Goal: Contribute content: Contribute content

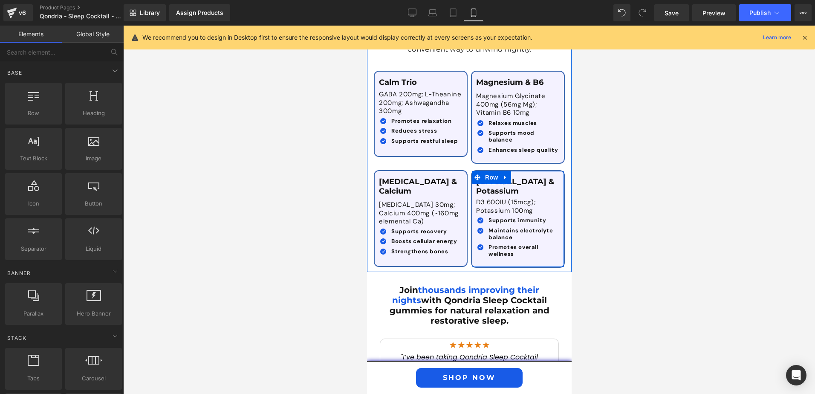
scroll to position [1793, 0]
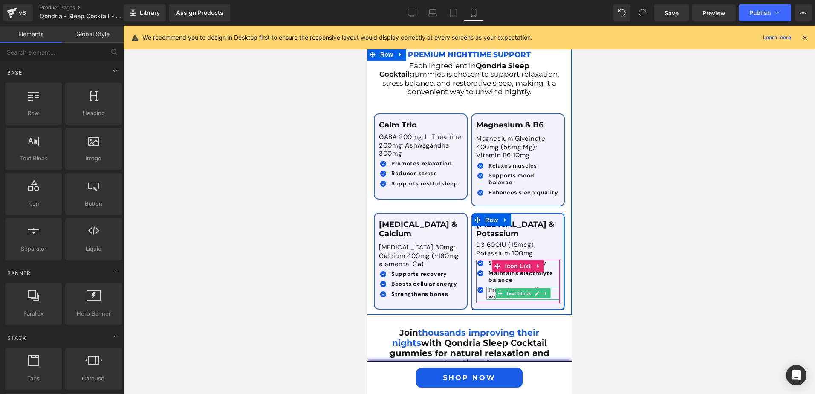
click at [488, 286] on b "Promotes overall wellness" at bounding box center [513, 293] width 50 height 14
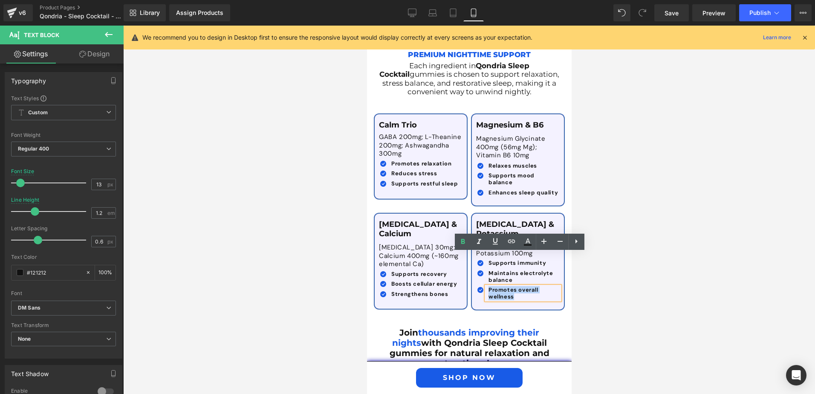
drag, startPoint x: 510, startPoint y: 262, endPoint x: 485, endPoint y: 257, distance: 26.0
click at [488, 286] on p "Promotes overall wellness" at bounding box center [523, 292] width 71 height 13
copy b "Promotes overall wellness"
paste div
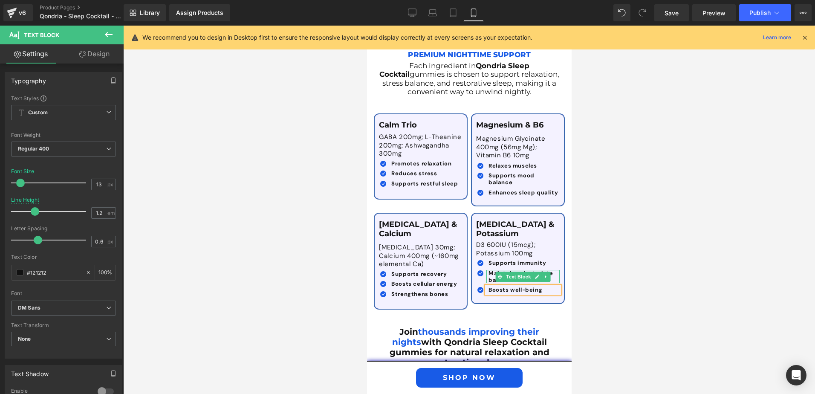
click at [488, 269] on b "Maintains electrolyte balance" at bounding box center [520, 276] width 65 height 14
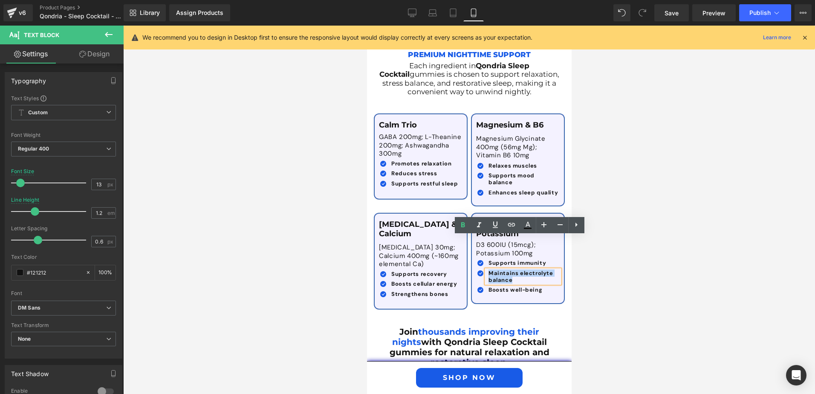
drag, startPoint x: 506, startPoint y: 248, endPoint x: 485, endPoint y: 237, distance: 23.6
click at [488, 269] on b "Maintains electrolyte balance" at bounding box center [520, 276] width 65 height 14
copy b "Maintains electrolyte balance"
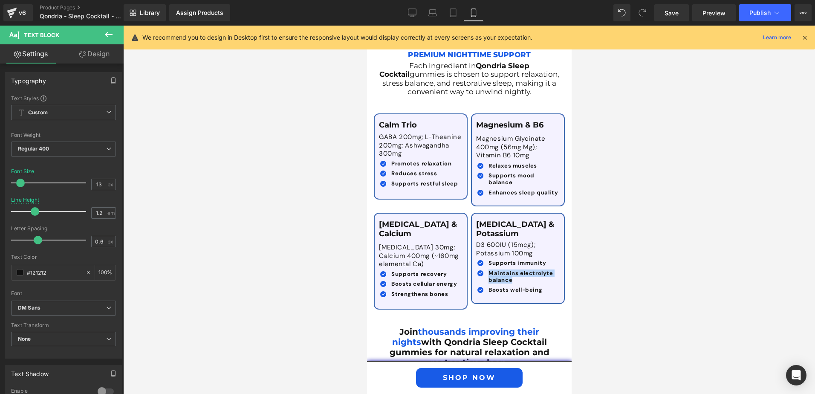
paste div
click at [622, 286] on div at bounding box center [469, 210] width 692 height 368
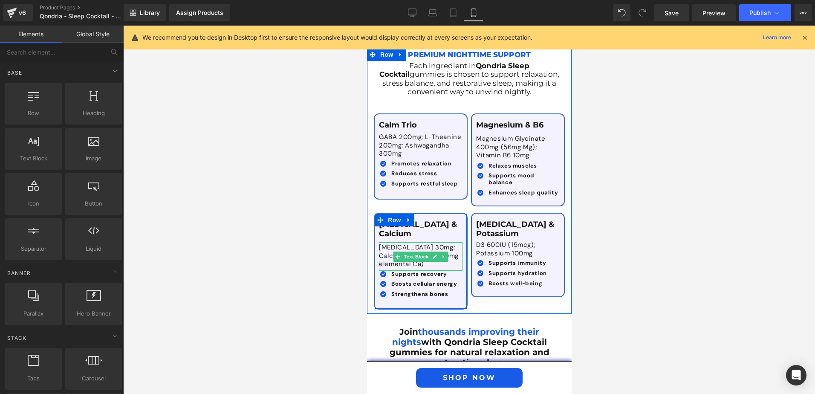
click at [385, 243] on p "[MEDICAL_DATA] 30mg; Calcium 400mg (~160mg elemental Ca)" at bounding box center [418, 255] width 80 height 25
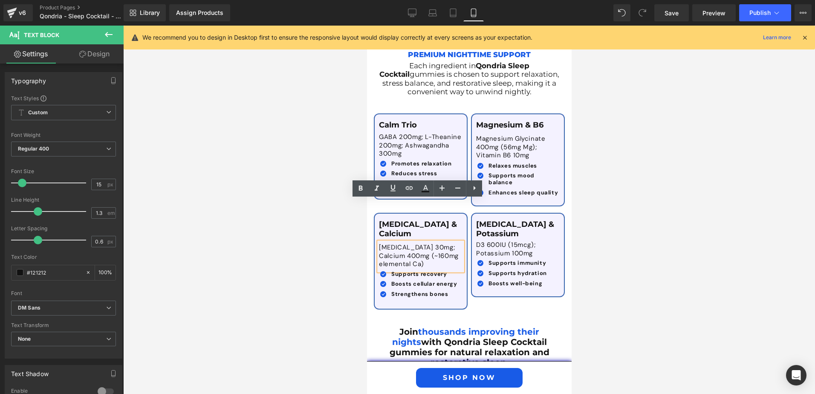
click at [641, 244] on div at bounding box center [469, 210] width 692 height 368
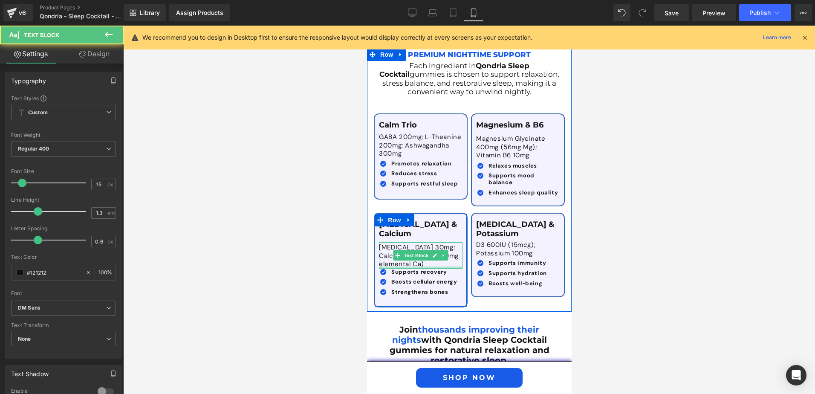
click at [446, 266] on div at bounding box center [420, 267] width 84 height 2
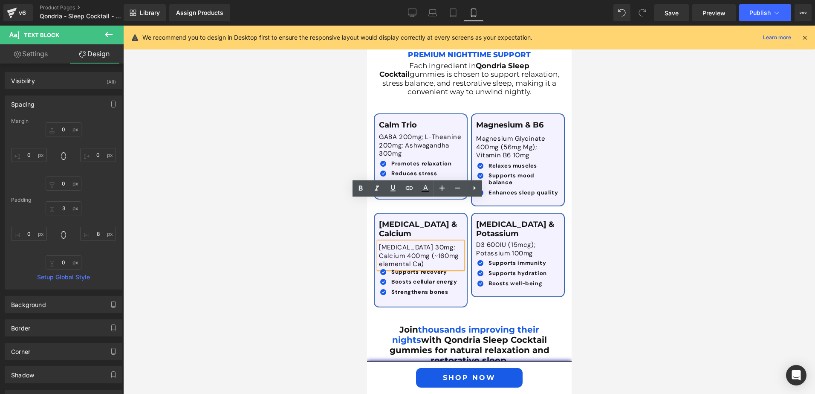
click at [620, 263] on div at bounding box center [469, 210] width 692 height 368
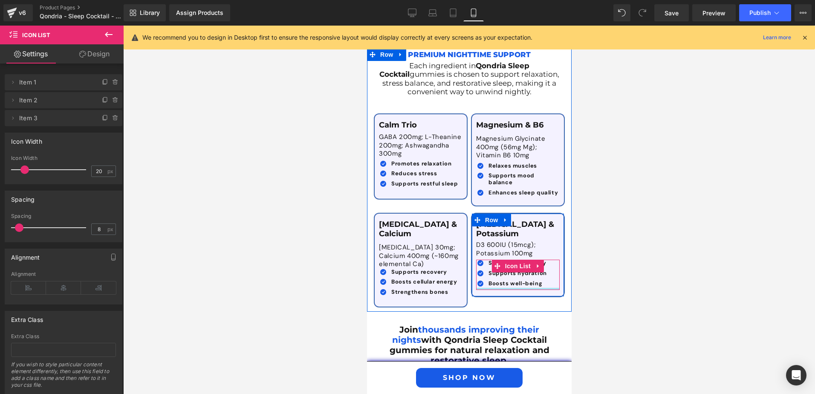
click at [502, 288] on div at bounding box center [518, 289] width 84 height 2
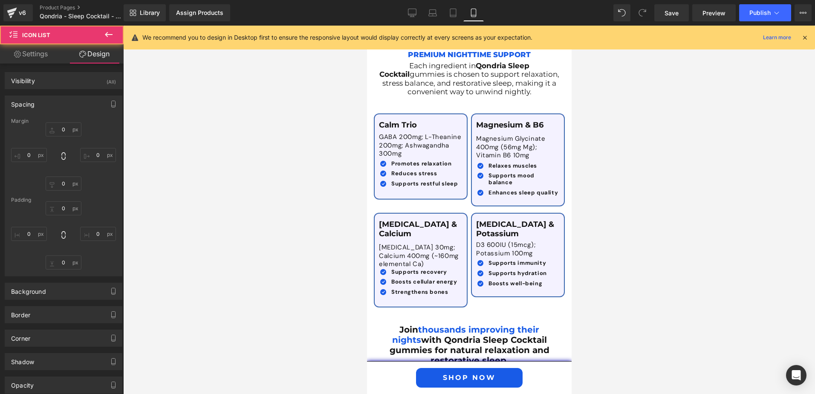
type input "0"
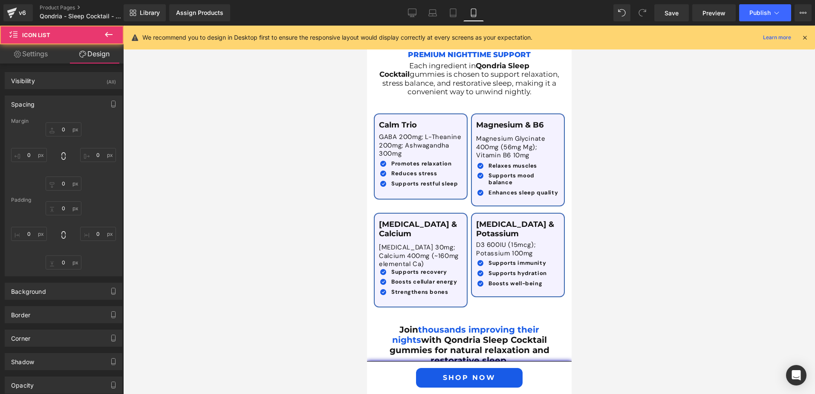
type input "0"
click at [618, 272] on div at bounding box center [469, 210] width 692 height 368
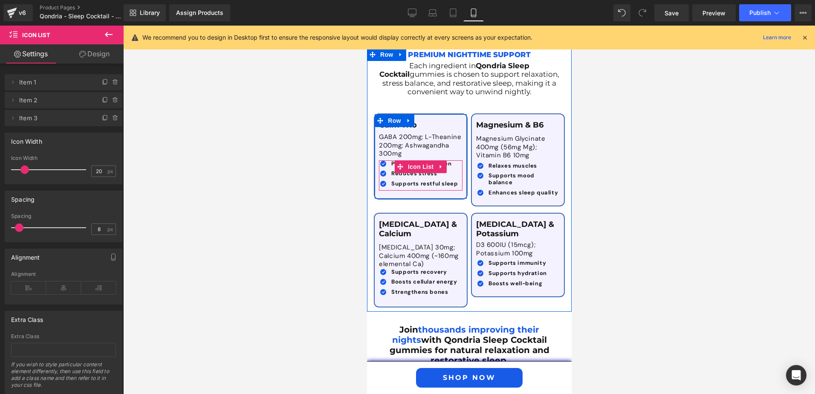
click at [419, 163] on div "Icon Promotes relaxation Text Block Icon Reduces stress Text Block Icon Support…" at bounding box center [420, 175] width 84 height 30
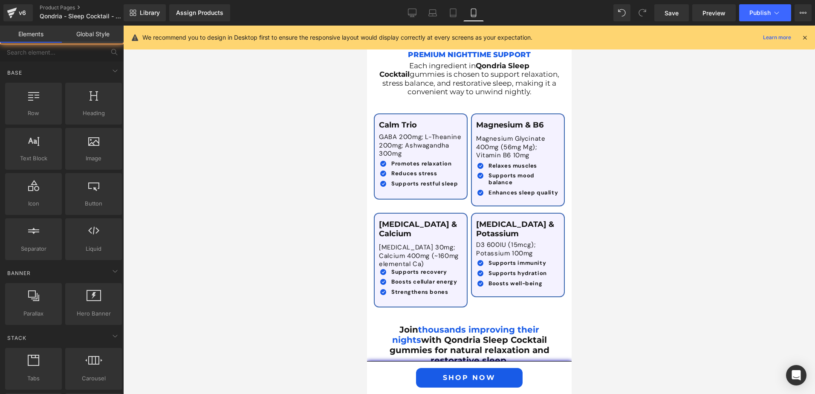
click at [680, 219] on div at bounding box center [469, 210] width 692 height 368
click at [684, 10] on link "Save" at bounding box center [671, 12] width 35 height 17
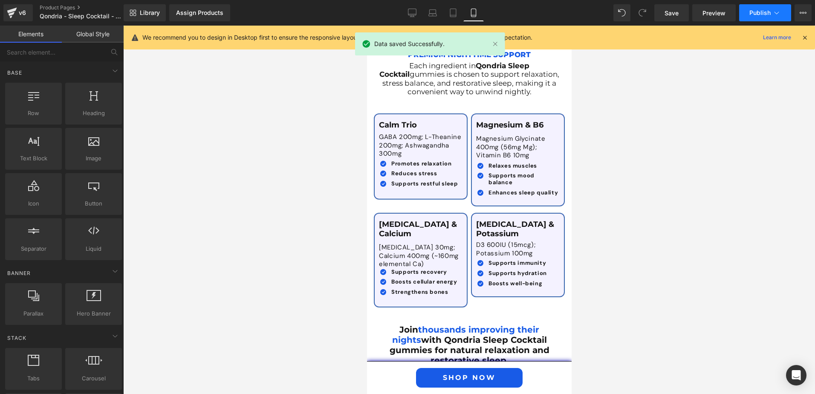
click at [768, 11] on span "Publish" at bounding box center [759, 12] width 21 height 7
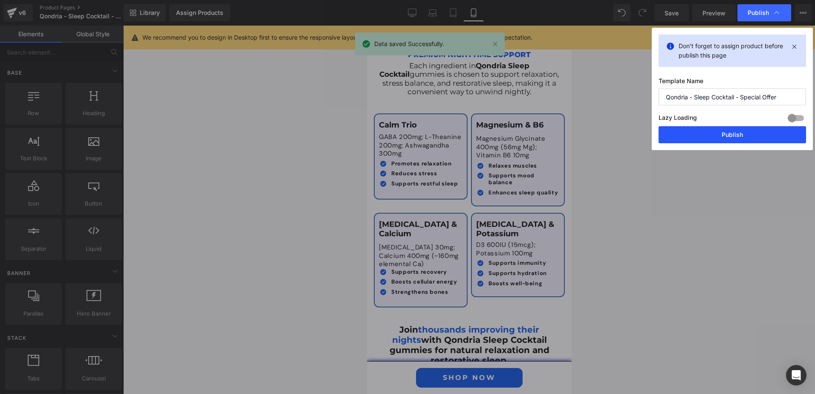
click at [733, 138] on button "Publish" at bounding box center [732, 134] width 147 height 17
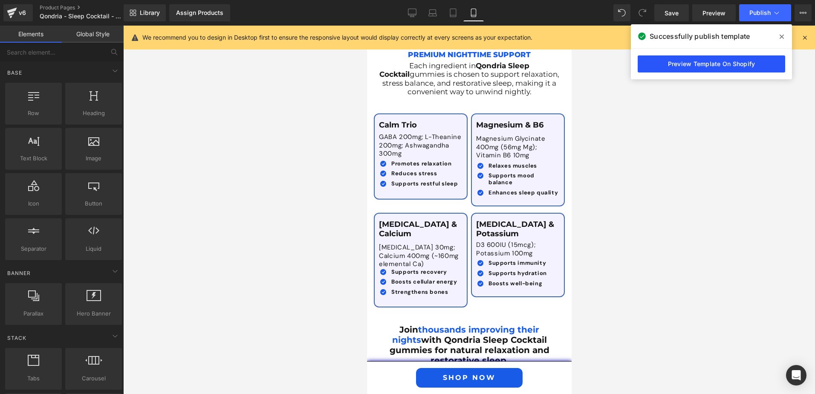
click at [739, 65] on link "Preview Template On Shopify" at bounding box center [711, 63] width 147 height 17
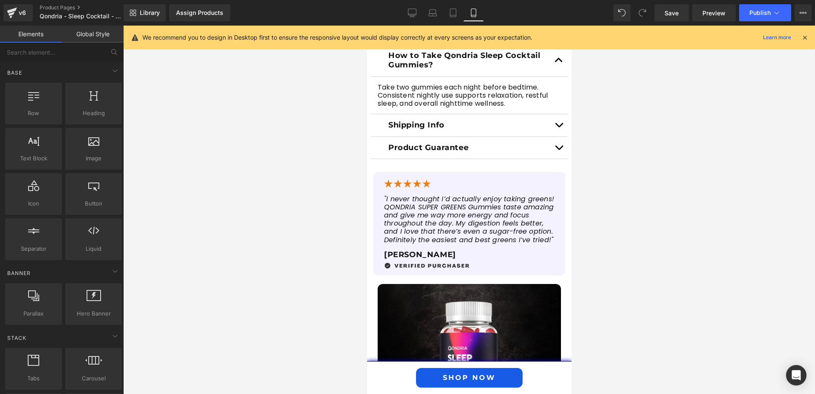
scroll to position [728, 0]
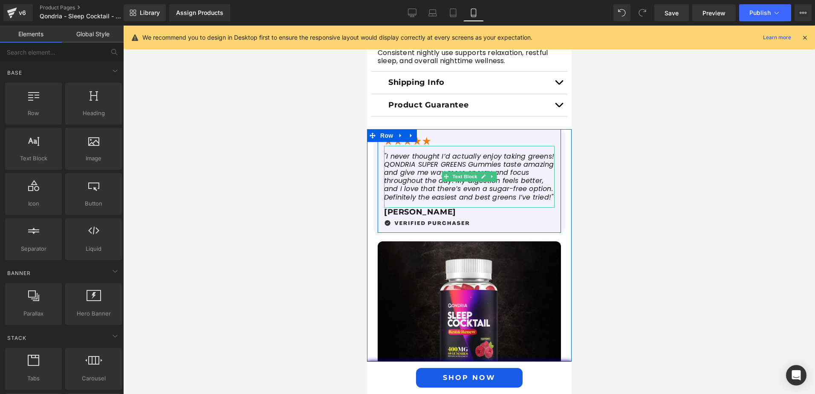
click at [410, 181] on span ""I never thought I’d actually enjoy taking greens! QONDRIA SUPER GREENS Gummies…" at bounding box center [469, 176] width 170 height 51
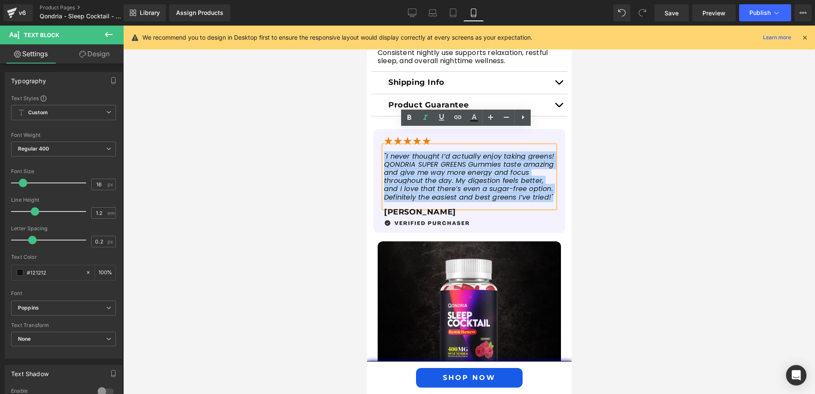
drag, startPoint x: 548, startPoint y: 179, endPoint x: 367, endPoint y: 138, distance: 185.4
paste div
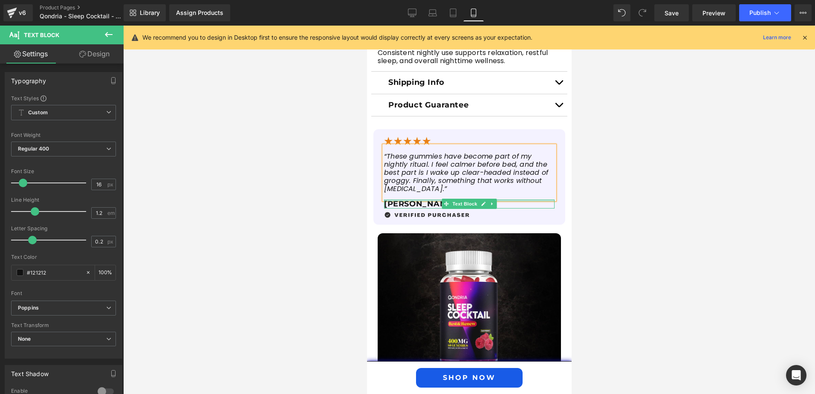
click at [393, 199] on p "[PERSON_NAME]" at bounding box center [469, 203] width 170 height 9
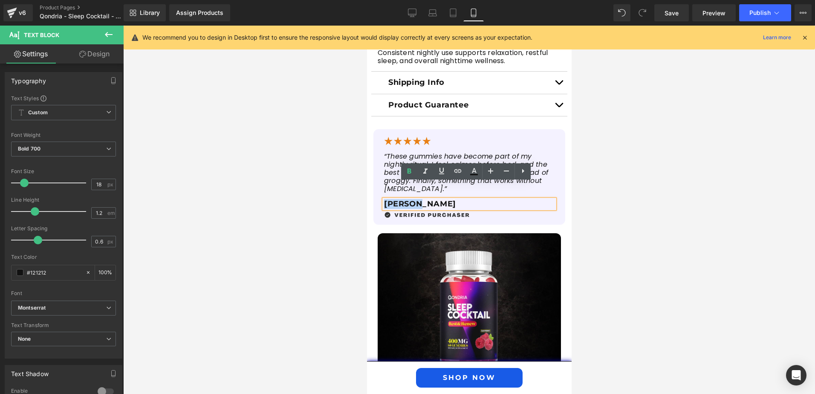
drag, startPoint x: 412, startPoint y: 186, endPoint x: 732, endPoint y: 209, distance: 320.5
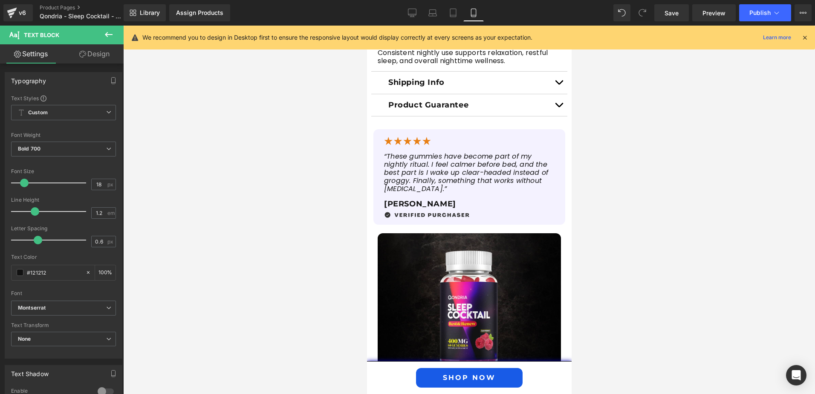
click at [636, 218] on div at bounding box center [469, 210] width 692 height 368
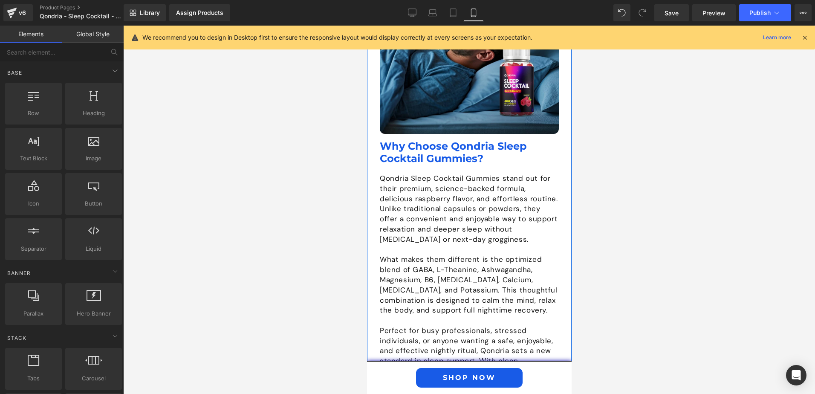
scroll to position [1495, 0]
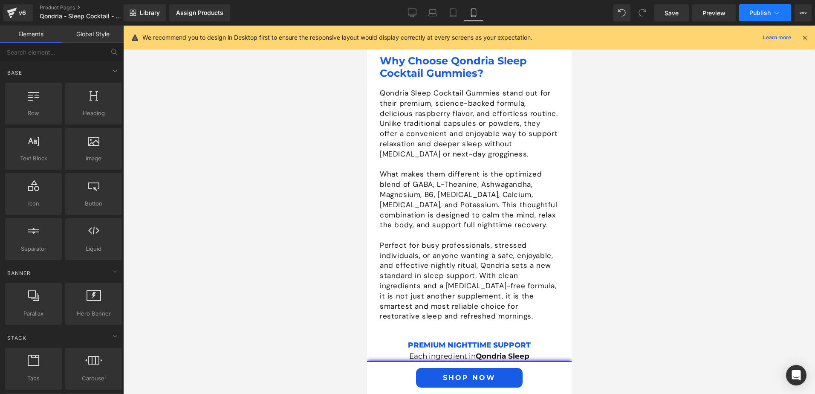
click at [747, 14] on button "Publish" at bounding box center [765, 12] width 52 height 17
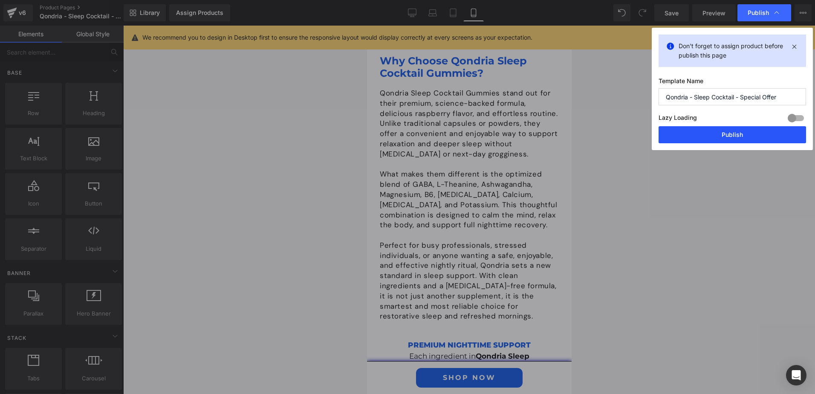
click at [718, 139] on button "Publish" at bounding box center [732, 134] width 147 height 17
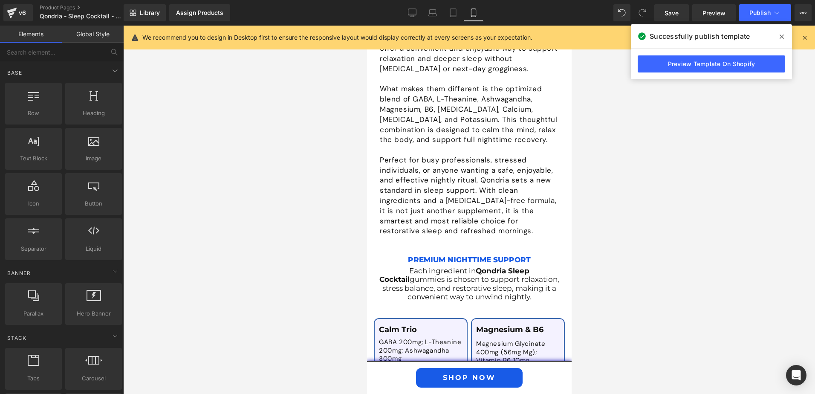
scroll to position [1623, 0]
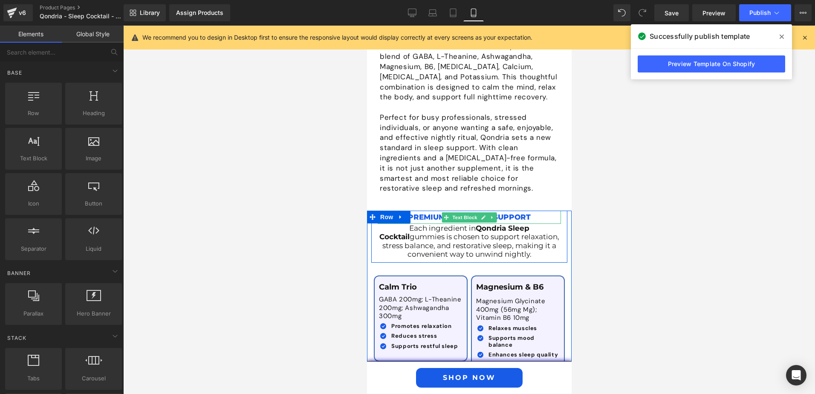
click at [416, 211] on p "Premium Nighttime Support" at bounding box center [468, 217] width 183 height 13
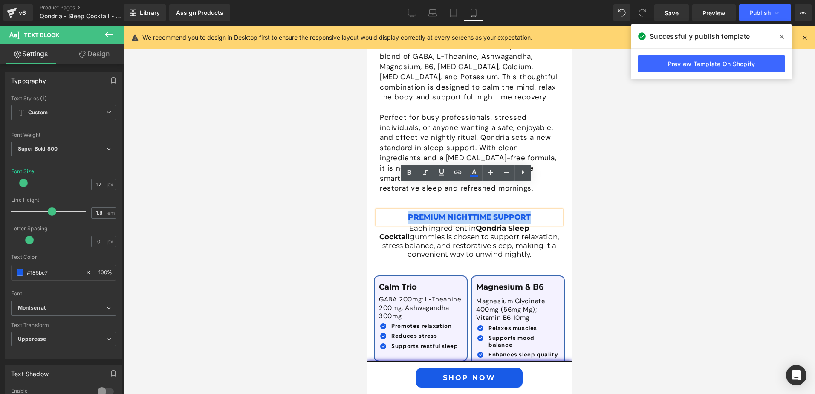
drag, startPoint x: 404, startPoint y: 191, endPoint x: 529, endPoint y: 191, distance: 124.9
click at [529, 211] on p "Premium Nighttime Support" at bounding box center [468, 217] width 183 height 13
click at [490, 173] on icon at bounding box center [490, 172] width 5 height 5
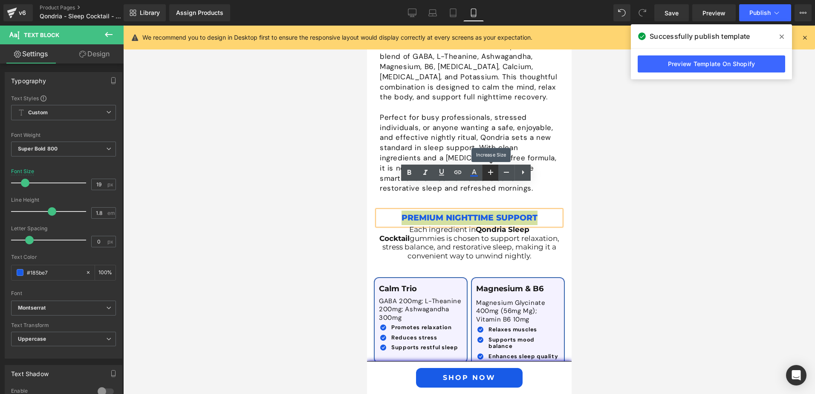
click at [490, 173] on icon at bounding box center [490, 172] width 5 height 5
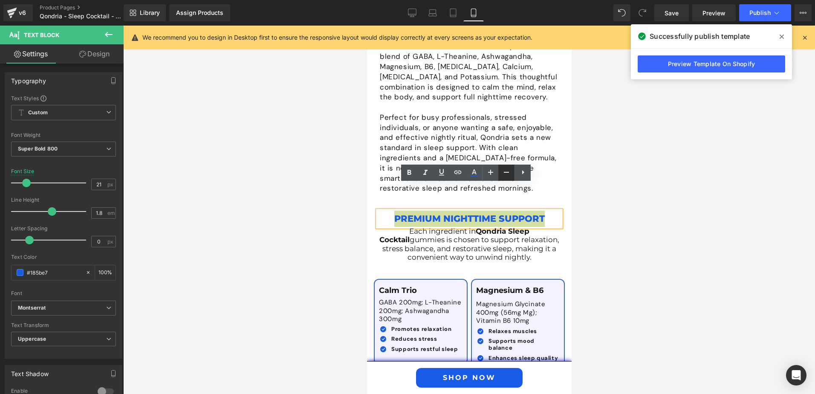
click at [505, 172] on icon at bounding box center [506, 172] width 10 height 10
type input "19"
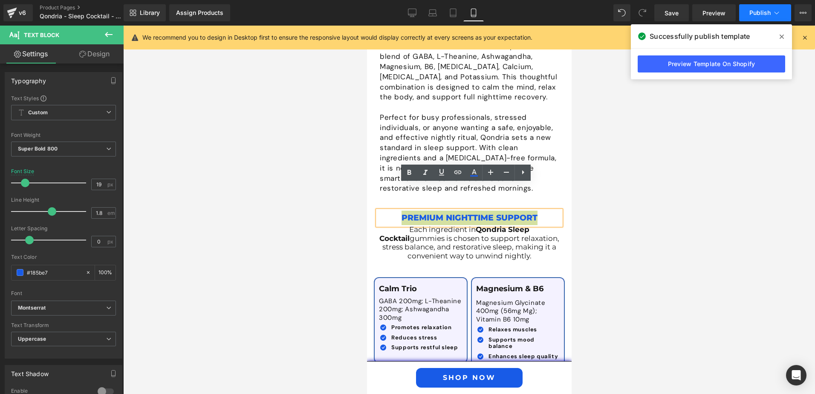
click at [752, 11] on span "Publish" at bounding box center [759, 12] width 21 height 7
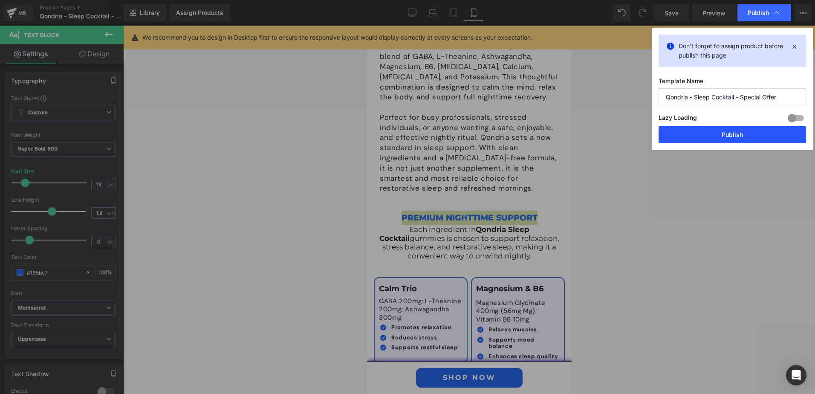
click at [711, 136] on button "Publish" at bounding box center [732, 134] width 147 height 17
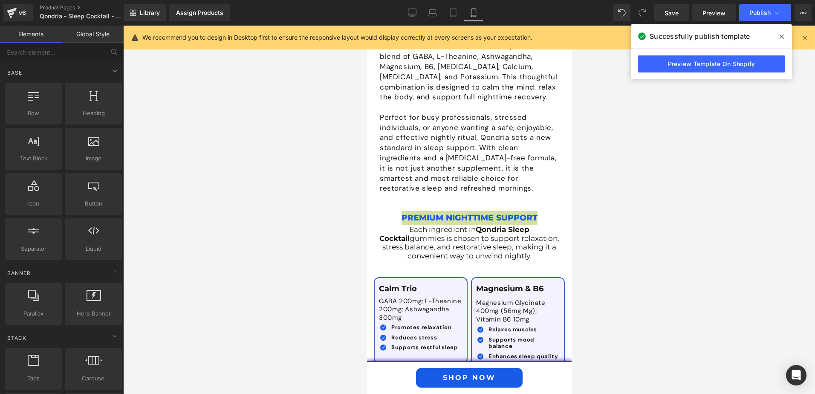
click at [622, 208] on div at bounding box center [469, 210] width 692 height 368
click at [648, 208] on div at bounding box center [469, 210] width 692 height 368
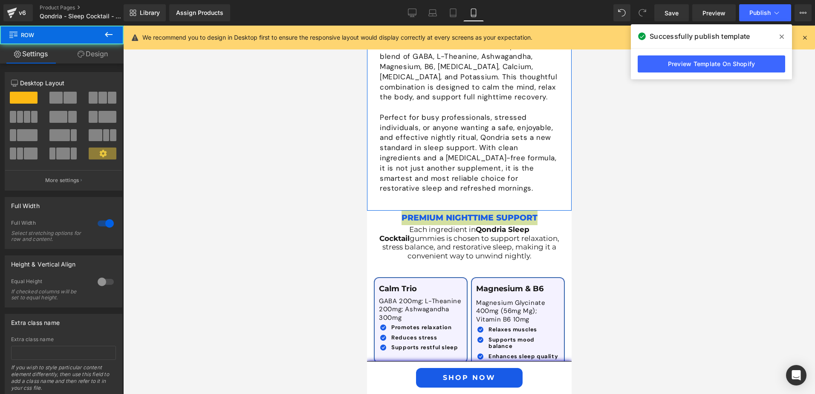
drag, startPoint x: 468, startPoint y: 183, endPoint x: 470, endPoint y: 177, distance: 5.8
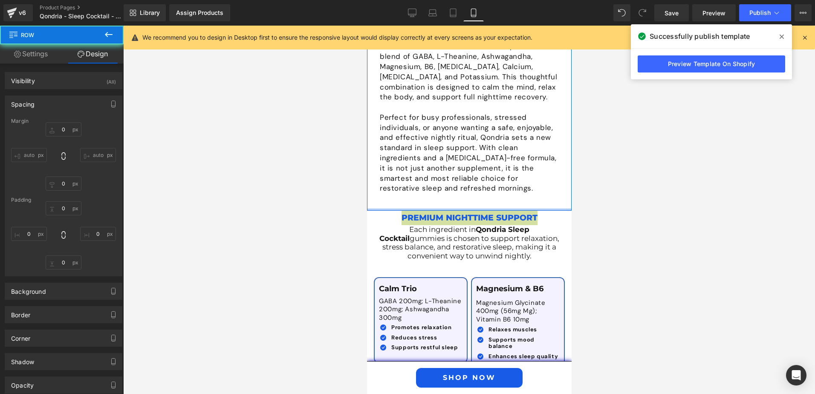
type input "0"
type input "15"
type input "0"
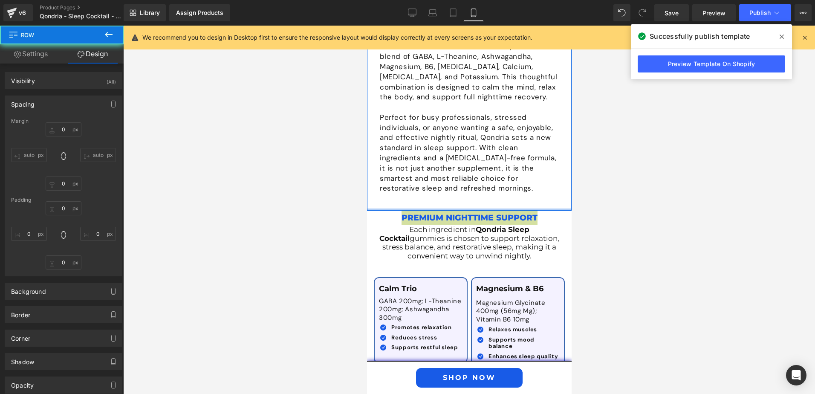
type input "15"
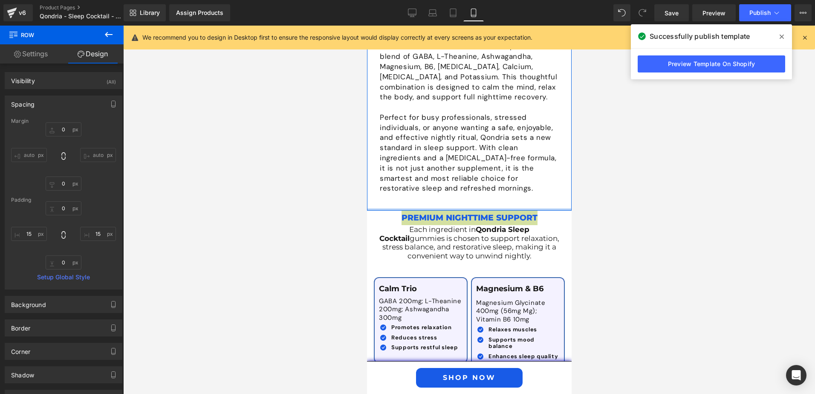
type input "0px"
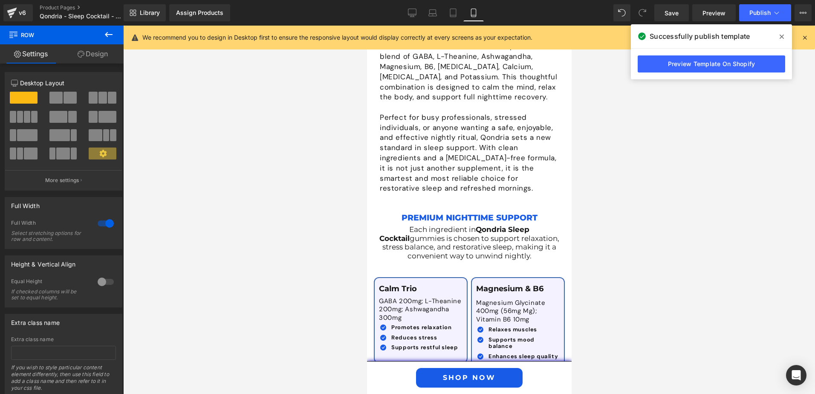
drag, startPoint x: 289, startPoint y: 224, endPoint x: 300, endPoint y: 222, distance: 10.5
click at [292, 224] on div at bounding box center [469, 210] width 692 height 368
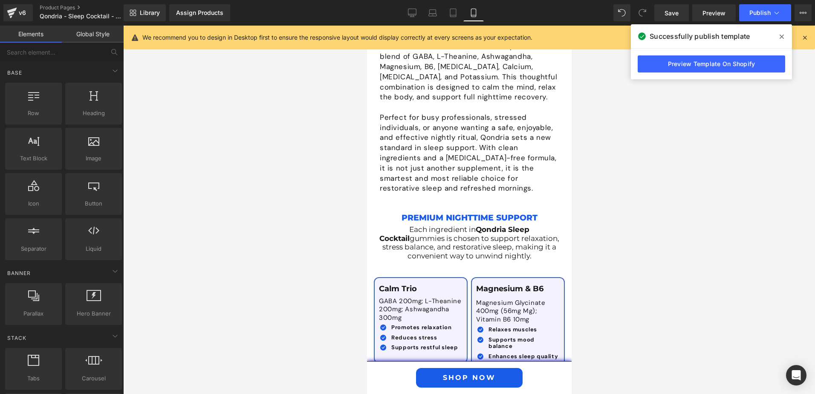
click at [684, 246] on div at bounding box center [469, 210] width 692 height 368
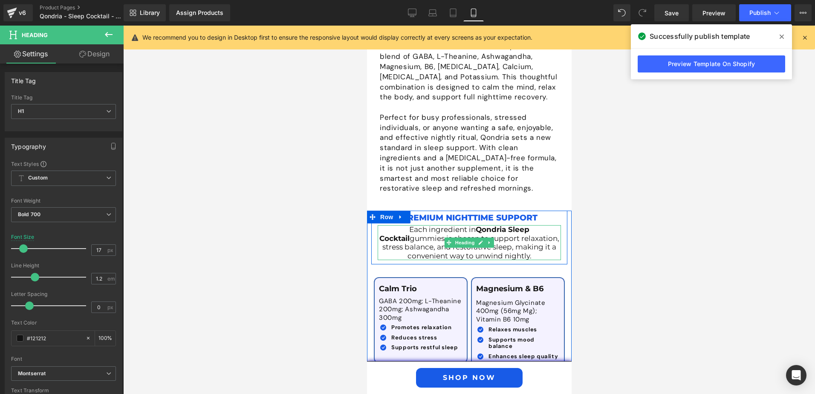
drag, startPoint x: 387, startPoint y: 204, endPoint x: 535, endPoint y: 229, distance: 150.0
click at [535, 229] on h1 "Each ingredient in Qondria Sleep Cocktail gummies is chosen to support relaxati…" at bounding box center [468, 242] width 183 height 35
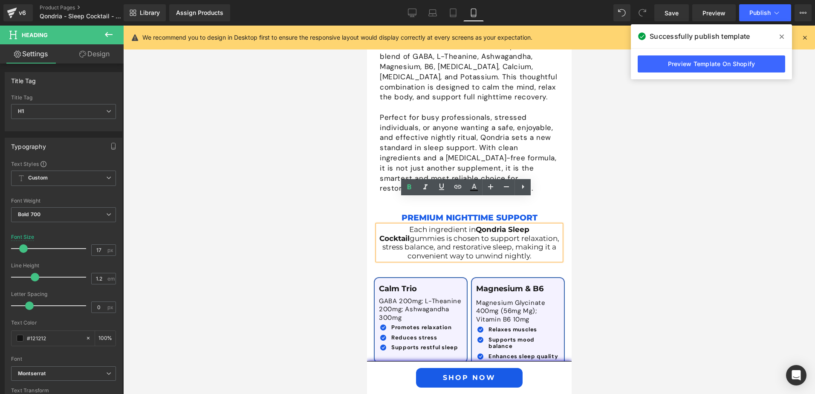
copy h1 "Each ingredient in Qondria Sleep Cocktail gummies is chosen to support relaxati…"
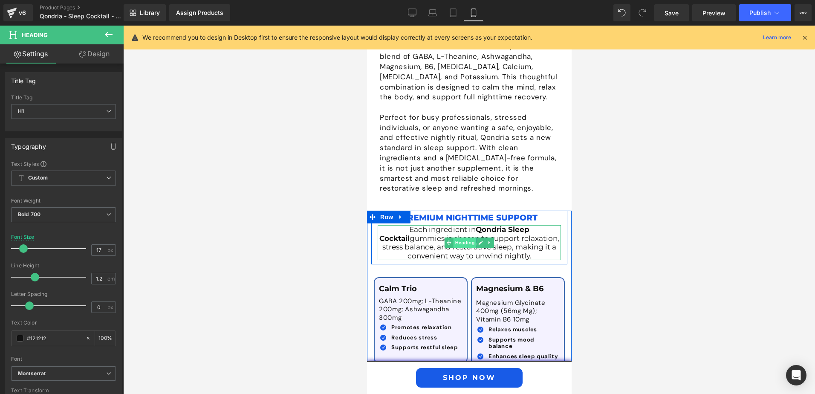
paste div
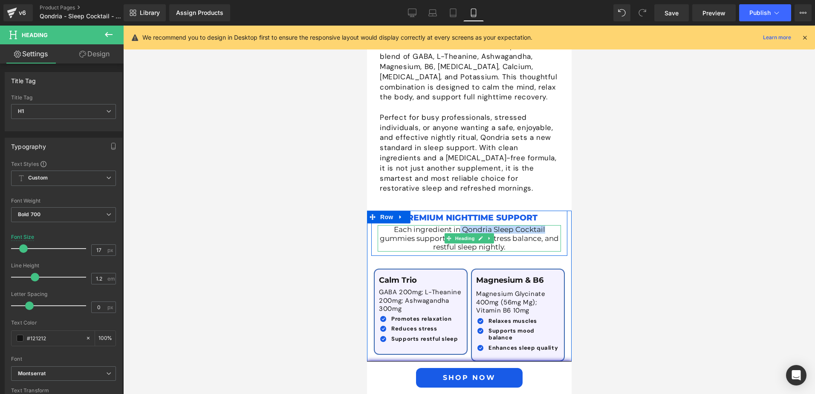
drag, startPoint x: 457, startPoint y: 201, endPoint x: 542, endPoint y: 204, distance: 84.4
click at [542, 225] on h1 "Each ingredient in Qondria Sleep Cocktail gummies supports relaxation, stress b…" at bounding box center [468, 238] width 183 height 26
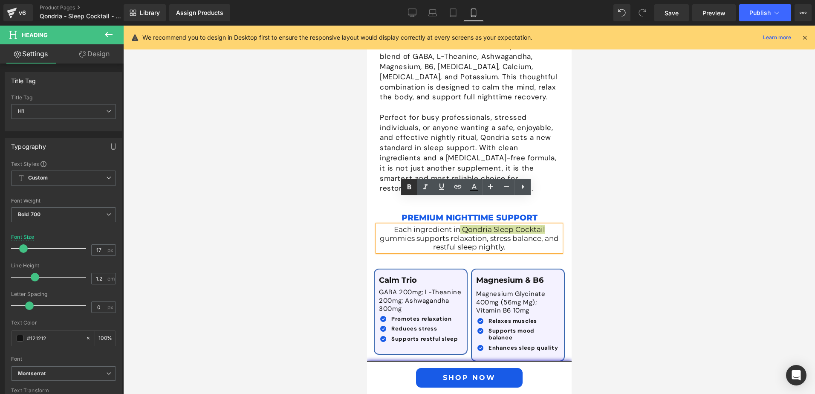
click at [411, 189] on icon at bounding box center [409, 187] width 10 height 10
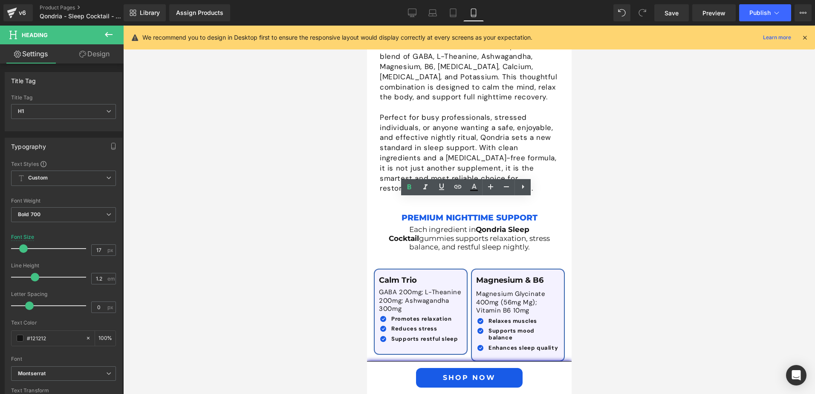
click at [578, 246] on div at bounding box center [469, 210] width 692 height 368
click at [585, 251] on div at bounding box center [469, 210] width 692 height 368
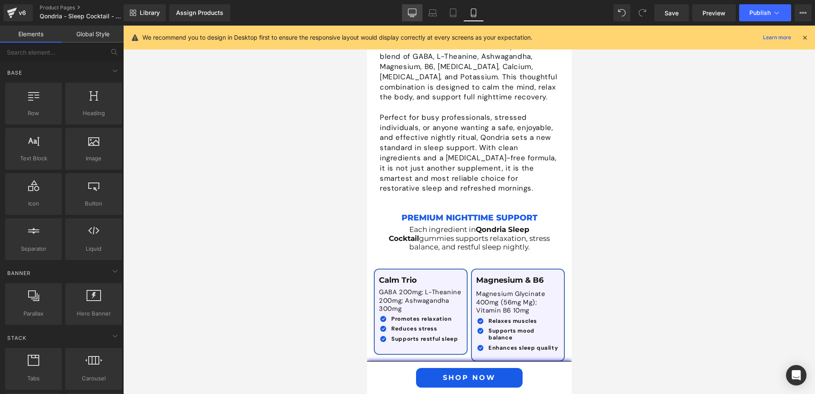
click at [413, 17] on icon at bounding box center [412, 17] width 4 height 0
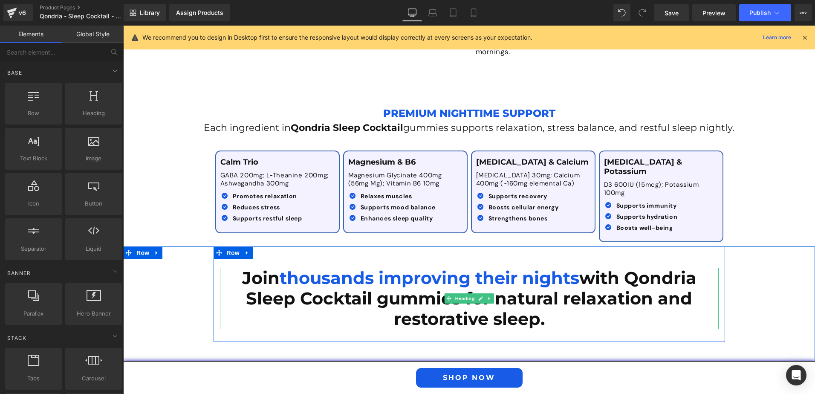
scroll to position [1059, 0]
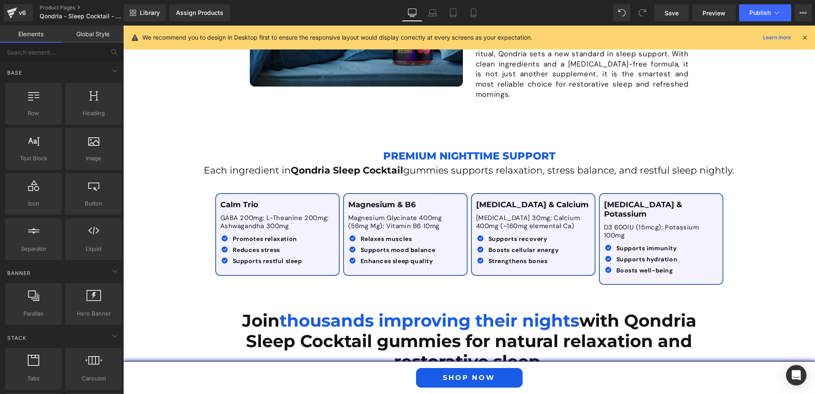
click at [471, 12] on icon at bounding box center [473, 13] width 9 height 9
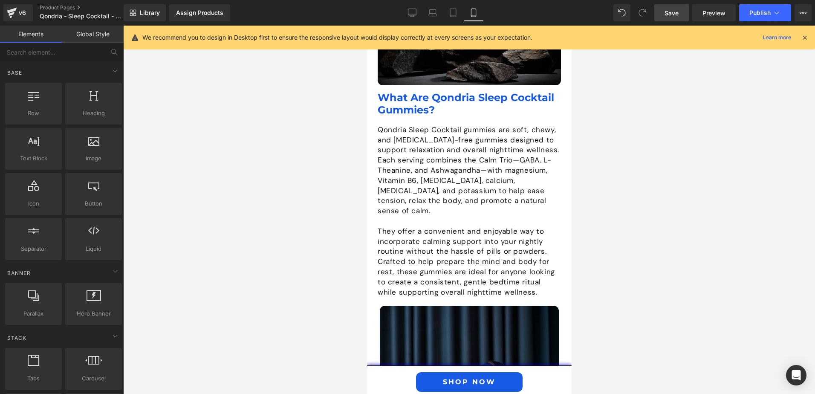
scroll to position [1781, 0]
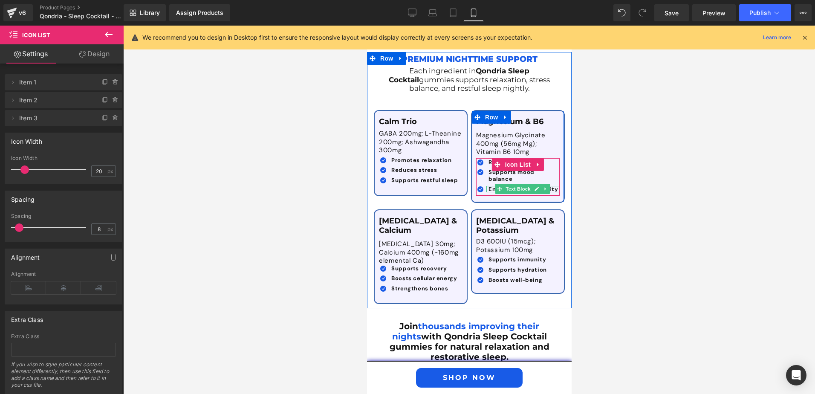
click at [500, 159] on div "Icon Relaxes muscles Text Block Icon Supports mood balance Text Block Icon" at bounding box center [518, 177] width 84 height 38
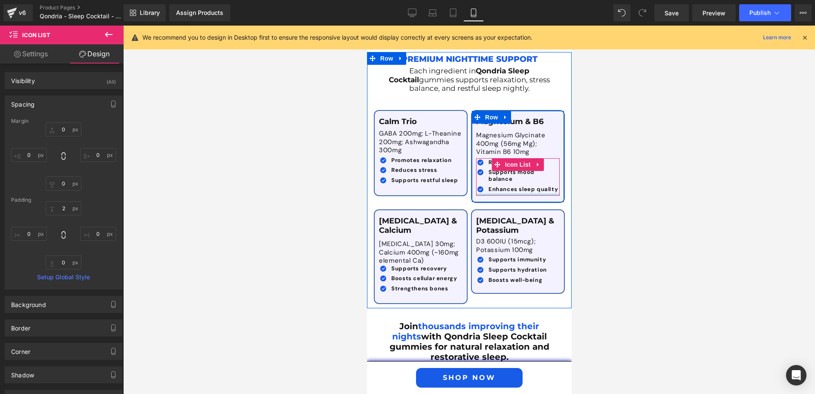
type input "0px"
click at [500, 159] on div "Icon Relaxes muscles Text Block Icon Supports mood balance Text Block Icon" at bounding box center [518, 177] width 84 height 38
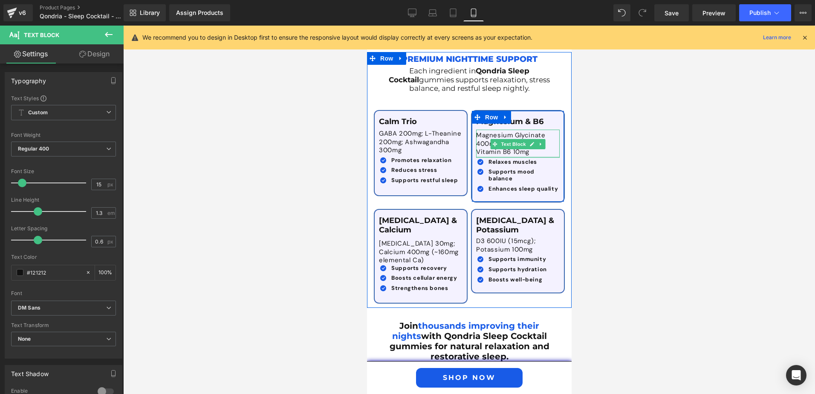
click at [500, 156] on div at bounding box center [518, 156] width 84 height 1
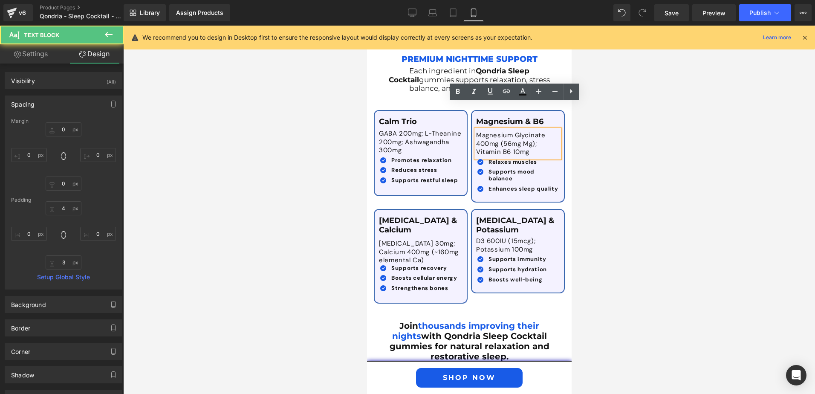
click at [589, 147] on div at bounding box center [469, 210] width 692 height 368
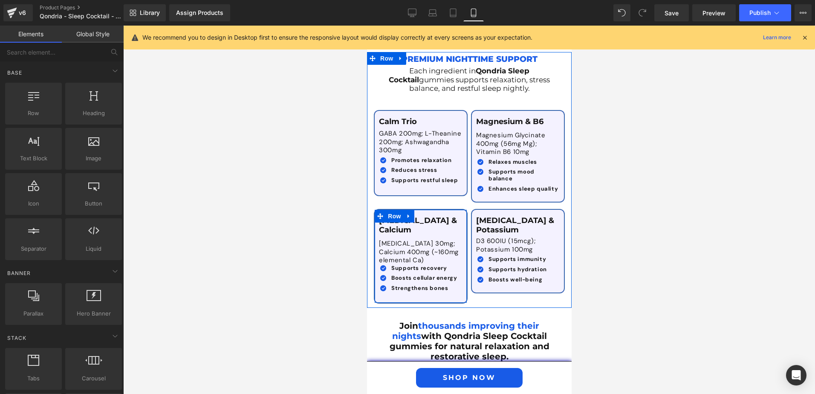
scroll to position [1824, 0]
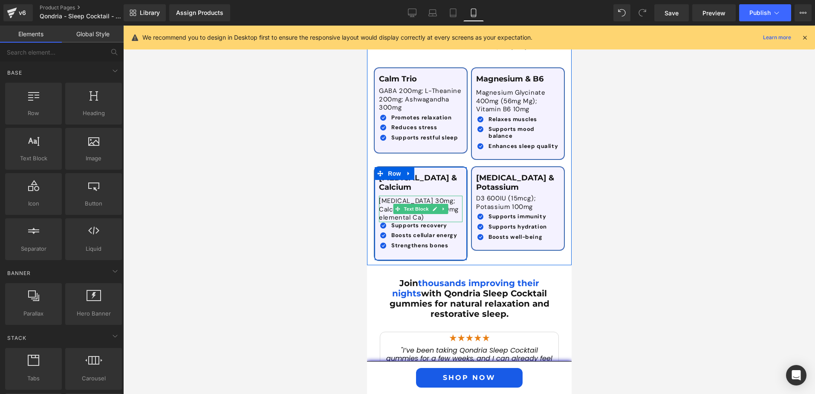
click at [385, 197] on p "[MEDICAL_DATA] 30mg; Calcium 400mg (~160mg elemental Ca)" at bounding box center [418, 209] width 80 height 25
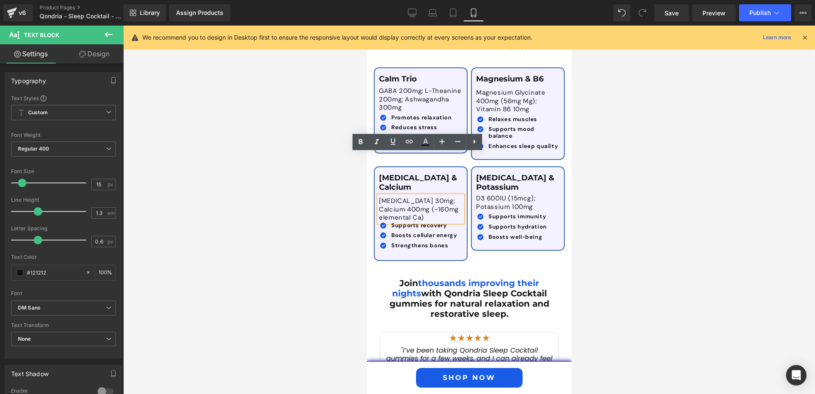
click at [427, 197] on p "[MEDICAL_DATA] 30mg; Calcium 400mg (~160mg elemental Ca)" at bounding box center [418, 209] width 80 height 25
click at [397, 197] on p "[MEDICAL_DATA] 30mg; Calcium 400mg (~160mg elemental Ca)" at bounding box center [418, 209] width 80 height 25
drag, startPoint x: 398, startPoint y: 158, endPoint x: 369, endPoint y: 159, distance: 28.6
click at [372, 160] on div "[MEDICAL_DATA] & Calcium Text Block [MEDICAL_DATA] 30mg; Calcium 400mg (~160mg …" at bounding box center [420, 210] width 97 height 101
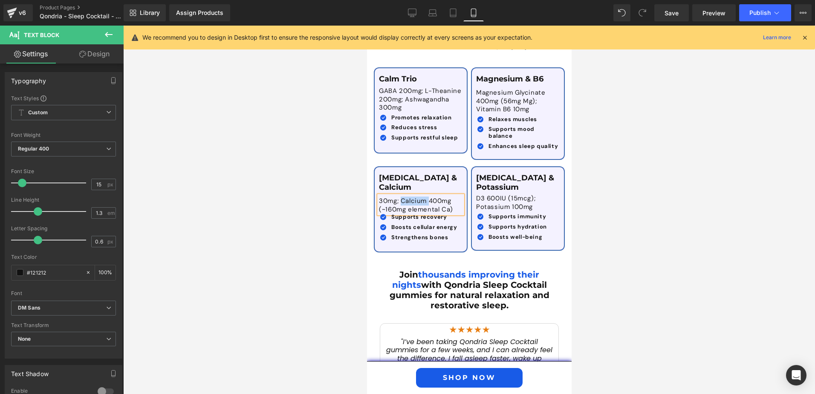
drag, startPoint x: 426, startPoint y: 157, endPoint x: 398, endPoint y: 158, distance: 28.2
click at [398, 197] on p "30mg; Calcium 400mg (~160mg elemental Ca)" at bounding box center [418, 205] width 80 height 17
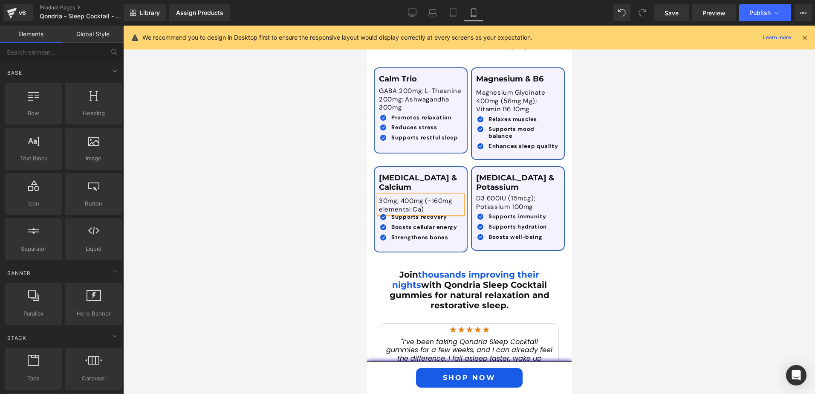
click at [647, 205] on div at bounding box center [469, 210] width 692 height 368
click at [748, 16] on button "Publish" at bounding box center [765, 12] width 52 height 17
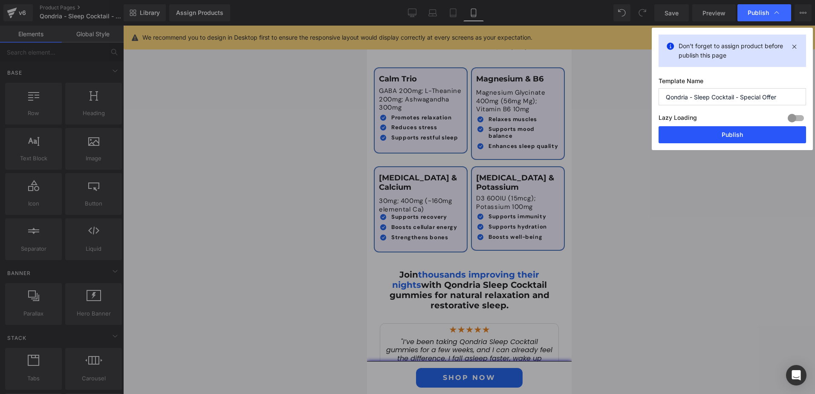
click at [696, 134] on button "Publish" at bounding box center [732, 134] width 147 height 17
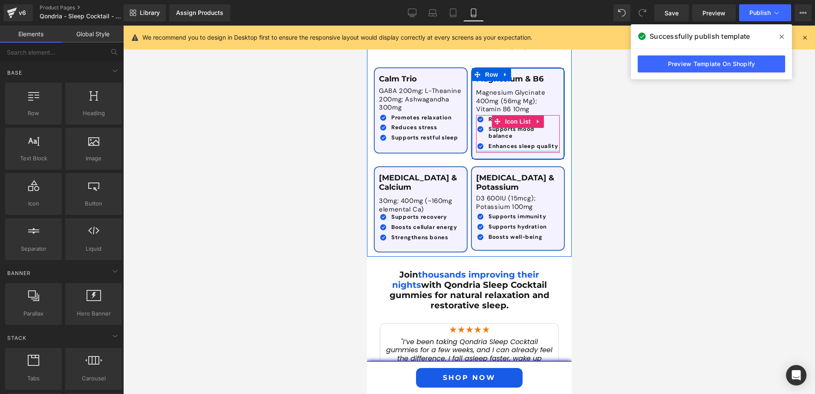
scroll to position [1781, 0]
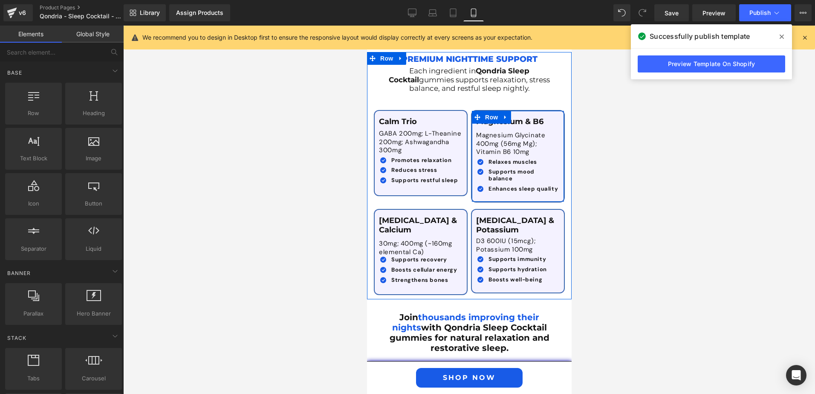
click at [476, 130] on div "Magnesium Glycinate 400mg (56mg Mg); Vitamin B6 10mg Text Block" at bounding box center [518, 144] width 84 height 28
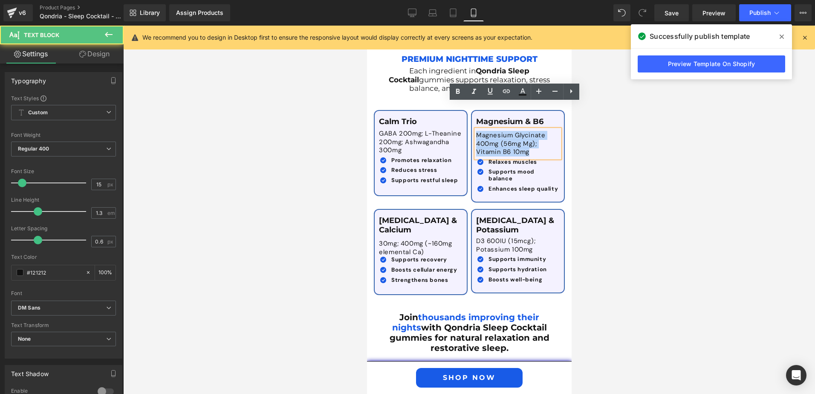
drag, startPoint x: 473, startPoint y: 109, endPoint x: 529, endPoint y: 125, distance: 58.0
click at [529, 131] on p "Magnesium Glycinate 400mg (56mg Mg); Vitamin B6 10mg" at bounding box center [518, 143] width 84 height 25
copy p "Magnesium Glycinate 400mg (56mg Mg); Vitamin B6 10mg"
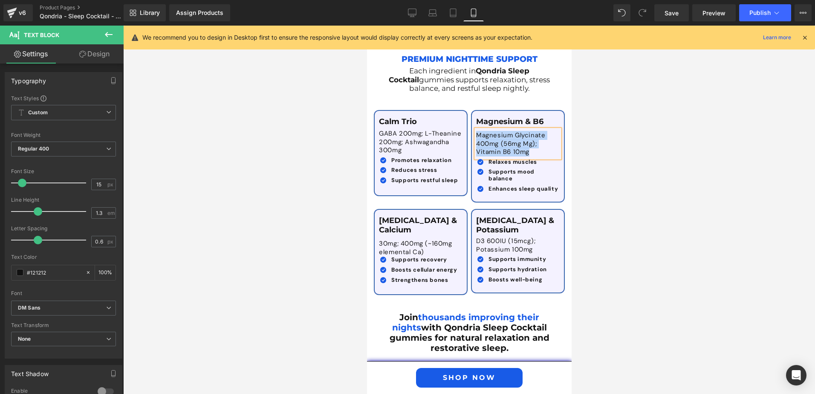
click at [495, 131] on p "Magnesium Glycinate 400mg (56mg Mg); Vitamin B6 10mg" at bounding box center [518, 143] width 84 height 25
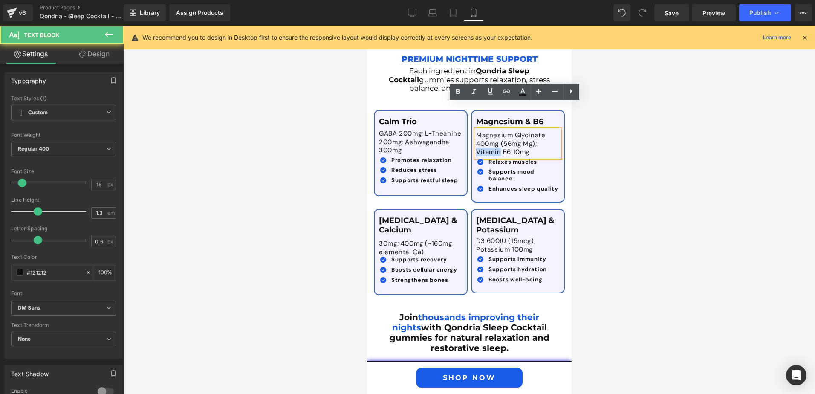
drag, startPoint x: 497, startPoint y: 125, endPoint x: 466, endPoint y: 124, distance: 31.1
click at [469, 124] on div "Magnesium & B6 Text Block Magnesium Glycinate 400mg (56mg Mg); Vitamin B6 10mg …" at bounding box center [517, 156] width 97 height 92
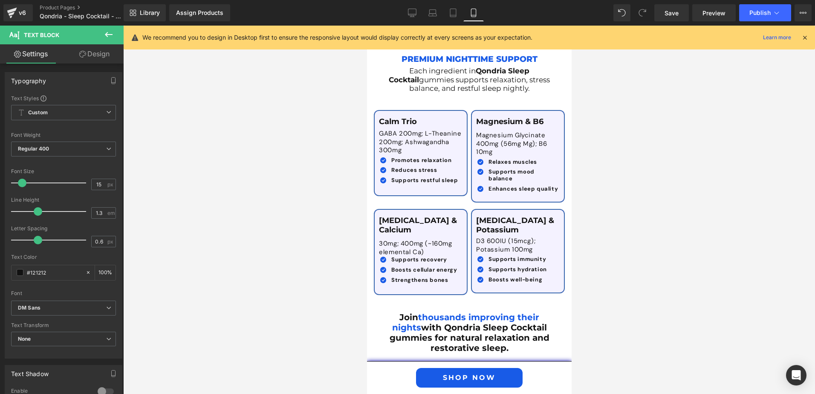
click at [610, 130] on div at bounding box center [469, 210] width 692 height 368
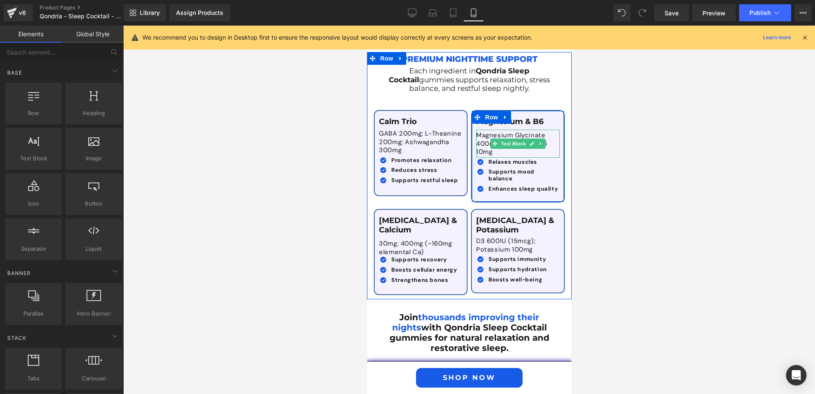
click at [476, 130] on div at bounding box center [477, 144] width 2 height 28
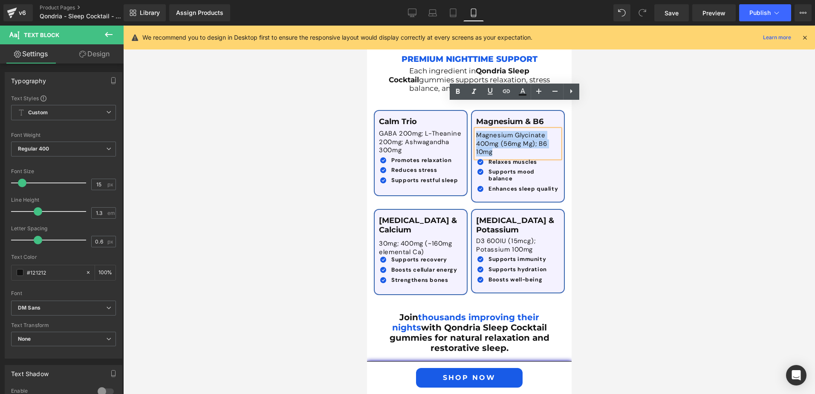
drag, startPoint x: 492, startPoint y: 125, endPoint x: 468, endPoint y: 108, distance: 29.6
click at [471, 117] on div "Magnesium & B6 Text Block Magnesium Glycinate 400mg (56mg Mg); B6 10mg Text Blo…" at bounding box center [517, 156] width 92 height 78
copy p "Magnesium Glycinate 400mg (56mg Mg); B6 10mg"
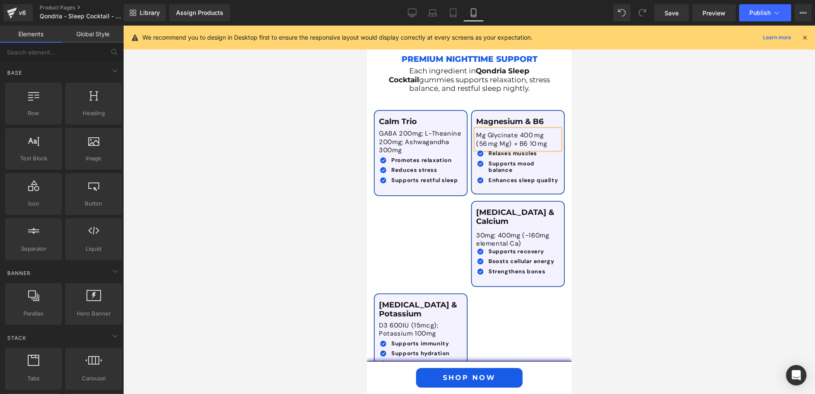
click at [655, 171] on div at bounding box center [469, 210] width 692 height 368
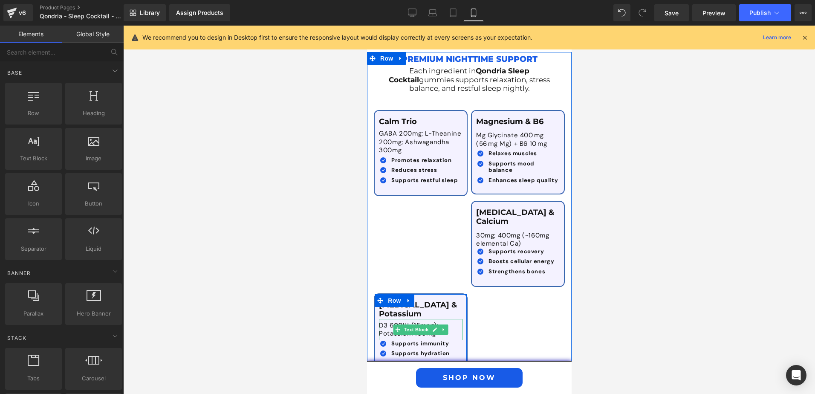
click at [384, 321] on p "D3 600IU (15mcg); Potassium 100mg" at bounding box center [420, 329] width 84 height 17
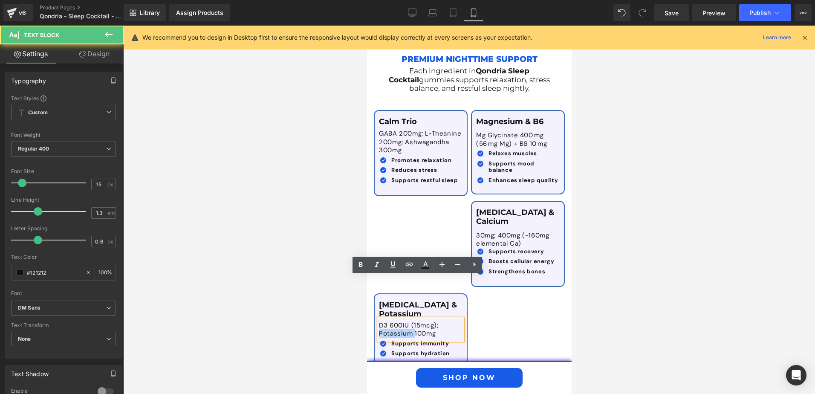
click at [384, 321] on p "D3 600IU (15mcg); Potassium 100mg" at bounding box center [420, 329] width 84 height 17
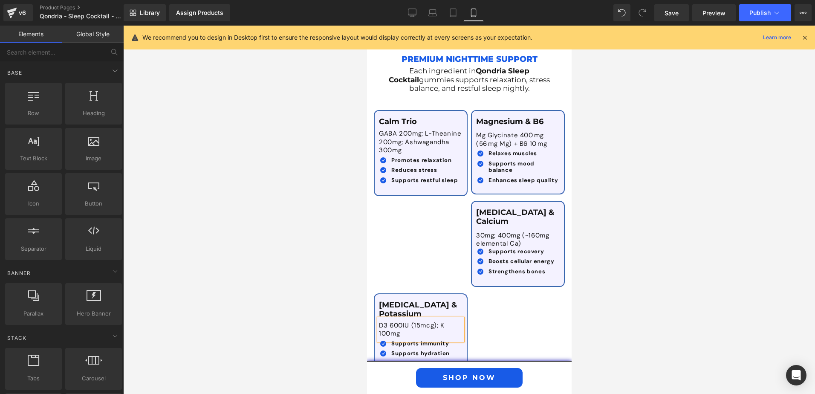
click at [636, 293] on div at bounding box center [469, 210] width 692 height 368
click at [757, 12] on span "Publish" at bounding box center [759, 12] width 21 height 7
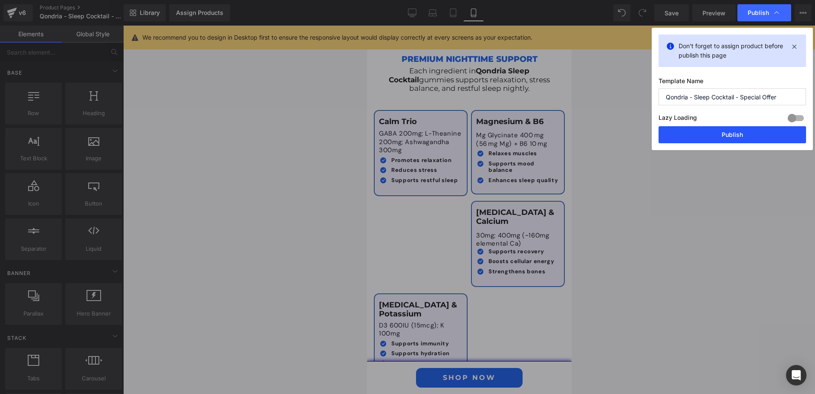
drag, startPoint x: 730, startPoint y: 140, endPoint x: 186, endPoint y: 112, distance: 545.0
click at [730, 140] on button "Publish" at bounding box center [732, 134] width 147 height 17
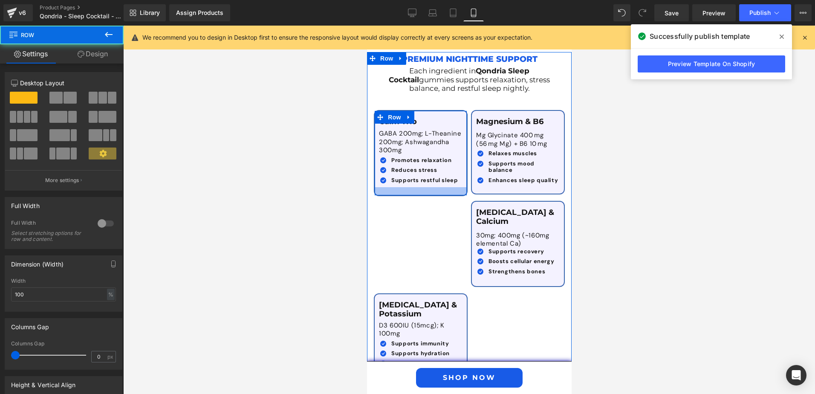
click at [416, 165] on div "Calm Trio Text Block GABA 200mg; L-Theanine 200mg; Ashwagandha 300mg Text Block…" at bounding box center [420, 153] width 94 height 86
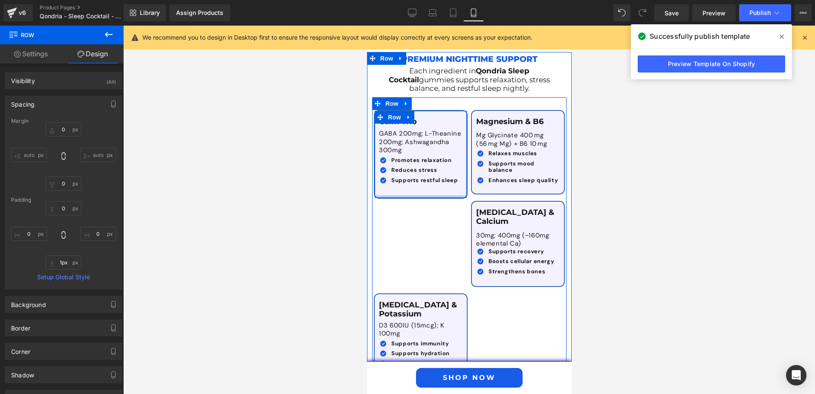
type input "0px"
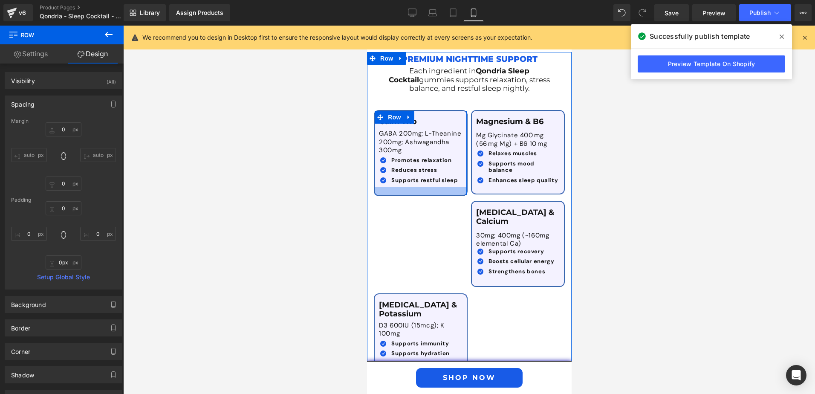
click at [440, 165] on div "Calm Trio Text Block GABA 200mg; L-Theanine 200mg; Ashwagandha 300mg Text Block…" at bounding box center [420, 153] width 94 height 86
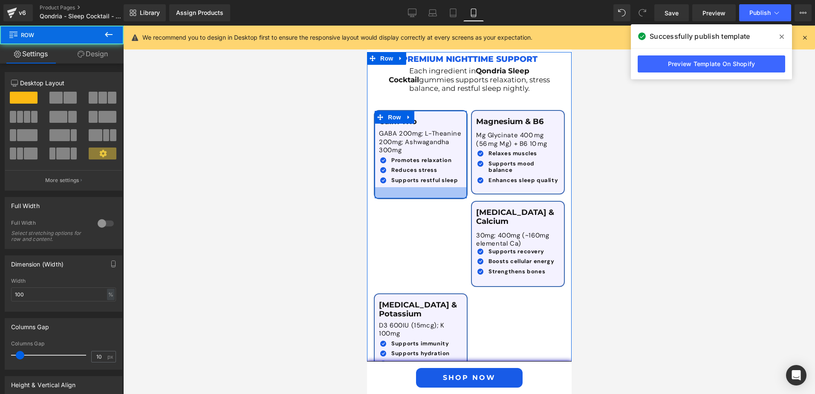
click at [414, 187] on div at bounding box center [420, 192] width 92 height 11
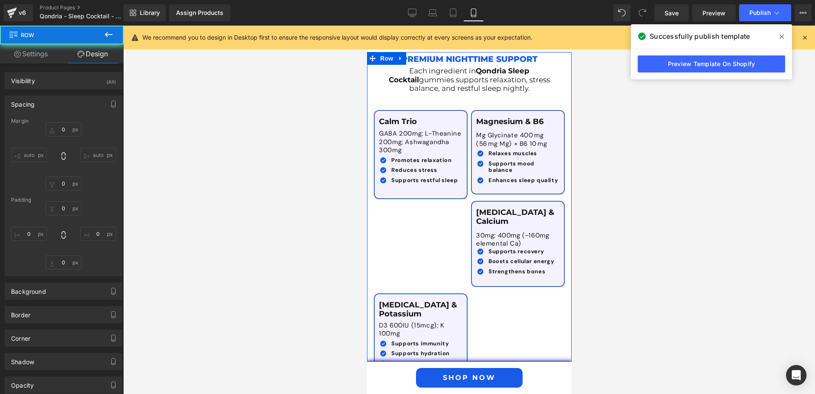
type input "0"
type input "15"
type input "0"
type input "26"
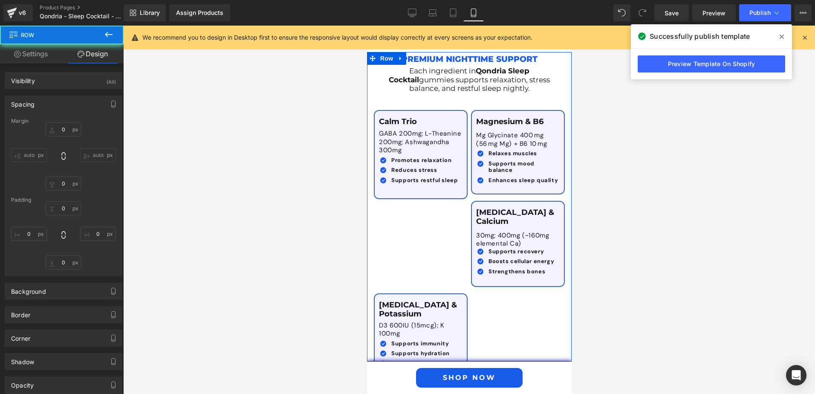
type input "0"
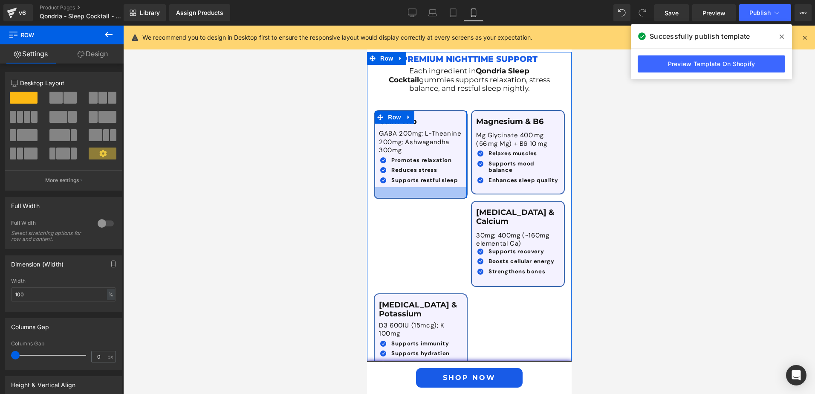
click at [429, 168] on div "Calm Trio Text Block GABA 200mg; L-Theanine 200mg; Ashwagandha 300mg Text Block…" at bounding box center [420, 154] width 94 height 89
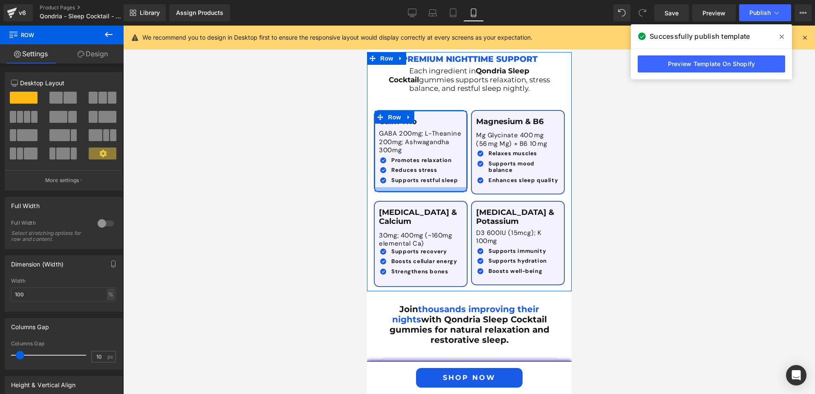
drag, startPoint x: 429, startPoint y: 168, endPoint x: 430, endPoint y: 161, distance: 7.0
click at [430, 187] on div at bounding box center [420, 189] width 92 height 4
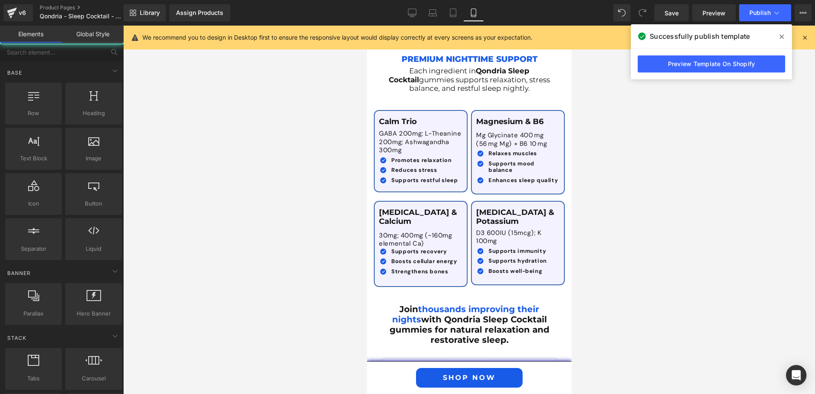
click at [634, 191] on div at bounding box center [469, 210] width 692 height 368
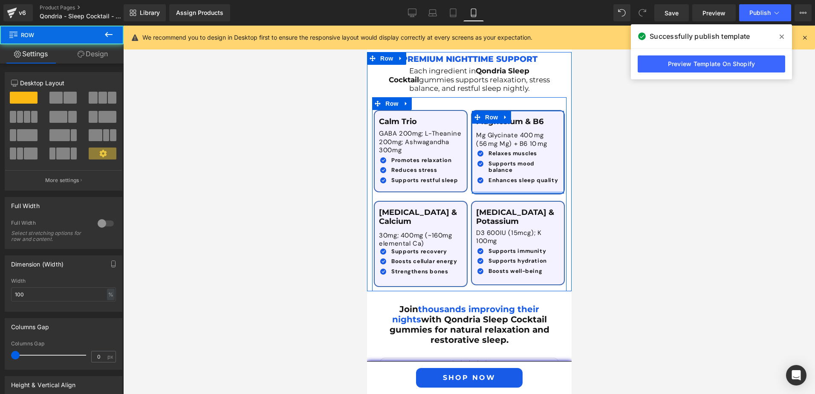
click at [495, 191] on div at bounding box center [517, 192] width 92 height 2
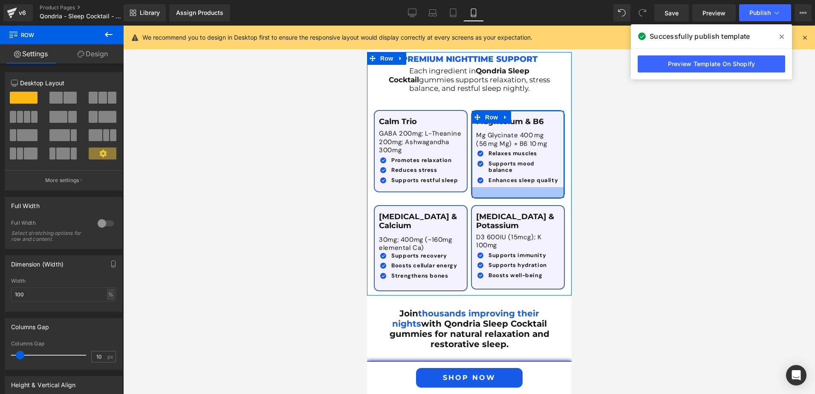
drag, startPoint x: 497, startPoint y: 156, endPoint x: 499, endPoint y: 160, distance: 4.4
click at [499, 187] on div at bounding box center [517, 192] width 92 height 11
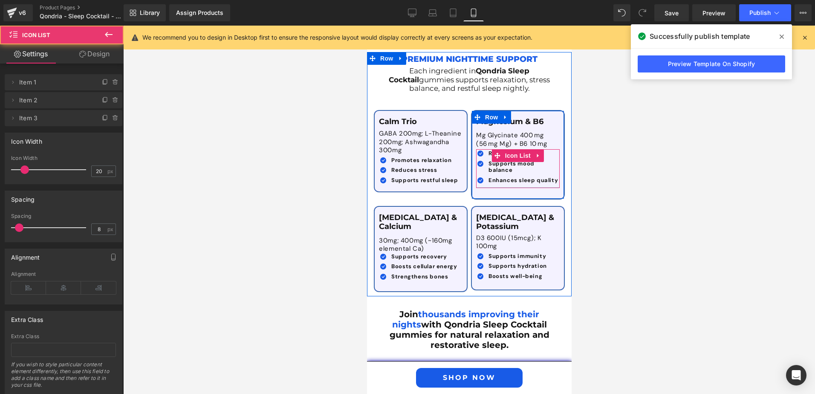
click at [510, 153] on div "Icon Relaxes muscles Text Block Icon Supports mood balance Text Block Icon" at bounding box center [518, 168] width 84 height 38
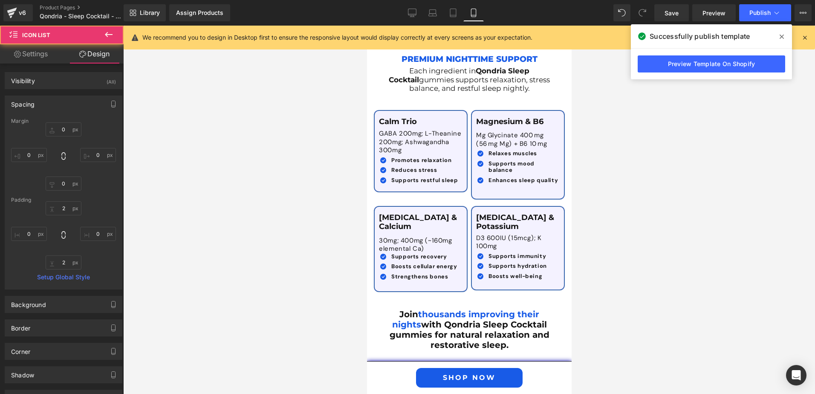
click at [624, 187] on div at bounding box center [469, 210] width 692 height 368
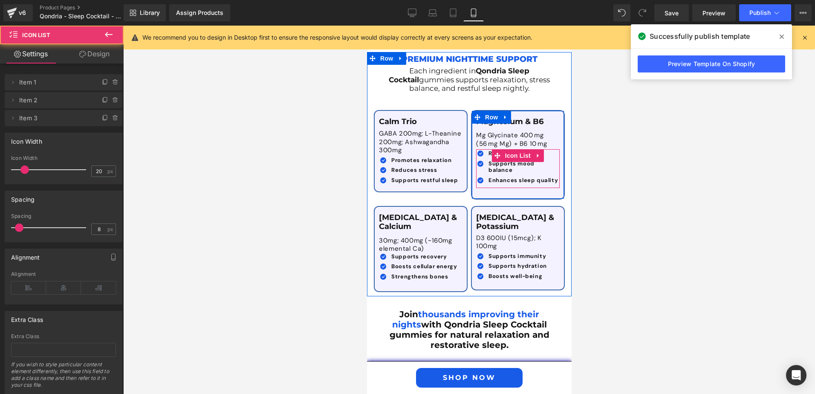
click at [505, 153] on ul "Icon Relaxes muscles Text Block Icon Supports mood balance Text Block Icon" at bounding box center [518, 168] width 84 height 37
click at [505, 185] on div at bounding box center [518, 186] width 84 height 2
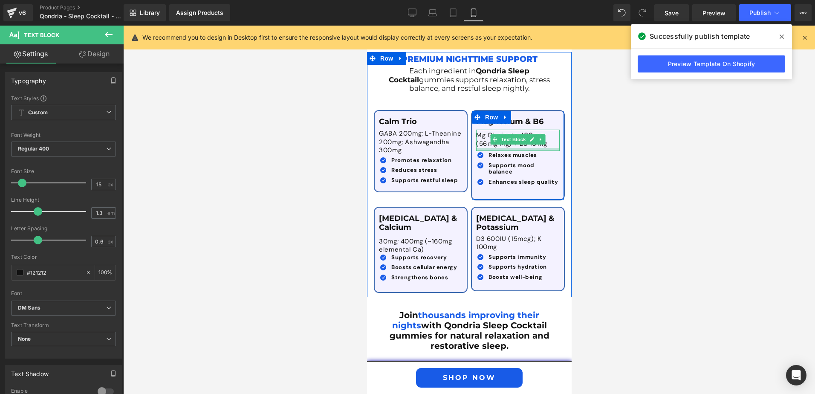
click at [519, 148] on div at bounding box center [518, 149] width 84 height 3
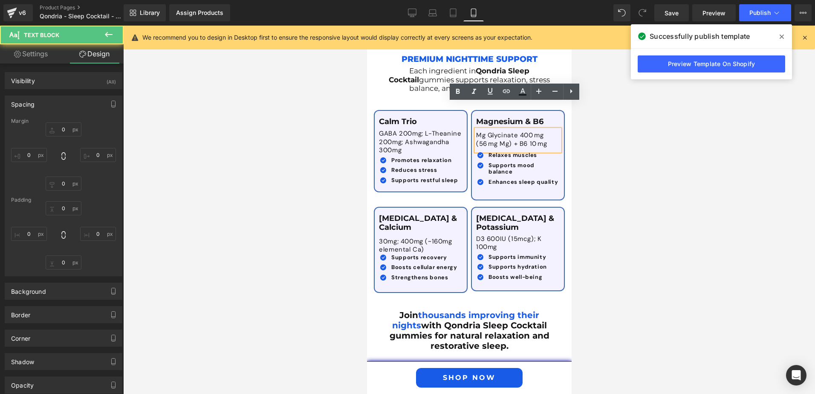
type input "0"
type input "4"
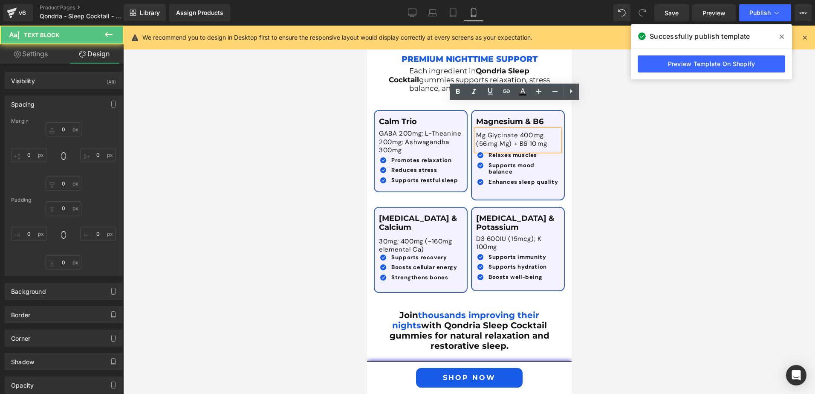
type input "0"
type input "7"
type input "0"
click at [616, 201] on div at bounding box center [469, 210] width 692 height 368
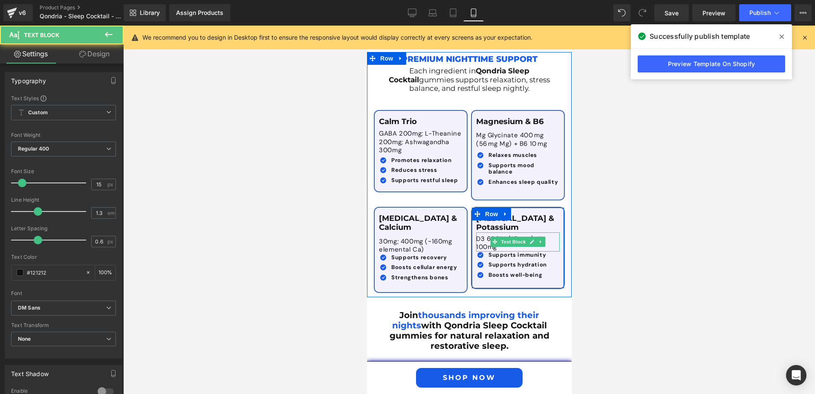
click at [502, 232] on div "D3 600IU (15mcg); K 100mg Text Block" at bounding box center [518, 241] width 84 height 19
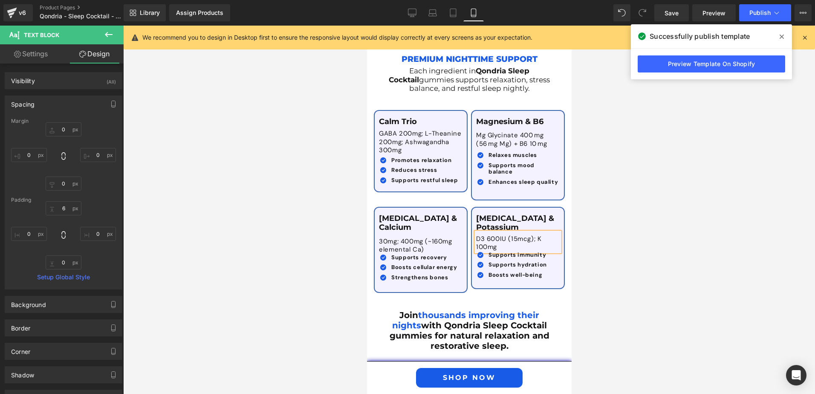
click at [627, 235] on div at bounding box center [469, 210] width 692 height 368
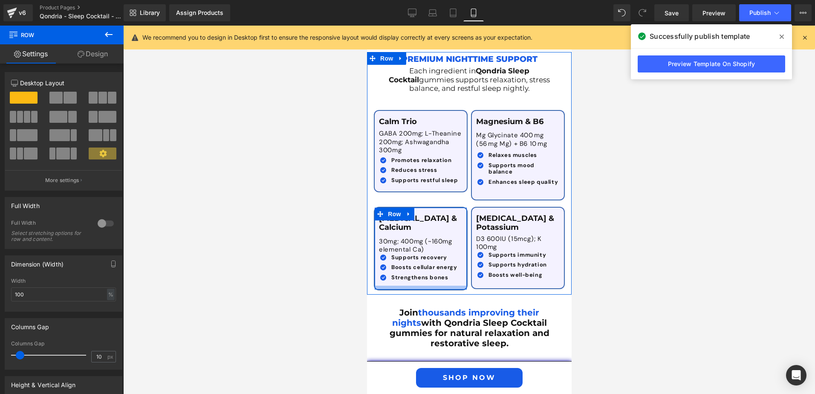
drag, startPoint x: 438, startPoint y: 245, endPoint x: 444, endPoint y: 243, distance: 6.5
click at [444, 243] on div "[MEDICAL_DATA] & Calcium Text Block 30mg; 400mg (~160mg elemental Ca) Text Bloc…" at bounding box center [420, 249] width 92 height 82
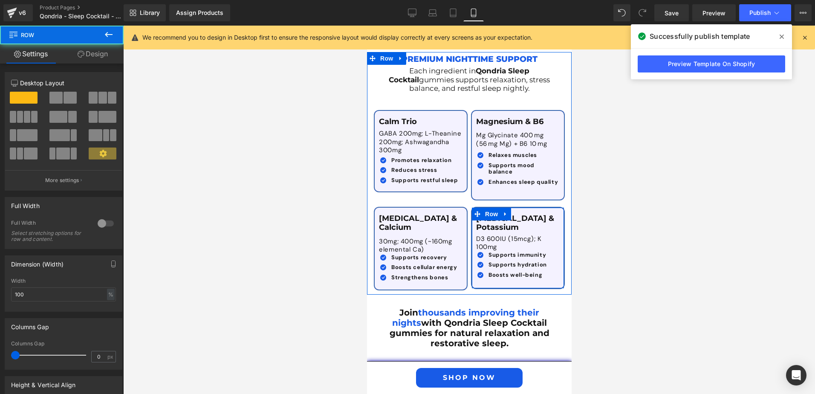
click at [510, 250] on div "[MEDICAL_DATA] & Potassium Text Block D3 600IU (15mcg); K 100mg Text Block Icon…" at bounding box center [518, 248] width 94 height 82
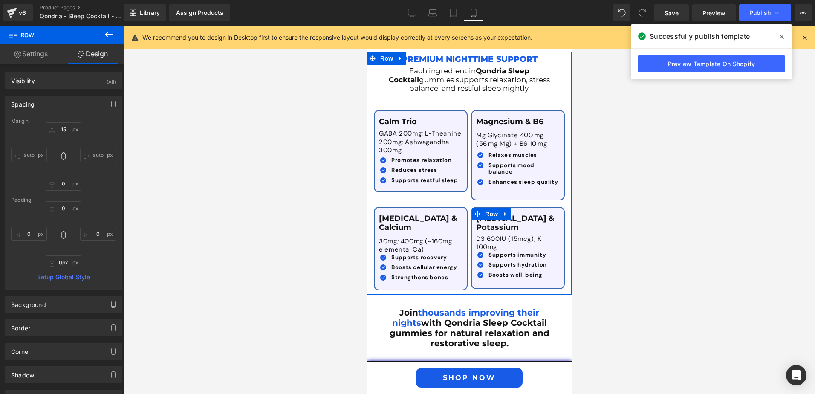
click at [514, 252] on div "[MEDICAL_DATA] & Potassium Text Block D3 600IU (15mcg); K 100mg Text Block Icon…" at bounding box center [518, 248] width 94 height 82
drag, startPoint x: 514, startPoint y: 254, endPoint x: 515, endPoint y: 249, distance: 4.6
click at [515, 249] on div "[MEDICAL_DATA] & Potassium Text Block D3 600IU (15mcg); K 100mg Text Block Icon…" at bounding box center [518, 248] width 94 height 82
click at [511, 252] on div "[MEDICAL_DATA] & Potassium Text Block D3 600IU (15mcg); K 100mg Text Block Icon…" at bounding box center [518, 248] width 94 height 82
drag, startPoint x: 477, startPoint y: 253, endPoint x: 484, endPoint y: 251, distance: 7.4
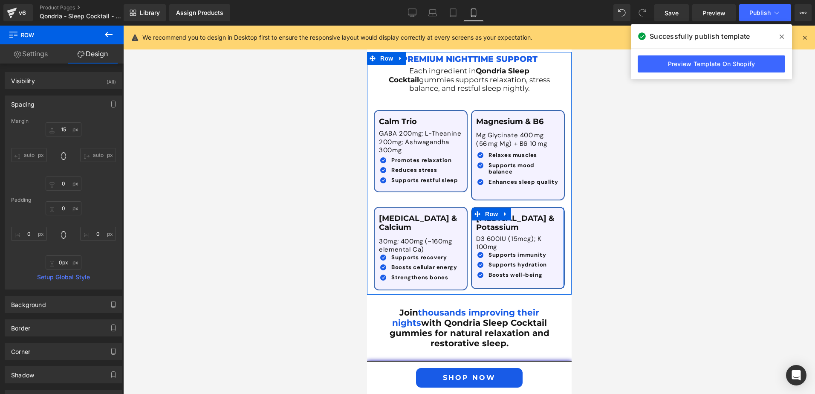
click at [478, 251] on div "[MEDICAL_DATA] & Potassium Text Block D3 600IU (15mcg); K 100mg Text Block Icon…" at bounding box center [518, 248] width 94 height 82
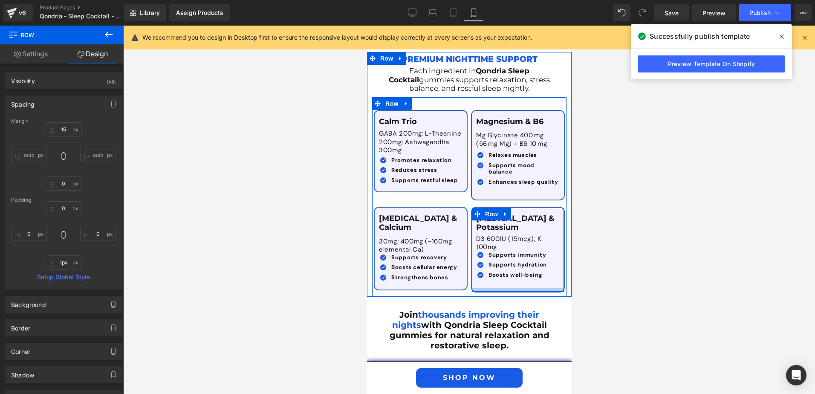
type input "0px"
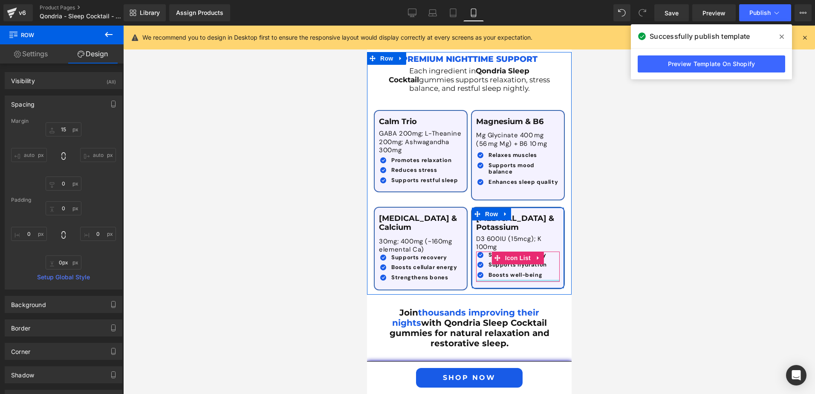
drag, startPoint x: 539, startPoint y: 253, endPoint x: 539, endPoint y: 248, distance: 4.7
click at [539, 248] on div "[MEDICAL_DATA] & Potassium Text Block D3 600IU (15mcg); K 100mg Text Block Icon…" at bounding box center [518, 248] width 94 height 82
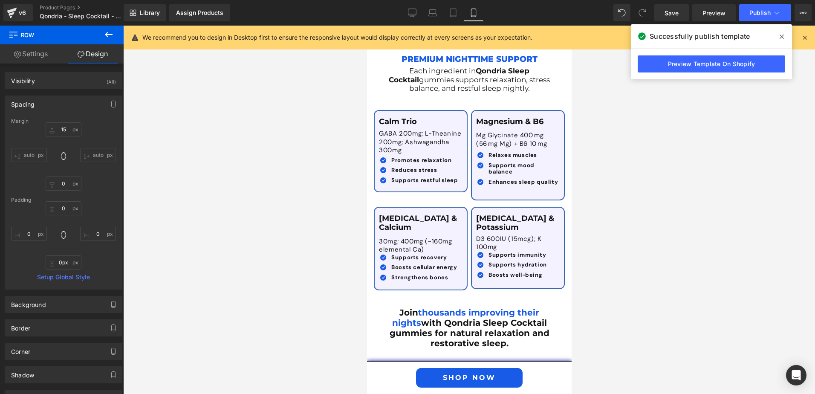
click at [642, 251] on div at bounding box center [469, 210] width 692 height 368
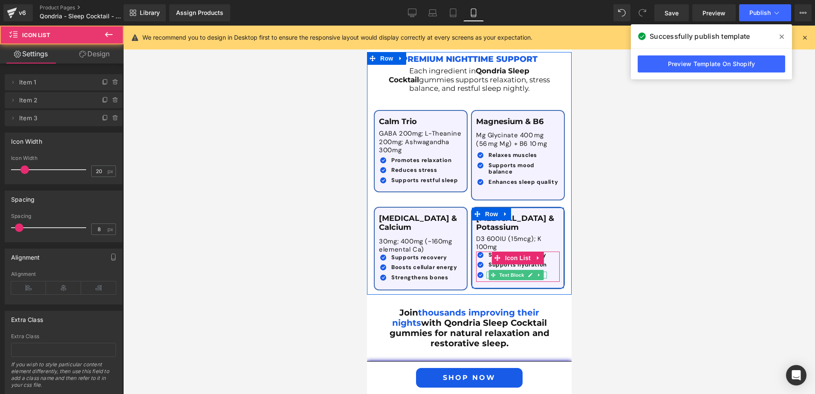
click at [520, 251] on div "Icon Supports immunity Text Block Icon Supports hydration Text Block Icon" at bounding box center [518, 266] width 84 height 30
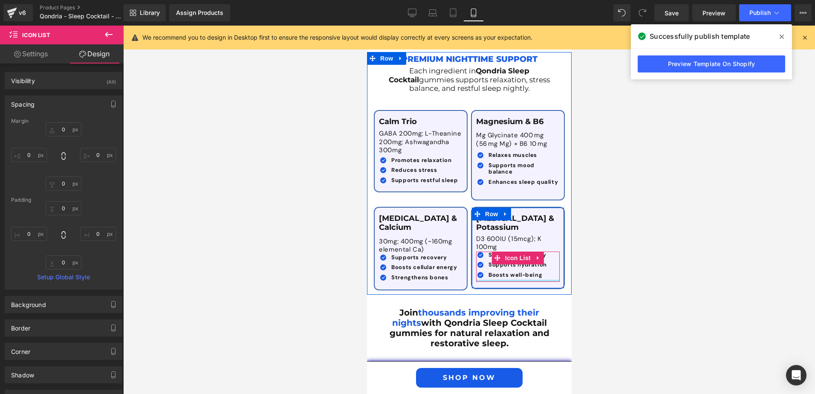
type input "0px"
click at [514, 251] on div "Icon Supports immunity Text Block Icon Supports hydration Text Block Icon" at bounding box center [518, 266] width 84 height 30
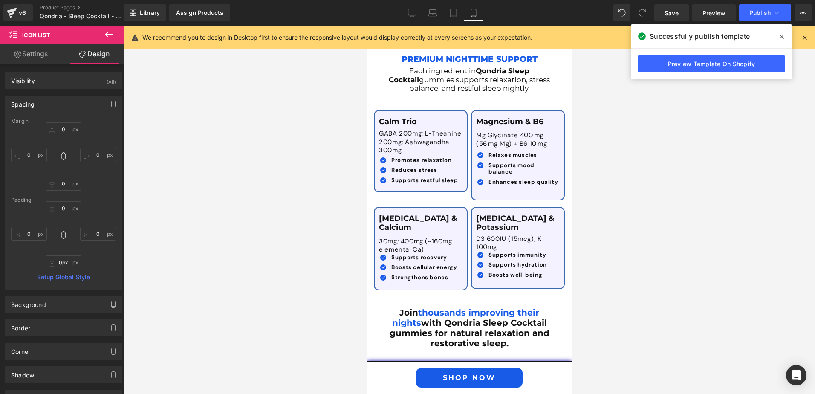
click at [671, 252] on div at bounding box center [469, 210] width 692 height 368
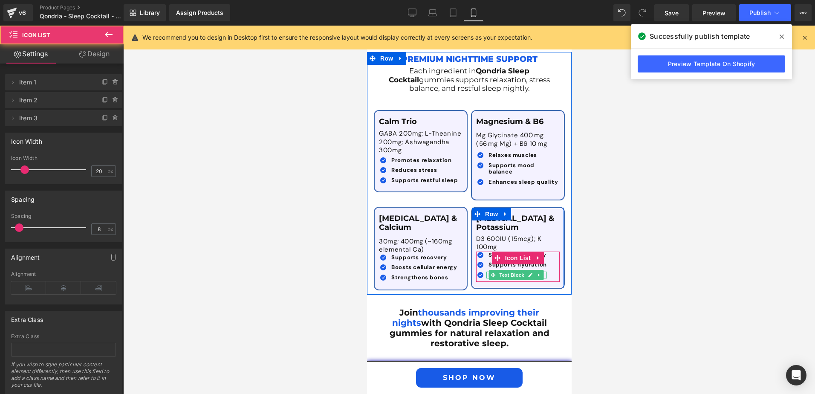
click at [525, 251] on div "Icon Supports immunity Text Block Icon Supports hydration Text Block Icon" at bounding box center [518, 266] width 84 height 30
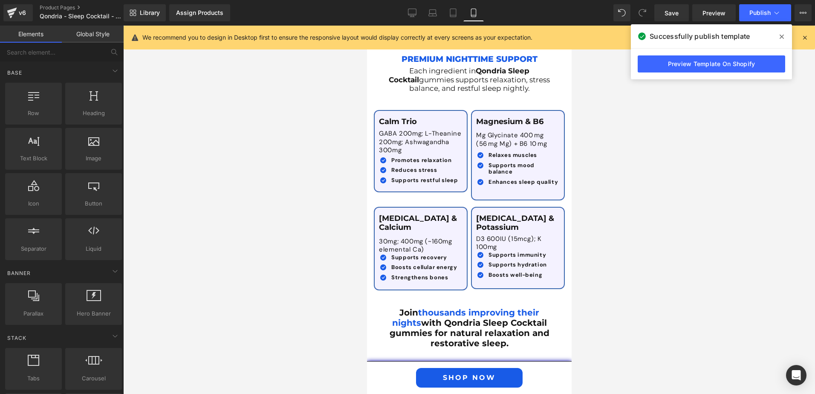
click at [608, 255] on div at bounding box center [469, 210] width 692 height 368
click at [693, 245] on div at bounding box center [469, 210] width 692 height 368
click at [760, 17] on button "Publish" at bounding box center [765, 12] width 52 height 17
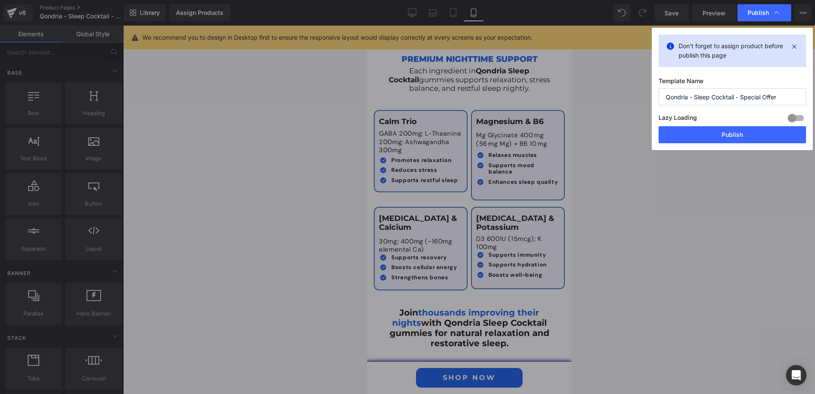
click at [707, 137] on button "Publish" at bounding box center [732, 134] width 147 height 17
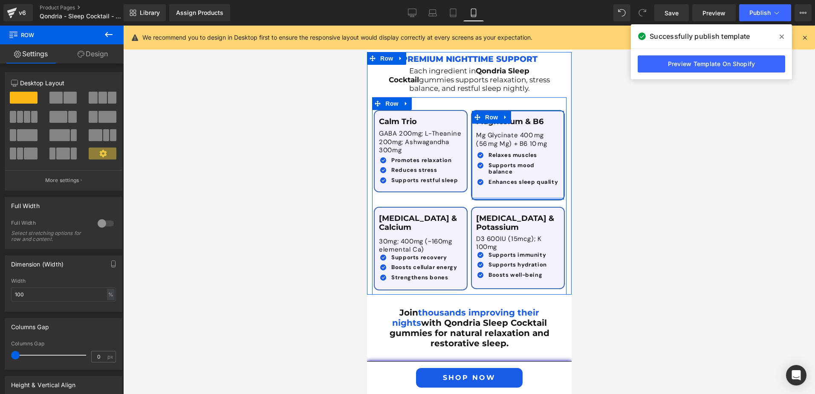
click at [497, 197] on div at bounding box center [517, 198] width 92 height 2
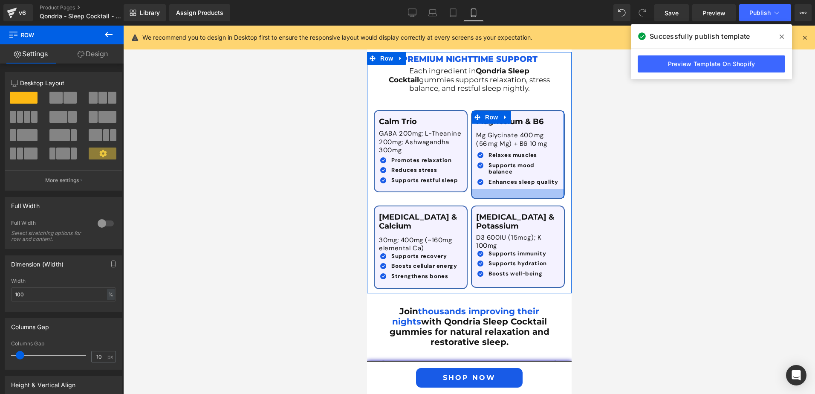
click at [500, 189] on div at bounding box center [517, 193] width 92 height 9
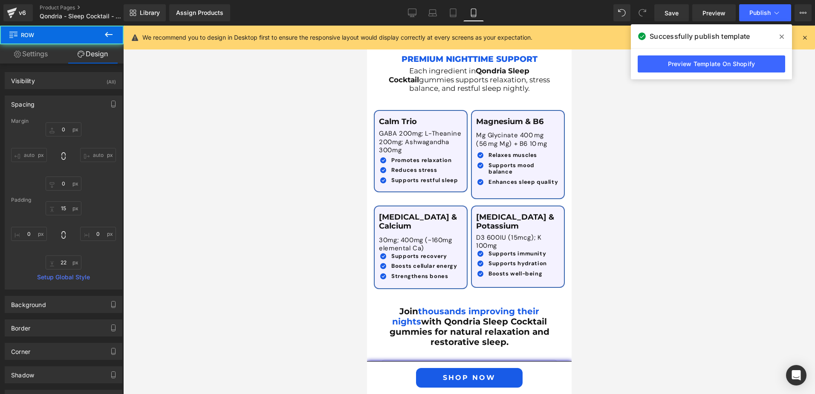
click at [639, 182] on div at bounding box center [469, 210] width 692 height 368
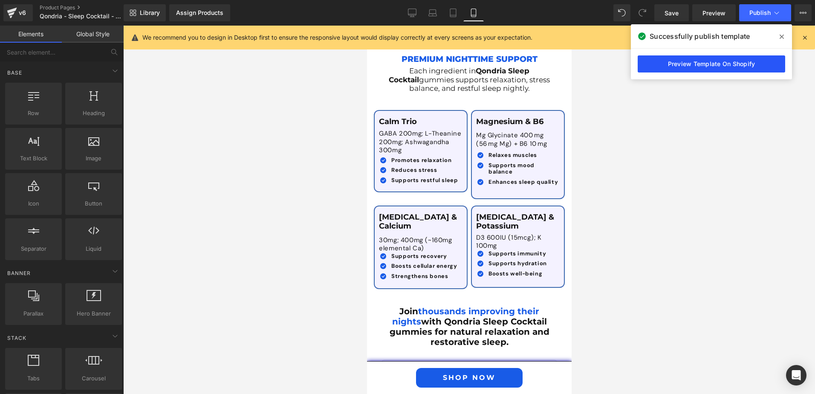
click at [746, 64] on link "Preview Template On Shopify" at bounding box center [711, 63] width 147 height 17
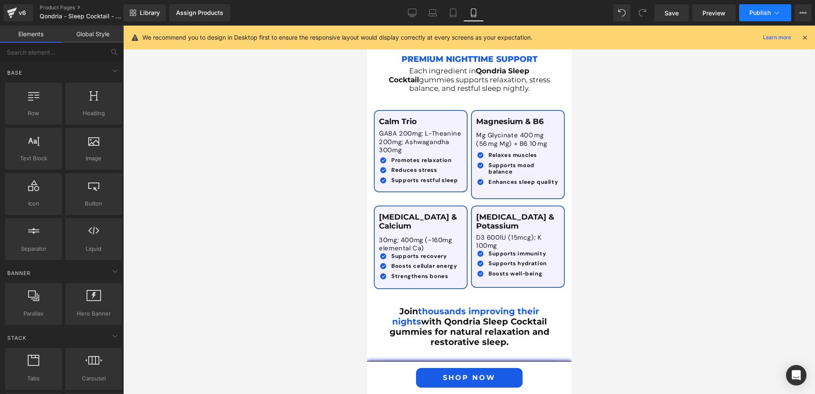
click at [748, 8] on button "Publish" at bounding box center [765, 12] width 52 height 17
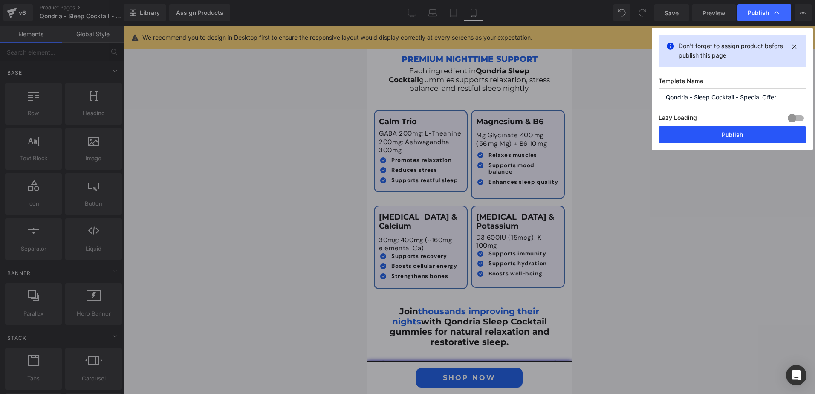
click at [712, 131] on button "Publish" at bounding box center [732, 134] width 147 height 17
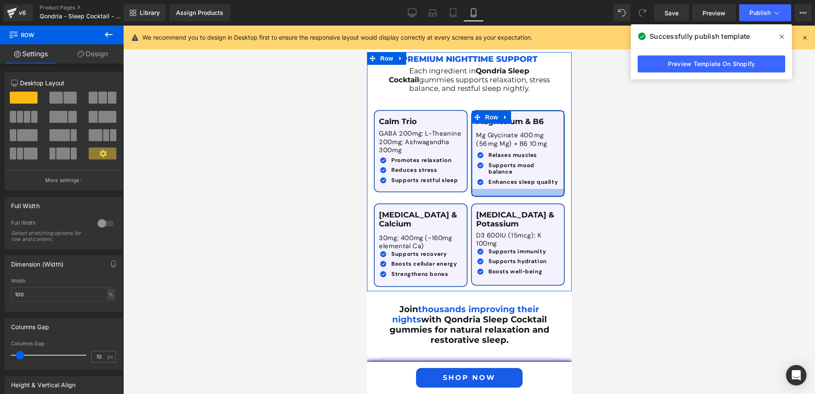
click at [500, 189] on div at bounding box center [517, 192] width 92 height 7
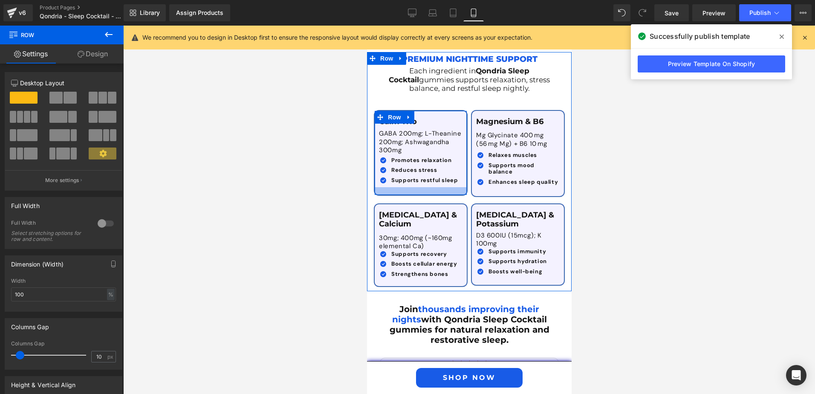
click at [425, 187] on div at bounding box center [420, 191] width 92 height 8
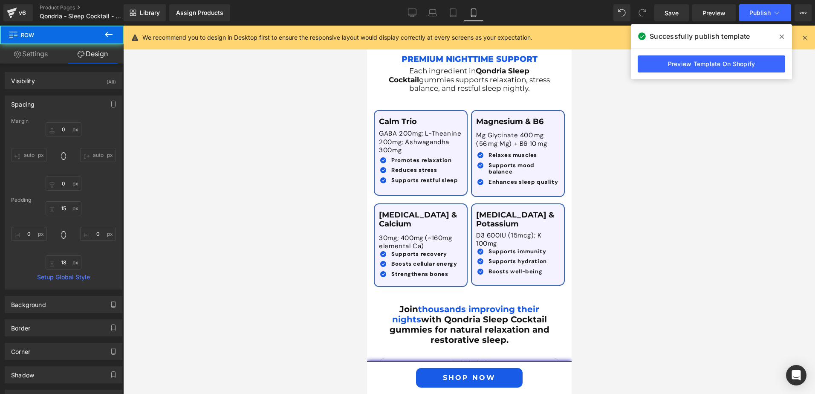
click at [627, 175] on div at bounding box center [469, 210] width 692 height 368
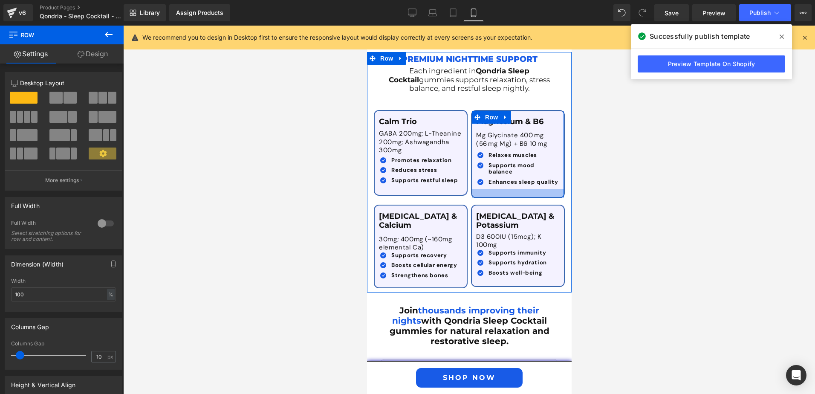
click at [498, 189] on div at bounding box center [517, 193] width 92 height 9
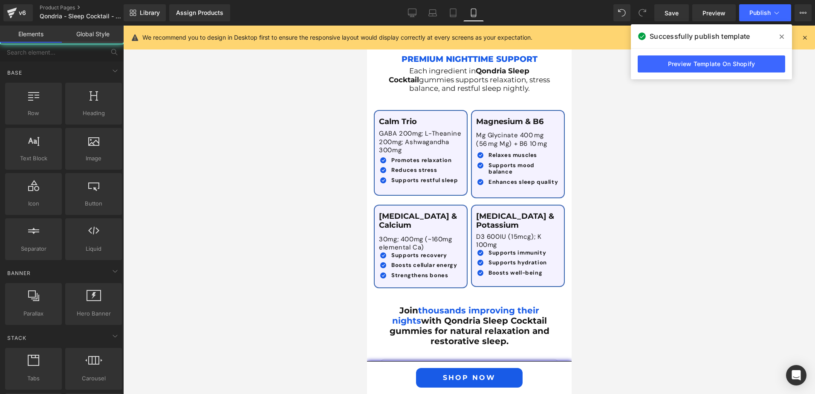
click at [625, 183] on div at bounding box center [469, 210] width 692 height 368
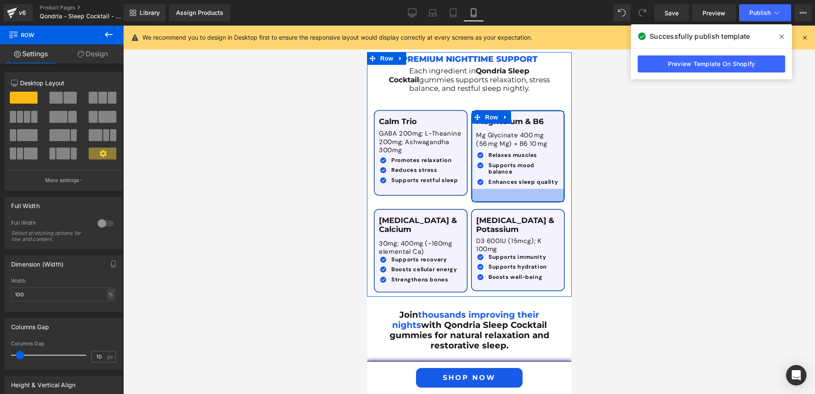
drag, startPoint x: 496, startPoint y: 159, endPoint x: 499, endPoint y: 163, distance: 5.0
click at [499, 189] on div at bounding box center [517, 195] width 92 height 13
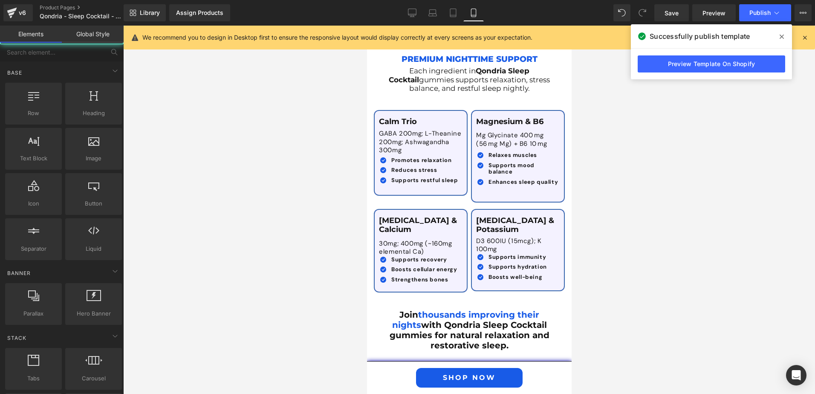
click at [635, 167] on div at bounding box center [469, 210] width 692 height 368
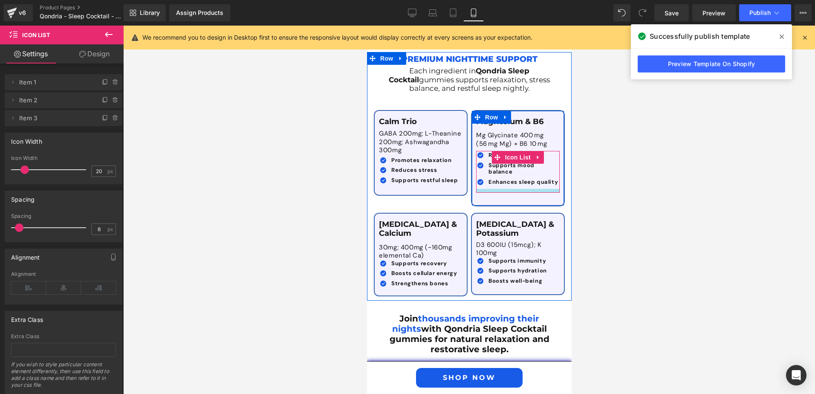
drag, startPoint x: 495, startPoint y: 155, endPoint x: 503, endPoint y: 168, distance: 15.1
click at [496, 189] on div at bounding box center [518, 191] width 84 height 4
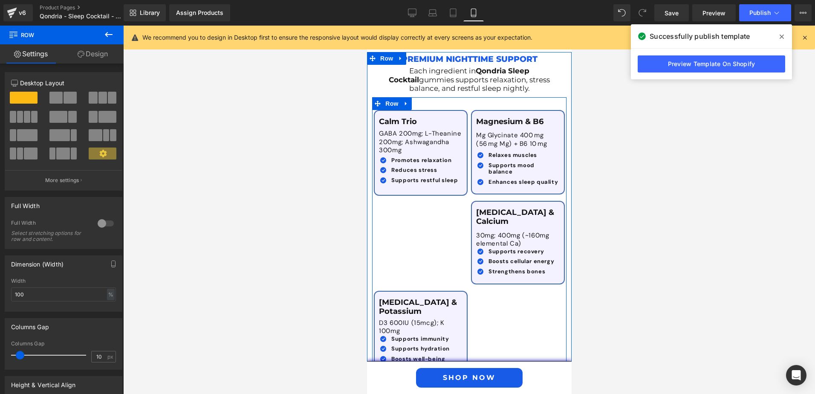
drag, startPoint x: 503, startPoint y: 168, endPoint x: 509, endPoint y: 157, distance: 12.4
click at [510, 158] on div "Magnesium & B6 Text Block Mg Glycinate 400 mg (56 mg Mg) + B6 10 mg Text Block …" at bounding box center [517, 152] width 92 height 83
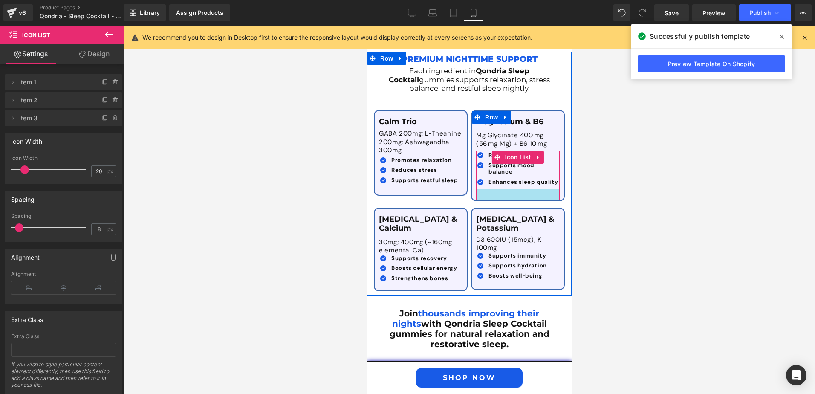
drag, startPoint x: 498, startPoint y: 156, endPoint x: 500, endPoint y: 162, distance: 7.0
click at [500, 189] on div at bounding box center [518, 195] width 84 height 12
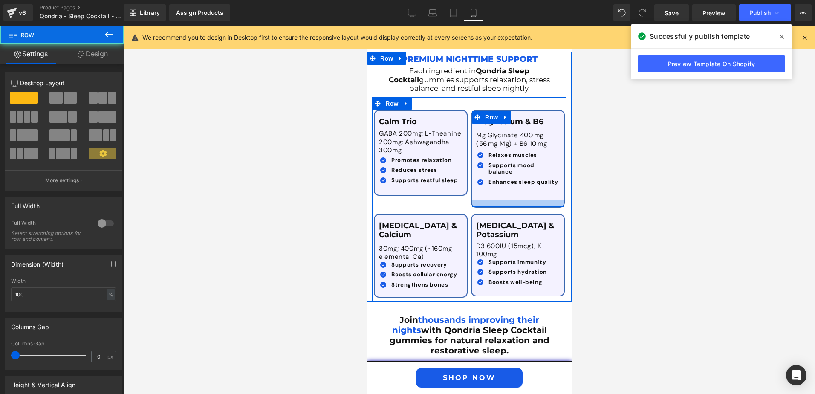
drag, startPoint x: 509, startPoint y: 165, endPoint x: 509, endPoint y: 173, distance: 7.3
click at [509, 200] on div at bounding box center [517, 203] width 92 height 6
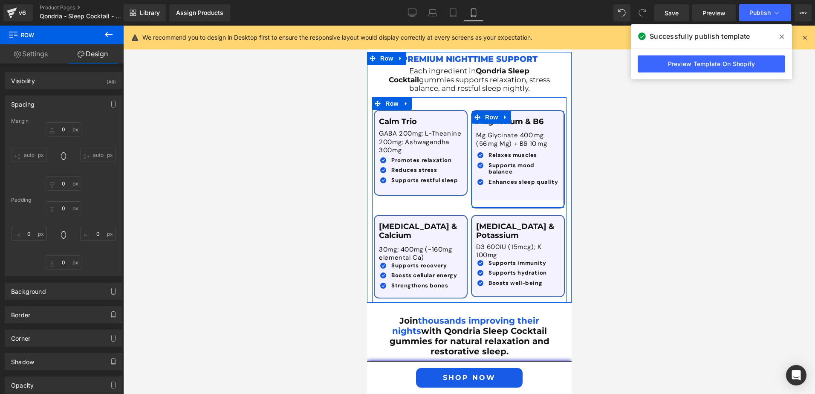
type input "0"
type input "17"
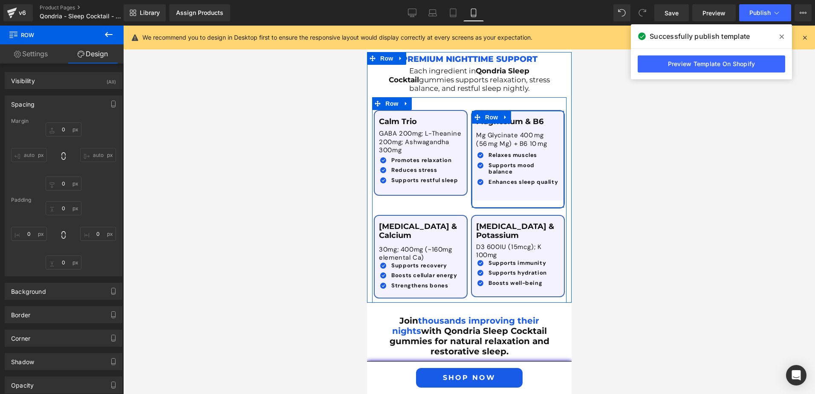
type input "0"
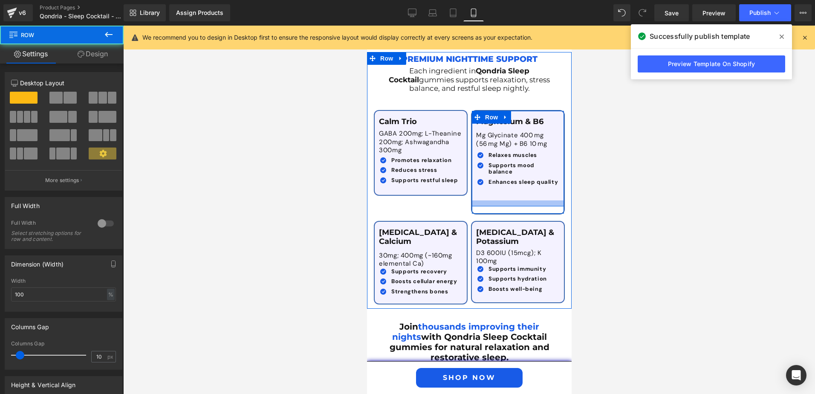
drag, startPoint x: 502, startPoint y: 166, endPoint x: 502, endPoint y: 174, distance: 7.7
click at [502, 200] on div at bounding box center [517, 203] width 92 height 6
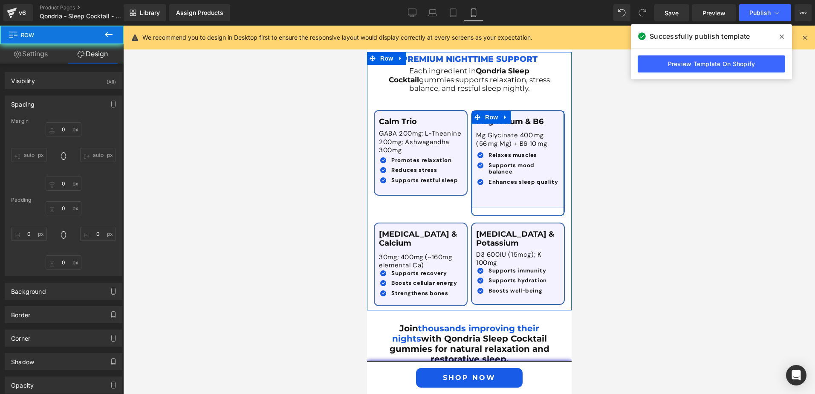
type input "0"
type input "15"
type input "0"
type input "18"
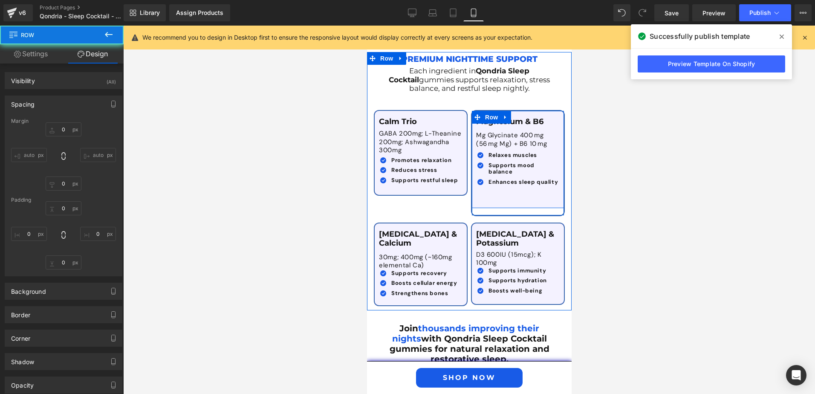
type input "0"
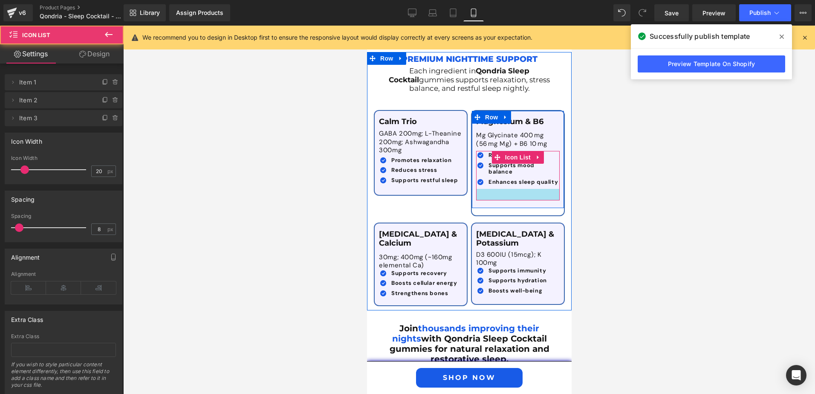
click at [495, 189] on div at bounding box center [518, 195] width 84 height 12
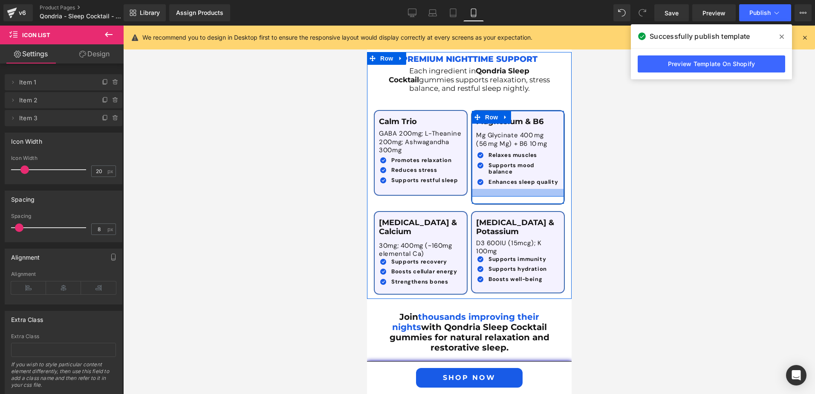
drag, startPoint x: 508, startPoint y: 164, endPoint x: 509, endPoint y: 159, distance: 4.7
click at [509, 159] on div "Magnesium & B6 Text Block Mg Glycinate 400 mg (56 mg Mg) + B6 10 mg Text Block …" at bounding box center [517, 154] width 92 height 86
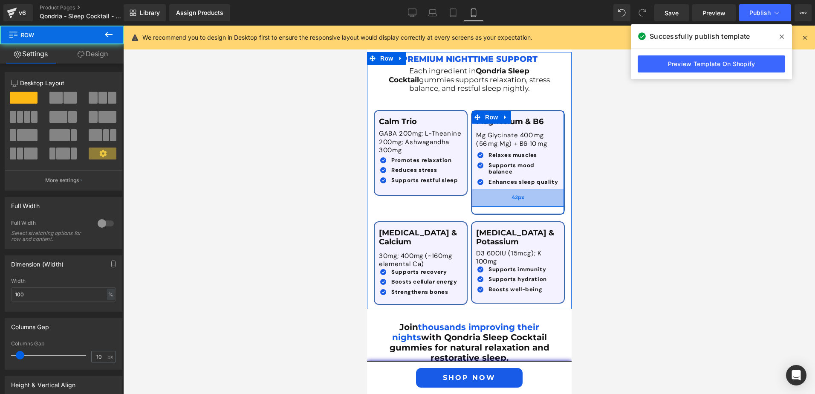
drag, startPoint x: 514, startPoint y: 162, endPoint x: 512, endPoint y: 172, distance: 10.3
click at [512, 189] on div "42px" at bounding box center [517, 198] width 92 height 18
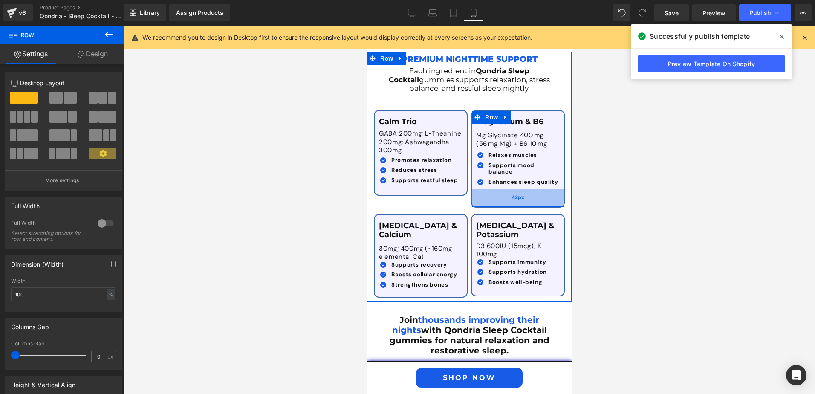
drag, startPoint x: 513, startPoint y: 180, endPoint x: 514, endPoint y: 165, distance: 15.0
click at [514, 165] on div "Magnesium & B6 Text Block Mg Glycinate 400 mg (56 mg Mg) + B6 10 mg Text Block …" at bounding box center [518, 159] width 94 height 98
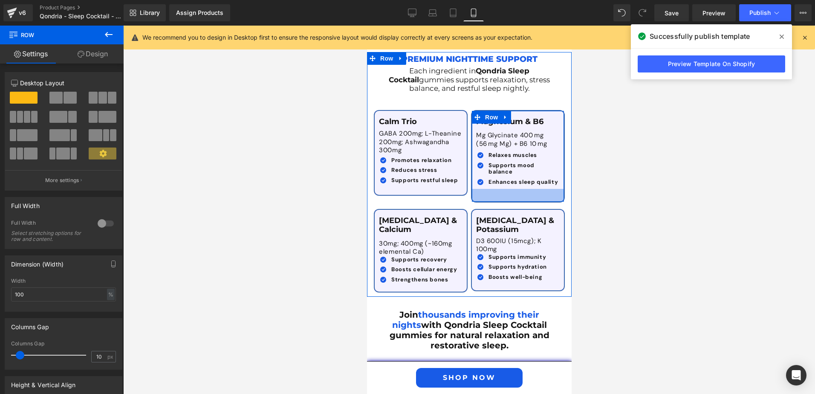
drag, startPoint x: 511, startPoint y: 164, endPoint x: 510, endPoint y: 159, distance: 5.1
click at [510, 189] on div at bounding box center [517, 195] width 92 height 13
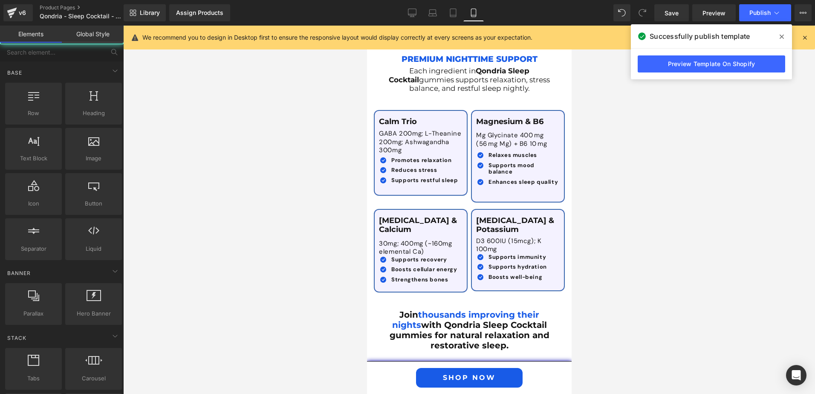
click at [612, 182] on div at bounding box center [469, 210] width 692 height 368
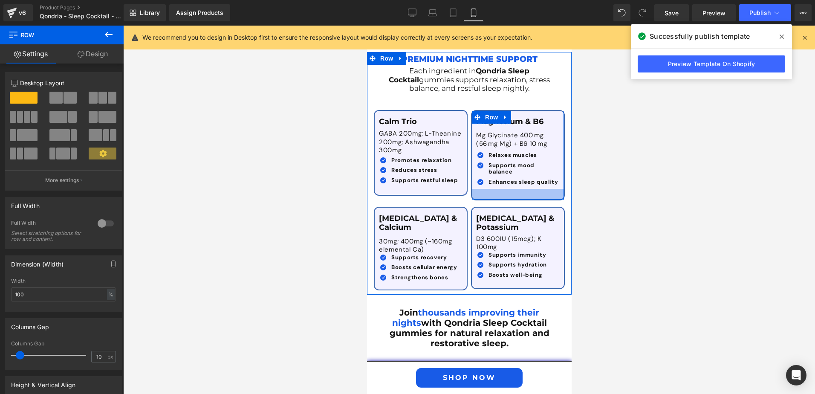
click at [504, 189] on div at bounding box center [517, 194] width 92 height 11
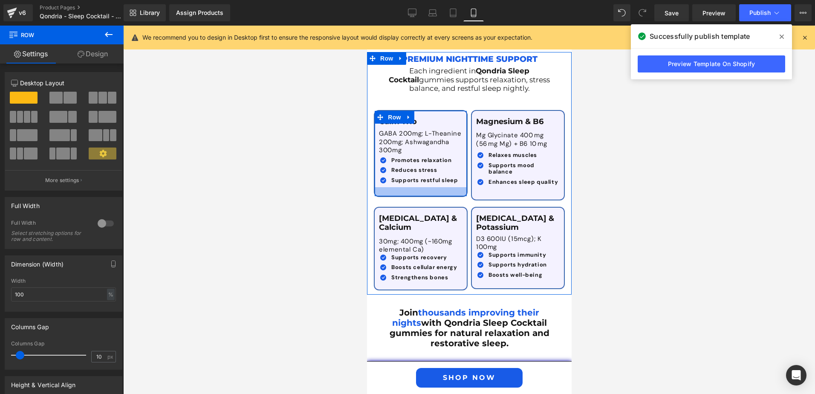
click at [439, 187] on div at bounding box center [420, 191] width 92 height 9
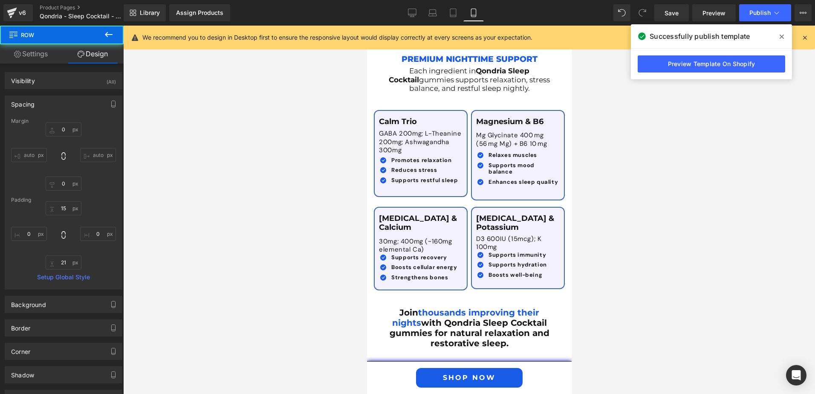
click at [656, 198] on div at bounding box center [469, 210] width 692 height 368
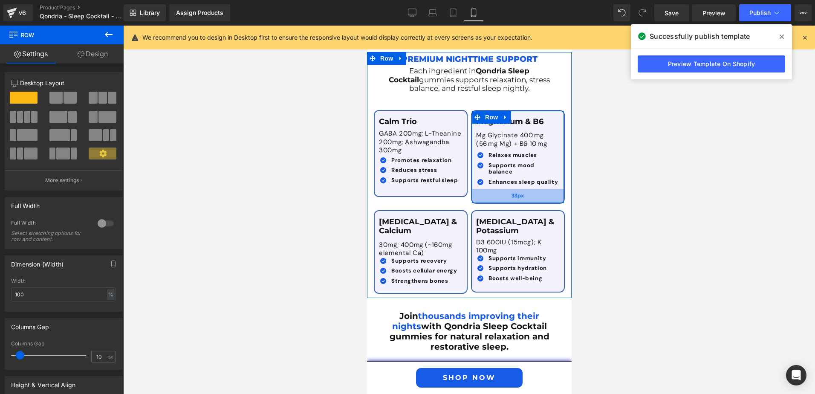
click at [500, 189] on div "33px" at bounding box center [517, 196] width 92 height 14
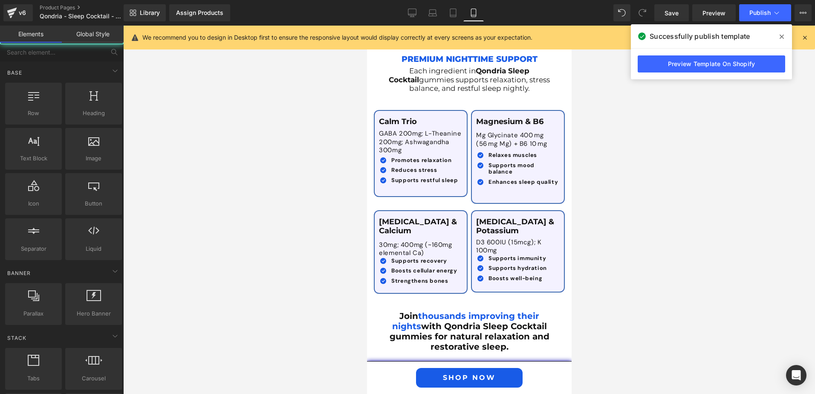
click at [667, 185] on div at bounding box center [469, 210] width 692 height 368
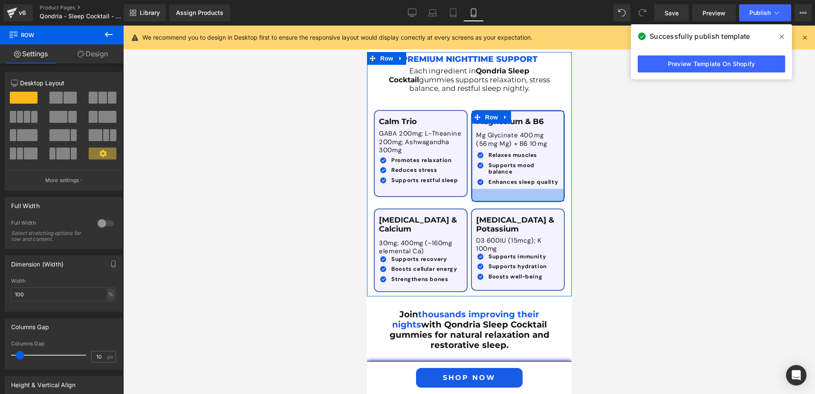
drag, startPoint x: 506, startPoint y: 166, endPoint x: 513, endPoint y: 165, distance: 7.4
click at [513, 189] on div at bounding box center [517, 195] width 92 height 12
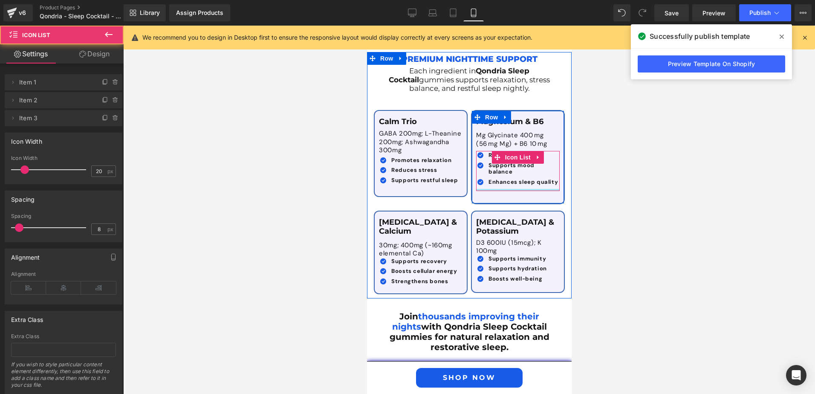
click at [511, 189] on div at bounding box center [518, 190] width 84 height 2
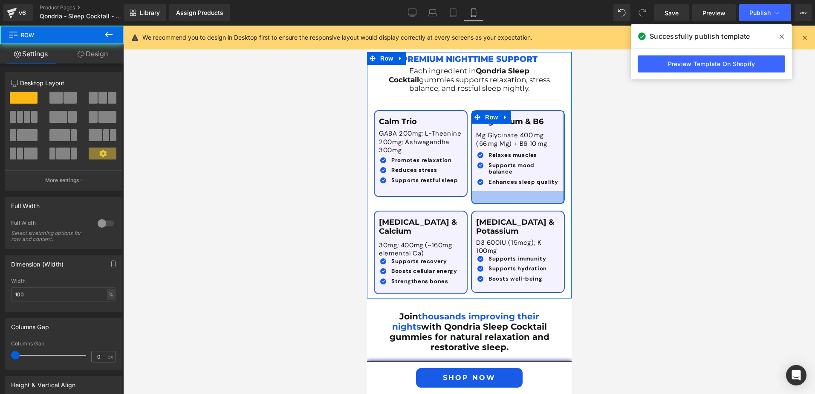
click at [508, 165] on div "Magnesium & B6 Text Block Mg Glycinate 400 mg (56 mg Mg) + B6 10 mg Text Block …" at bounding box center [518, 157] width 94 height 94
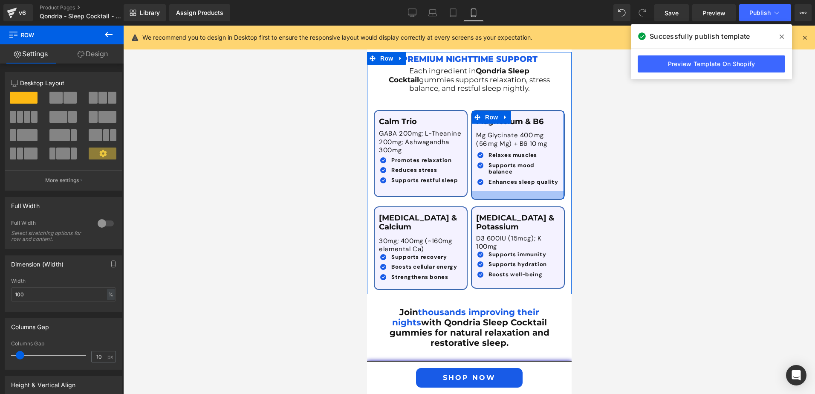
click at [508, 191] on div at bounding box center [517, 195] width 92 height 8
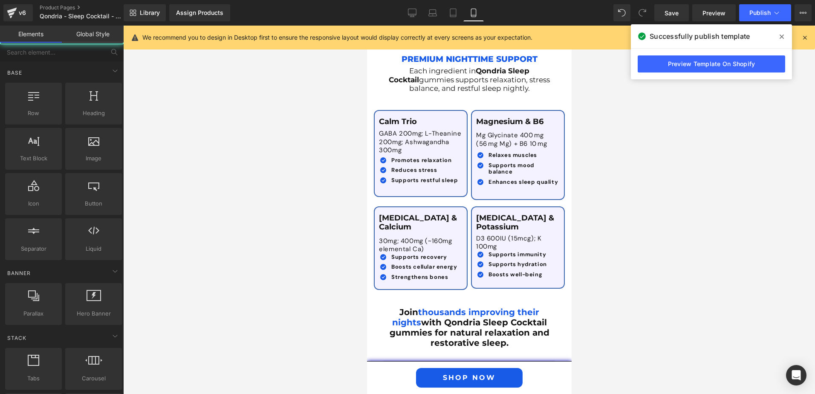
click at [665, 188] on div at bounding box center [469, 210] width 692 height 368
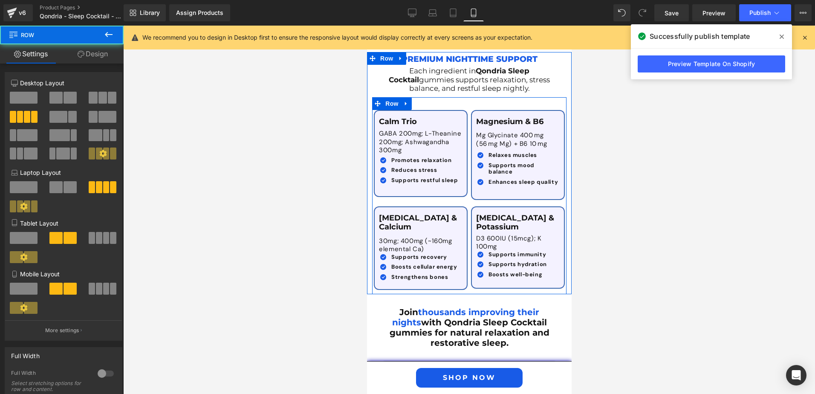
click at [411, 218] on div "Calm Trio Text Block GABA 200mg; L-Theanine 200mg; Ashwagandha 300mg Text Block…" at bounding box center [469, 195] width 194 height 197
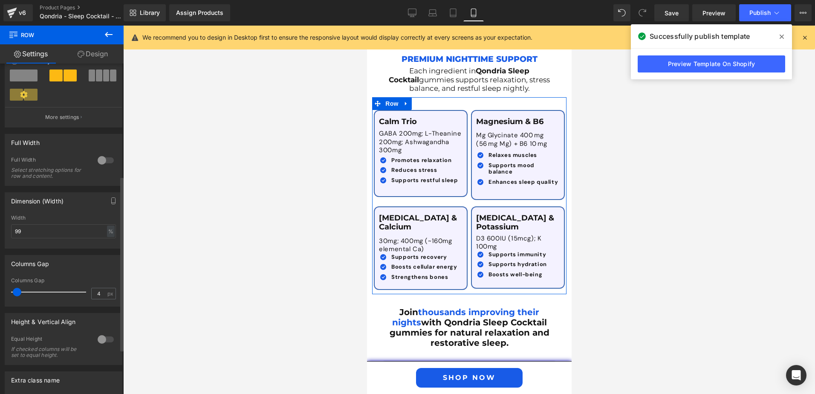
scroll to position [256, 0]
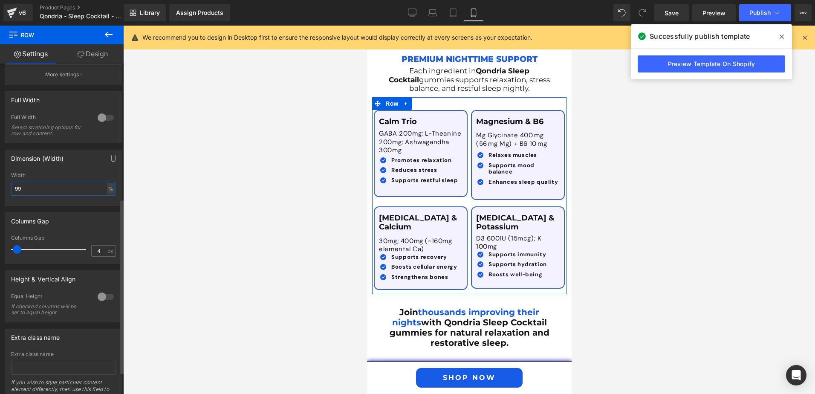
click at [31, 192] on input "99" at bounding box center [63, 189] width 105 height 14
drag, startPoint x: 31, startPoint y: 192, endPoint x: 6, endPoint y: 192, distance: 24.7
click at [6, 192] on div "99% Width 99 % % px" at bounding box center [63, 188] width 117 height 33
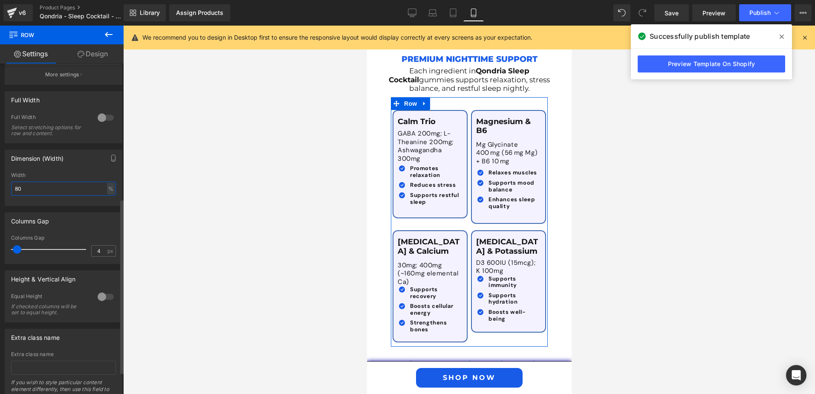
type input "8"
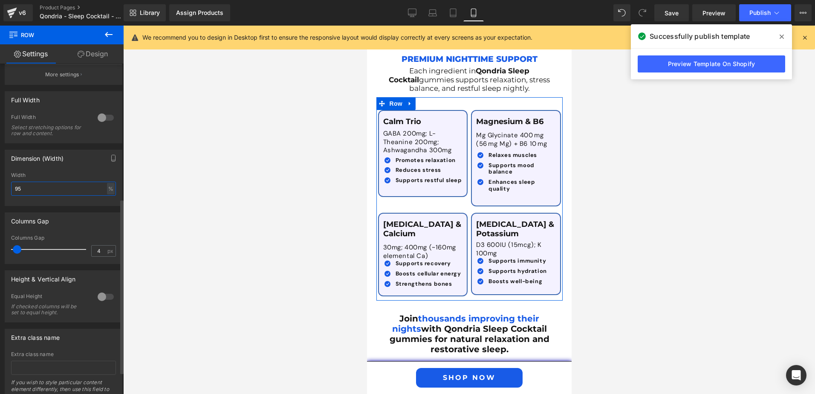
type input "95"
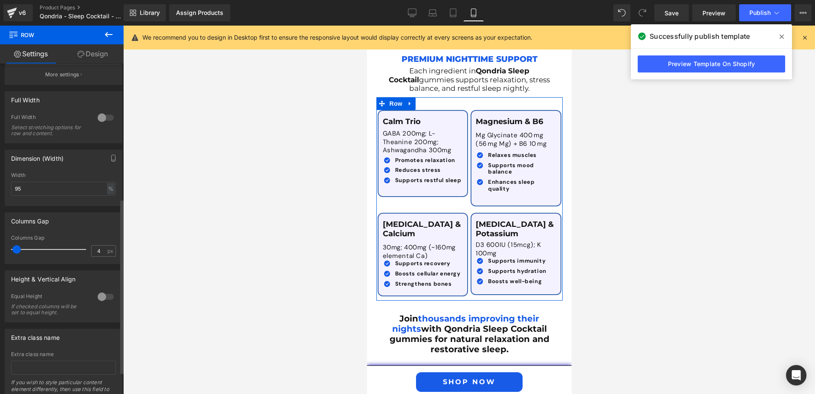
type input "5"
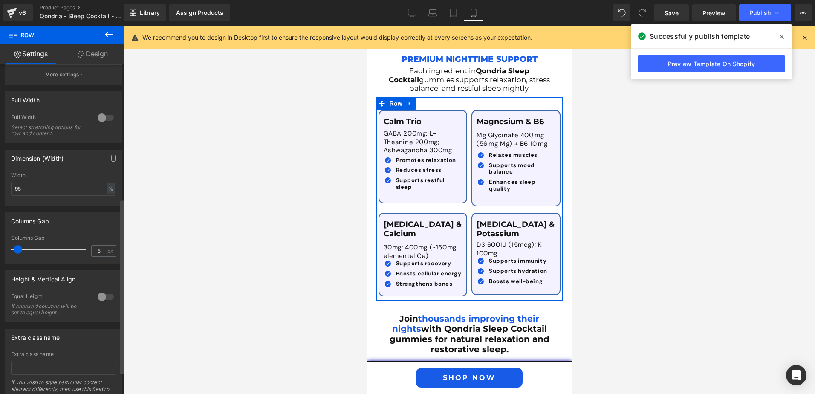
drag, startPoint x: 16, startPoint y: 250, endPoint x: 16, endPoint y: 246, distance: 4.3
click at [16, 246] on span at bounding box center [18, 249] width 9 height 9
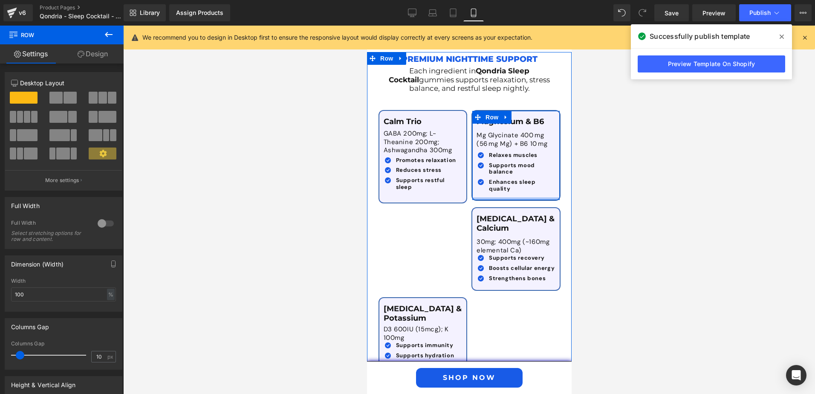
drag, startPoint x: 503, startPoint y: 174, endPoint x: 505, endPoint y: 169, distance: 5.9
click at [505, 169] on div "Magnesium & B6 Text Block Mg Glycinate 400 mg (56 mg Mg) + B6 10 mg Text Block …" at bounding box center [515, 156] width 87 height 90
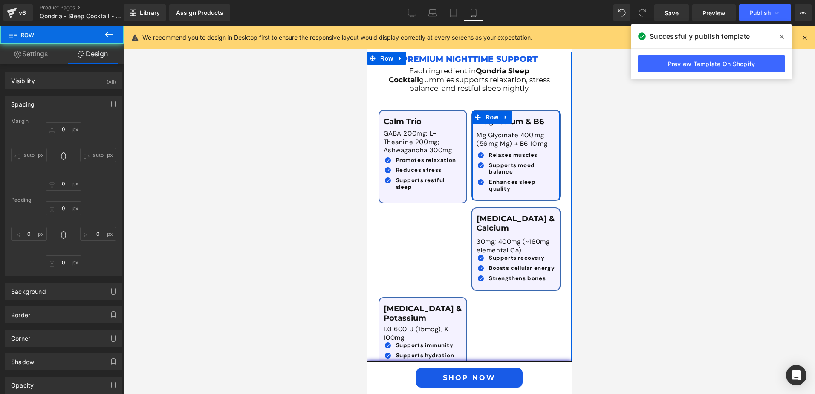
type input "0"
type input "15"
type input "0"
type input "6"
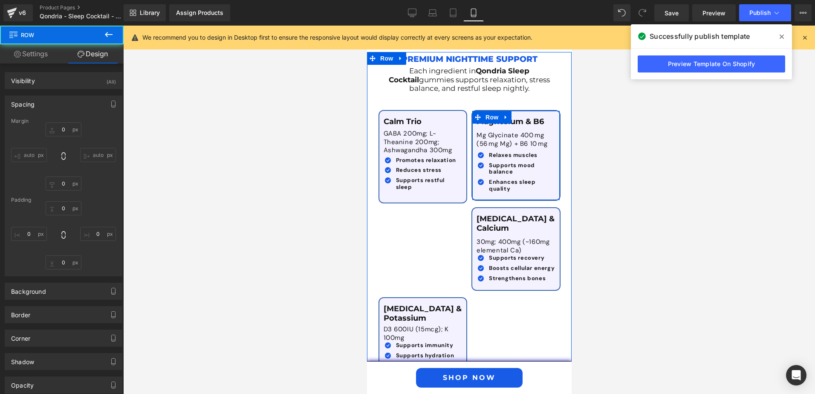
type input "0"
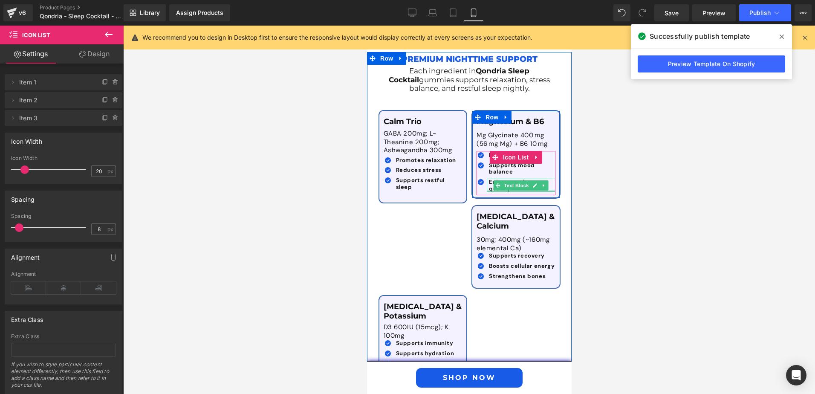
drag, startPoint x: 503, startPoint y: 170, endPoint x: 506, endPoint y: 164, distance: 6.9
click at [506, 164] on div "Icon Relaxes muscles Text Block Icon Supports mood balance Text Block Icon" at bounding box center [515, 173] width 79 height 44
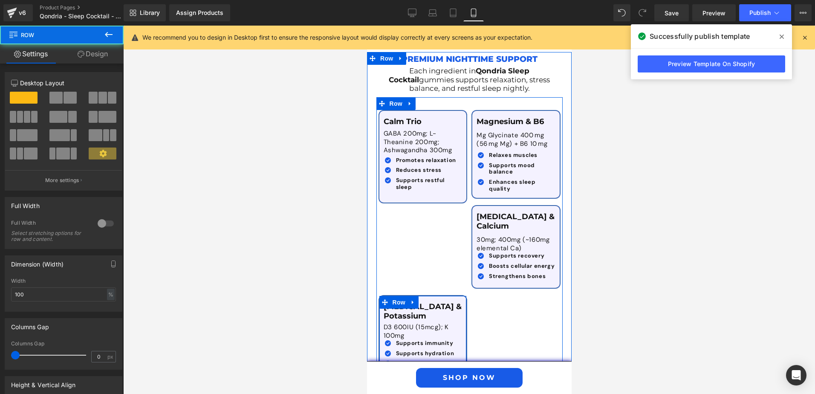
click at [467, 295] on div "[MEDICAL_DATA] & Potassium Text Block D3 600IU (15mcg); K 100mg Text Block Icon…" at bounding box center [422, 336] width 89 height 82
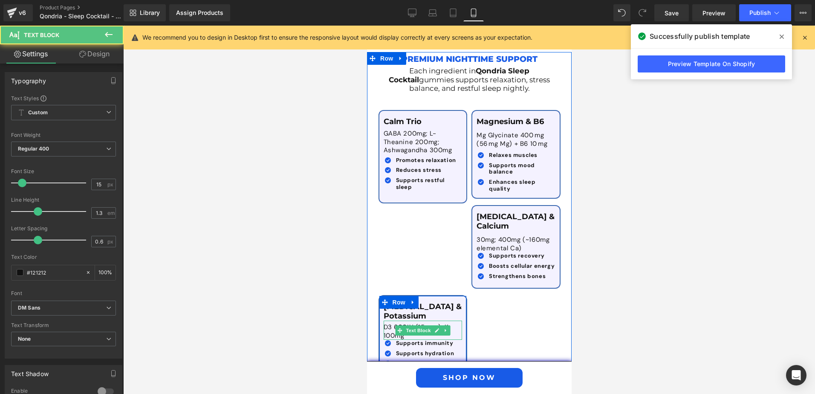
click at [462, 321] on div "D3 600IU (15mcg); K 100mg Text Block" at bounding box center [422, 330] width 79 height 19
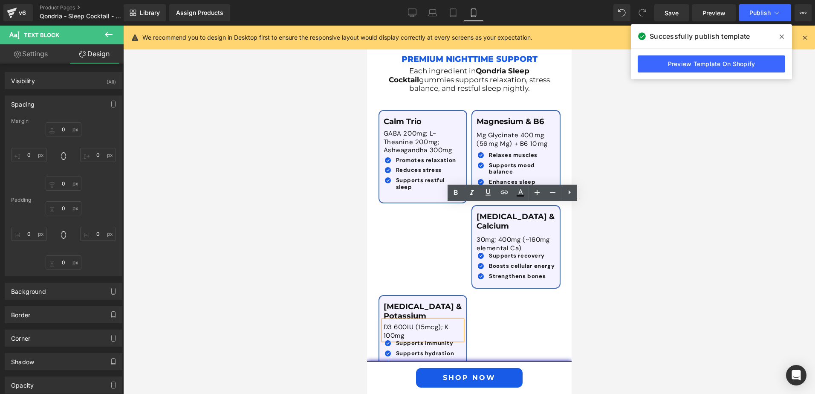
type input "0"
type input "6"
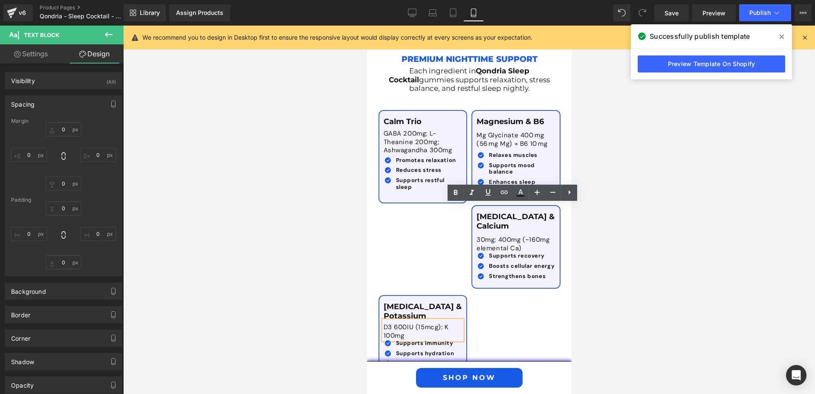
type input "0"
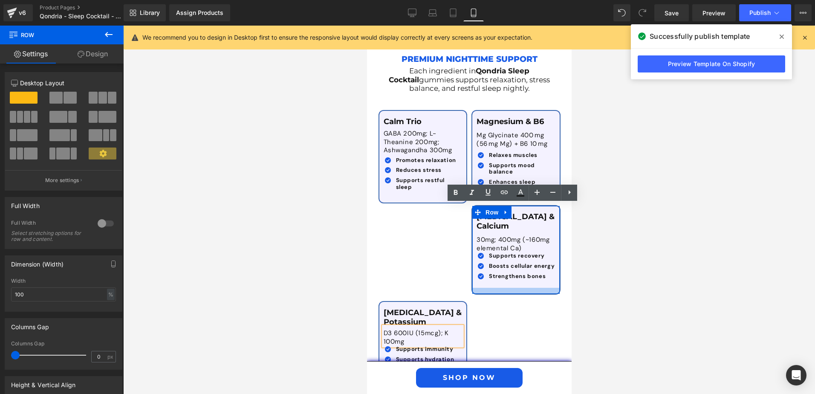
drag, startPoint x: 410, startPoint y: 251, endPoint x: 413, endPoint y: 257, distance: 6.3
click at [472, 288] on div at bounding box center [515, 291] width 87 height 6
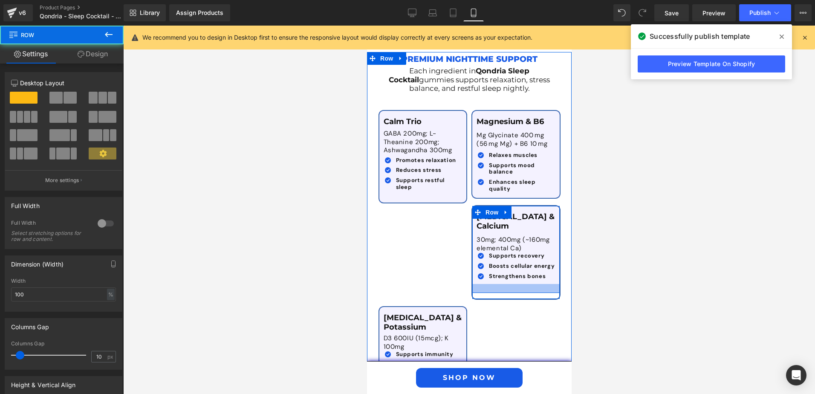
drag, startPoint x: 425, startPoint y: 251, endPoint x: 428, endPoint y: 259, distance: 8.0
click at [472, 284] on div at bounding box center [515, 288] width 87 height 9
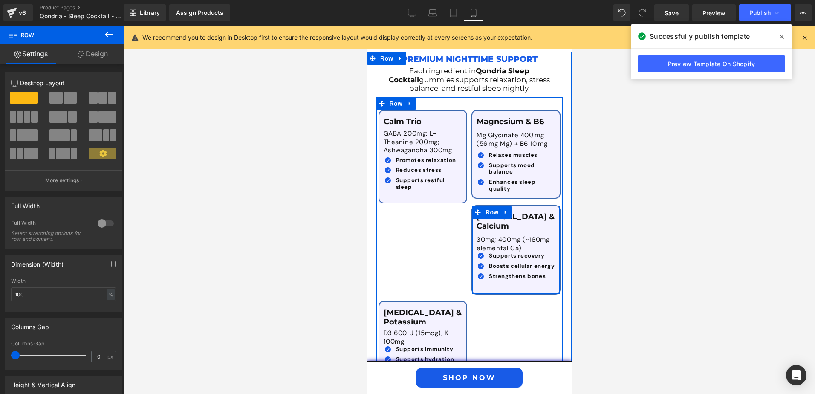
drag, startPoint x: 436, startPoint y: 262, endPoint x: 436, endPoint y: 257, distance: 5.6
click at [471, 257] on div "[MEDICAL_DATA] & Calcium Text Block 30mg; 400mg (~160mg elemental Ca) Text Bloc…" at bounding box center [515, 250] width 89 height 90
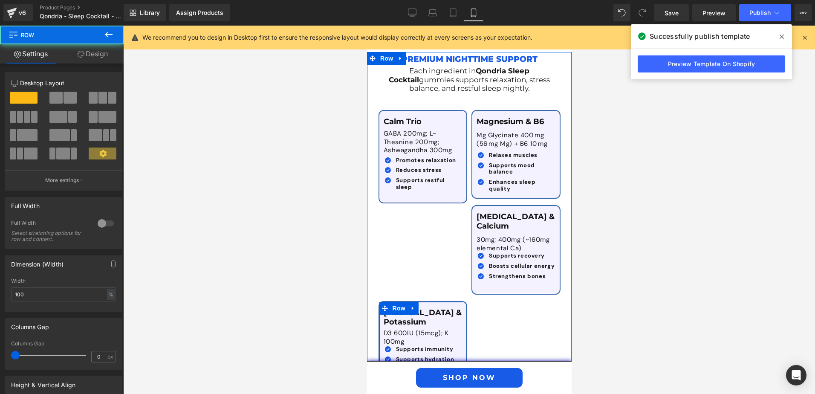
click at [467, 301] on div "[MEDICAL_DATA] & Potassium Text Block D3 600IU (15mcg); K 100mg Text Block Icon…" at bounding box center [422, 342] width 89 height 82
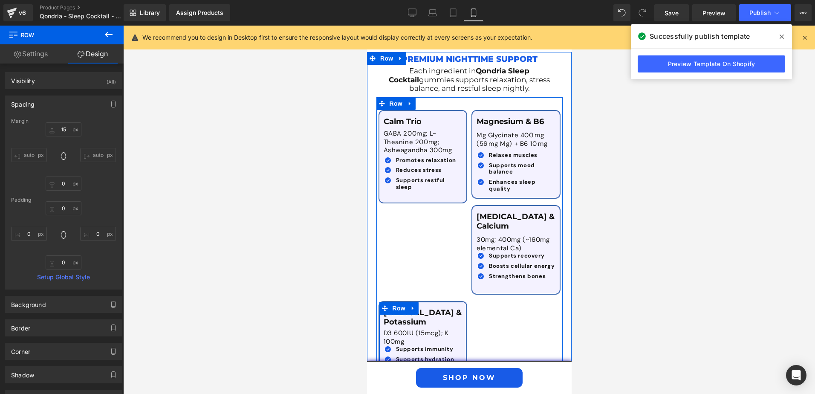
type input "0px"
click at [467, 301] on div "[MEDICAL_DATA] & Potassium Text Block D3 600IU (15mcg); K 100mg Text Block Icon…" at bounding box center [422, 342] width 89 height 82
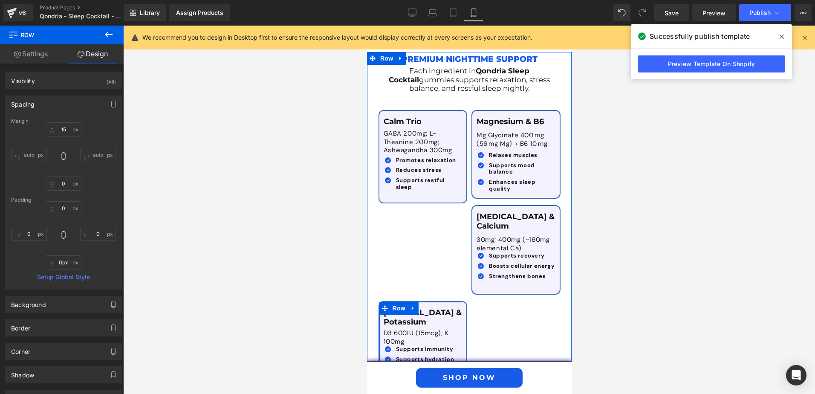
click at [467, 301] on div "[MEDICAL_DATA] & Potassium Text Block D3 600IU (15mcg); K 100mg Text Block Icon…" at bounding box center [422, 342] width 89 height 82
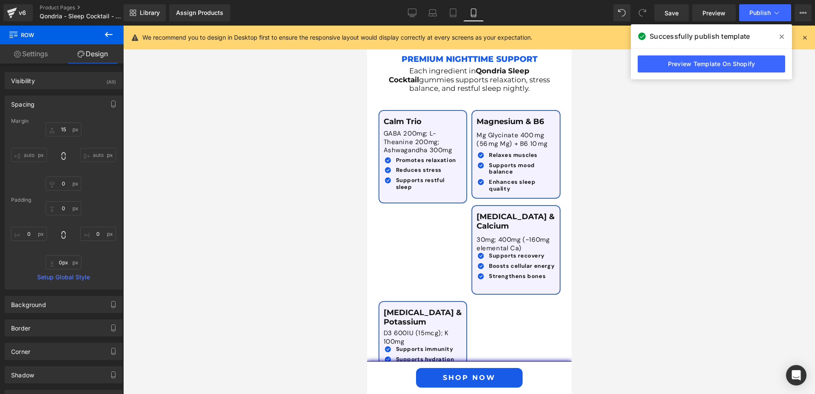
click at [611, 247] on div at bounding box center [469, 210] width 692 height 368
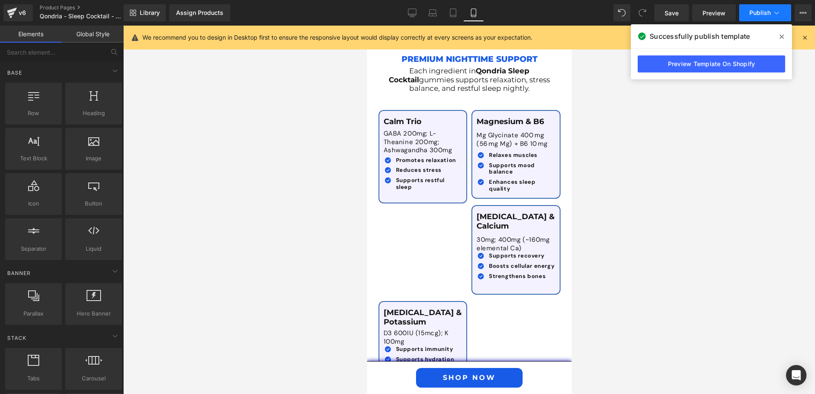
click at [758, 17] on button "Publish" at bounding box center [765, 12] width 52 height 17
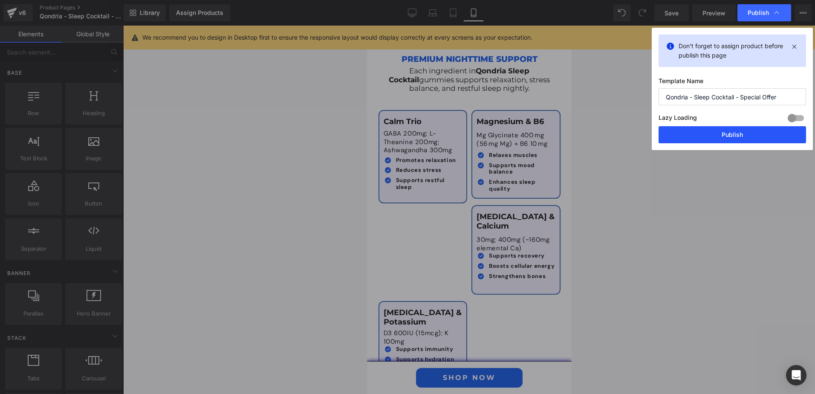
click at [695, 141] on button "Publish" at bounding box center [732, 134] width 147 height 17
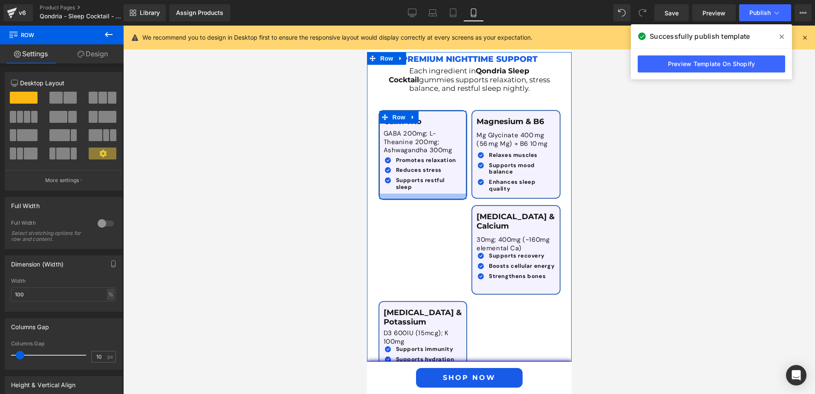
click at [410, 194] on div at bounding box center [422, 197] width 87 height 6
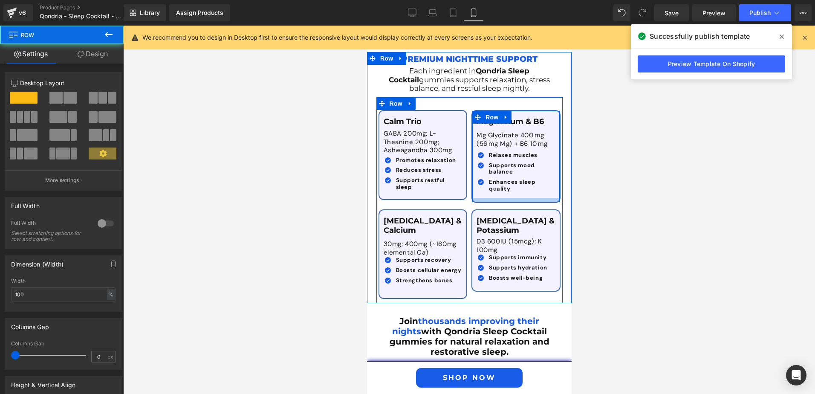
drag, startPoint x: 508, startPoint y: 171, endPoint x: 508, endPoint y: 176, distance: 4.7
click at [508, 198] on div at bounding box center [515, 200] width 87 height 4
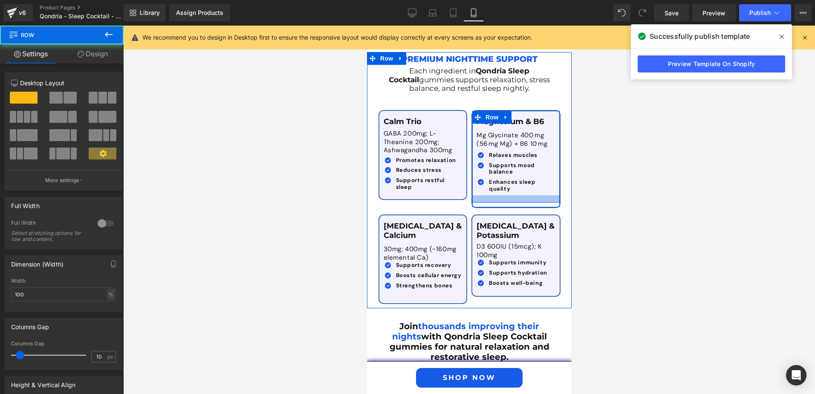
drag, startPoint x: 474, startPoint y: 170, endPoint x: 475, endPoint y: 175, distance: 5.2
click at [475, 195] on div at bounding box center [515, 198] width 87 height 7
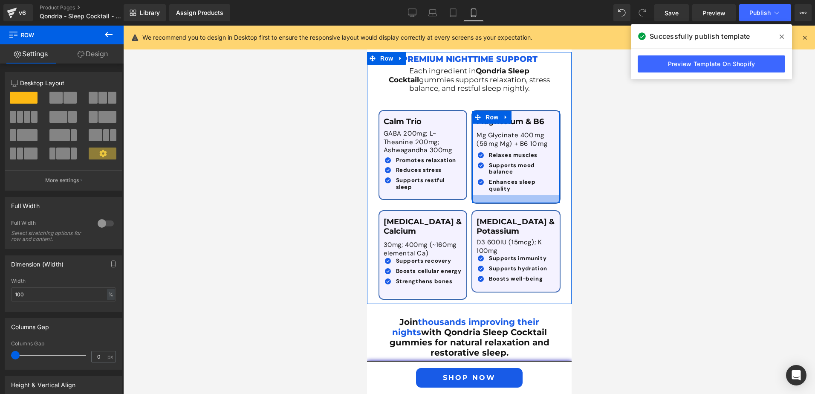
drag, startPoint x: 495, startPoint y: 180, endPoint x: 498, endPoint y: 173, distance: 7.3
click at [498, 173] on div "Magnesium & B6 Text Block Mg Glycinate 400 mg (56 mg Mg) + B6 10 mg Text Block …" at bounding box center [515, 157] width 89 height 94
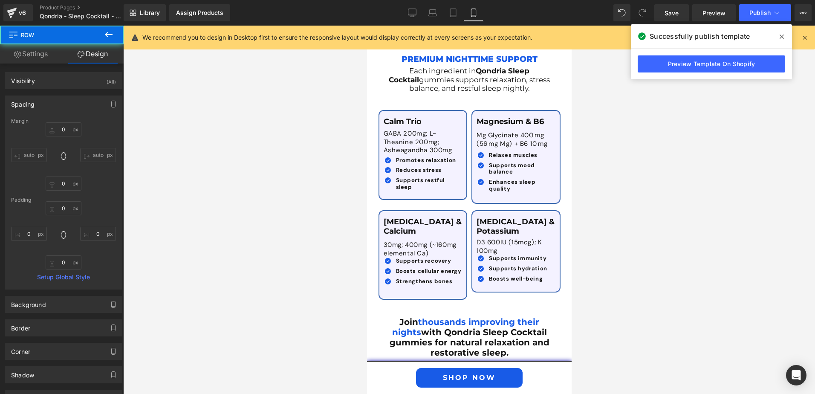
click at [599, 179] on div at bounding box center [469, 210] width 692 height 368
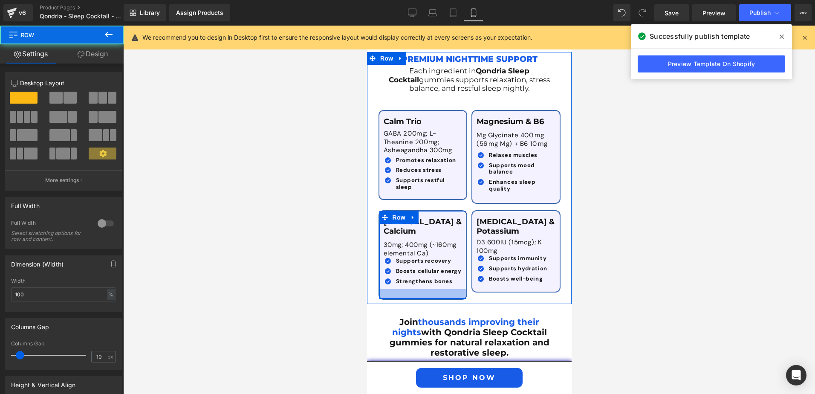
click at [420, 289] on div at bounding box center [422, 293] width 87 height 9
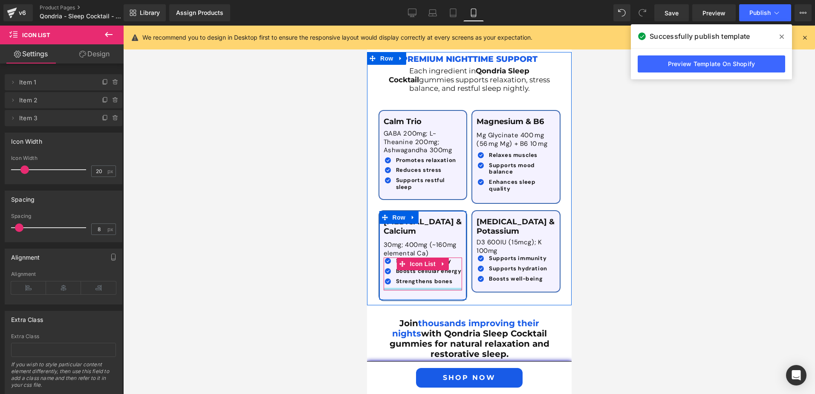
click at [429, 288] on div at bounding box center [422, 289] width 79 height 3
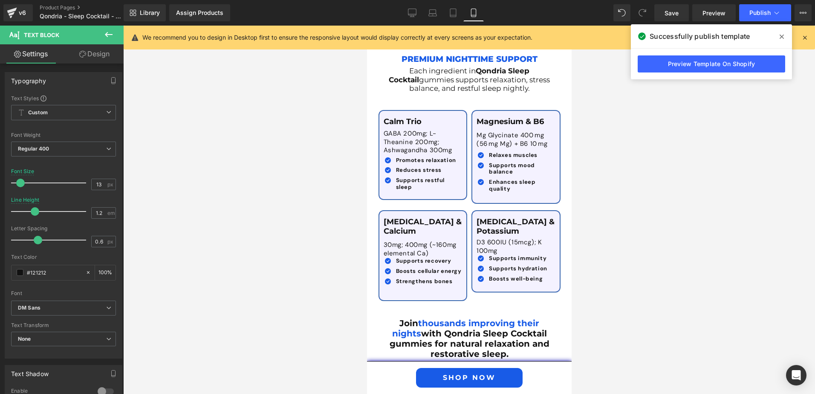
click at [610, 246] on div at bounding box center [469, 210] width 692 height 368
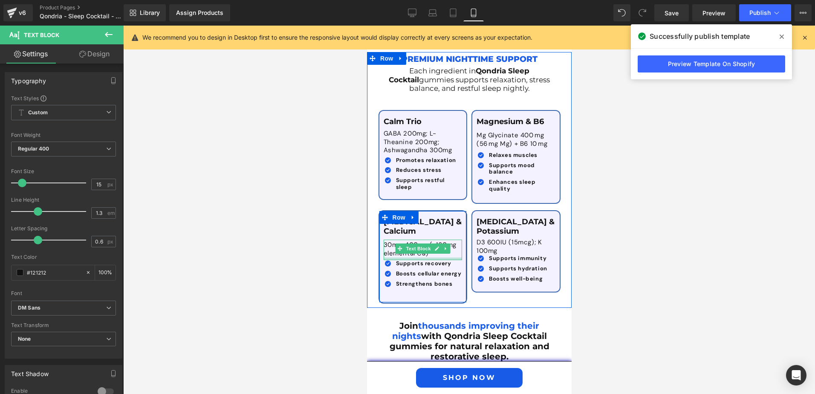
click at [410, 257] on div at bounding box center [422, 258] width 79 height 3
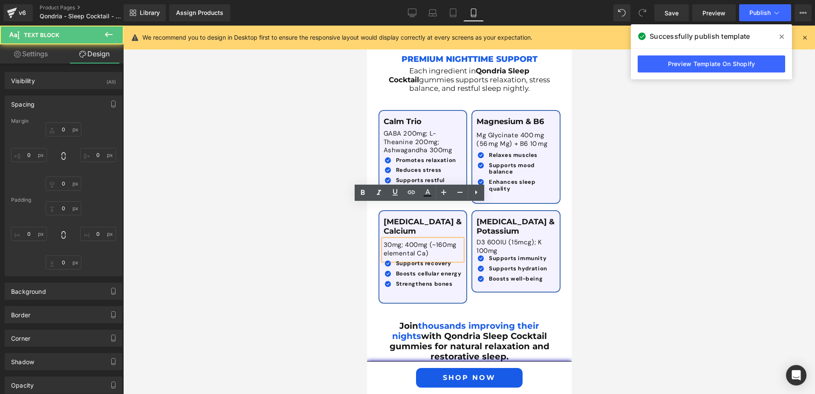
type input "0"
type input "3"
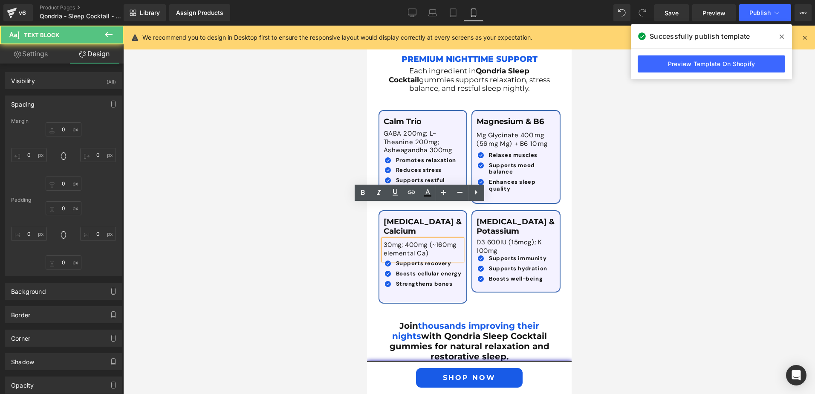
type input "8"
type input "6"
type input "0"
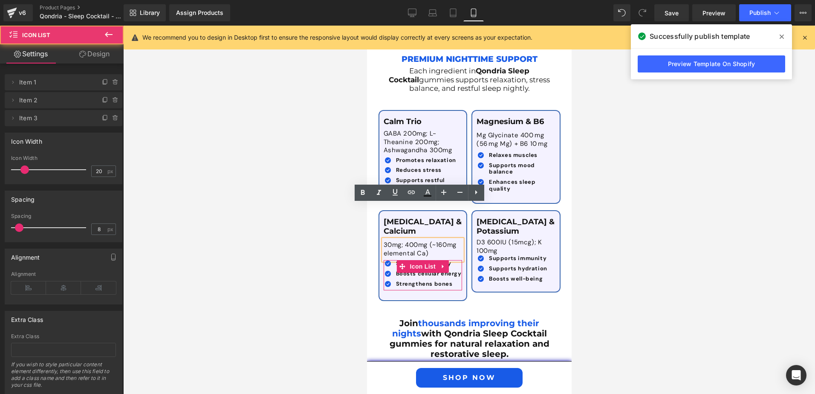
click at [421, 260] on div "Icon Supports recovery Text Block Icon Boosts cellular energy Text Block" at bounding box center [422, 275] width 79 height 30
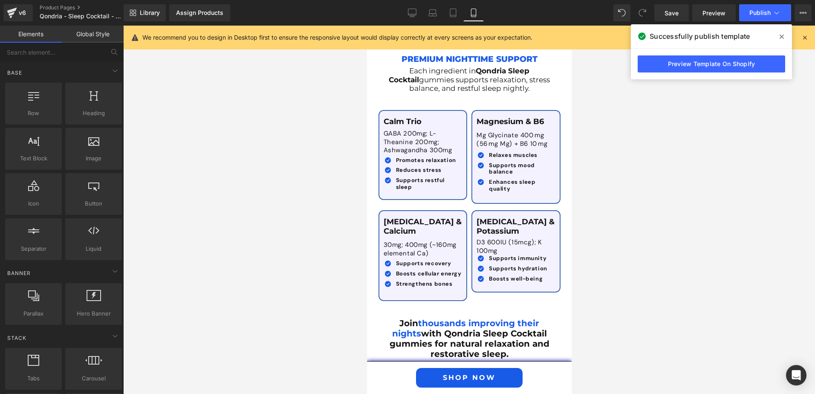
click at [606, 237] on div at bounding box center [469, 210] width 692 height 368
click at [773, 10] on icon at bounding box center [776, 13] width 9 height 9
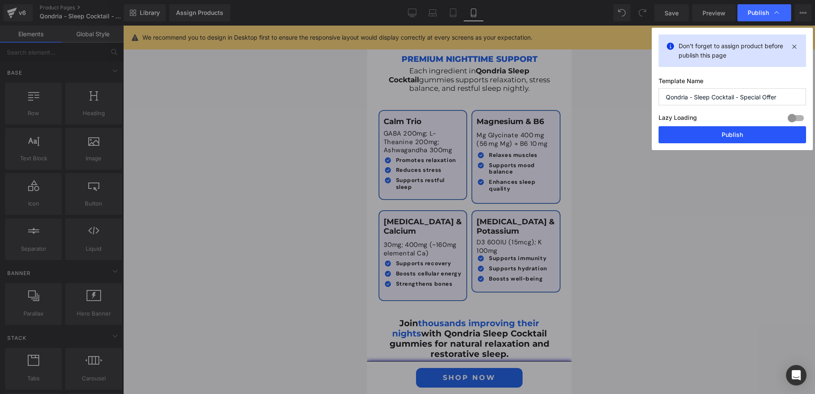
click at [746, 128] on button "Publish" at bounding box center [732, 134] width 147 height 17
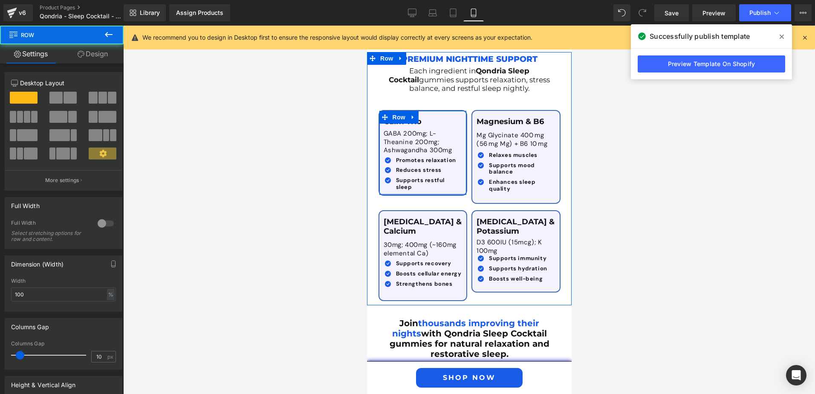
click at [431, 158] on div "Calm Trio Text Block GABA 200mg; L-Theanine 200mg; Ashwagandha 300mg Text Block…" at bounding box center [422, 153] width 87 height 84
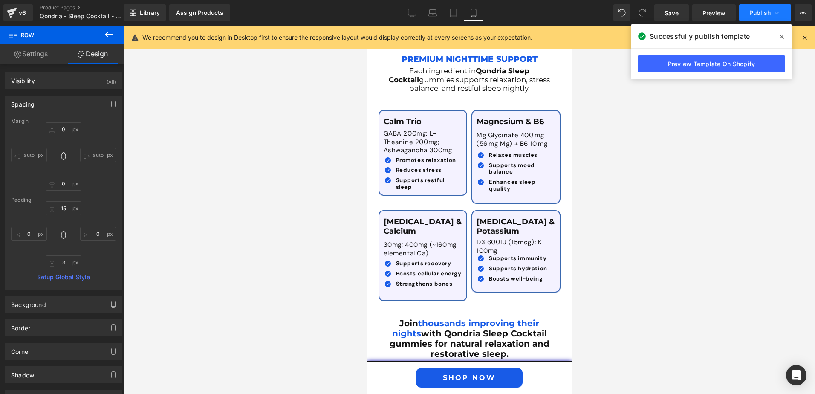
click at [757, 14] on span "Publish" at bounding box center [759, 12] width 21 height 7
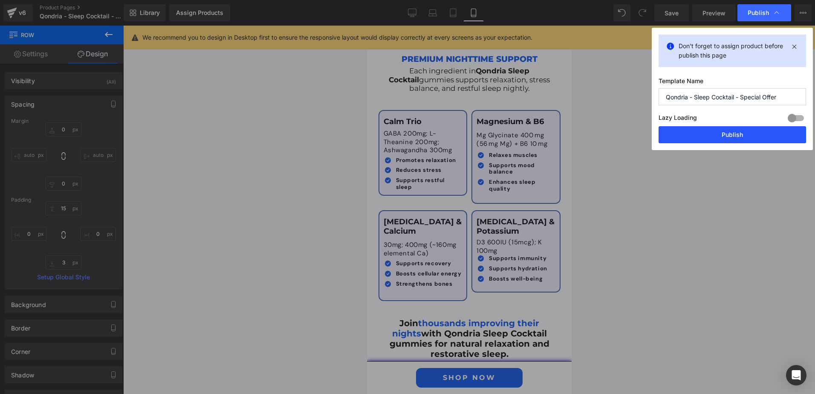
click at [745, 127] on button "Publish" at bounding box center [732, 134] width 147 height 17
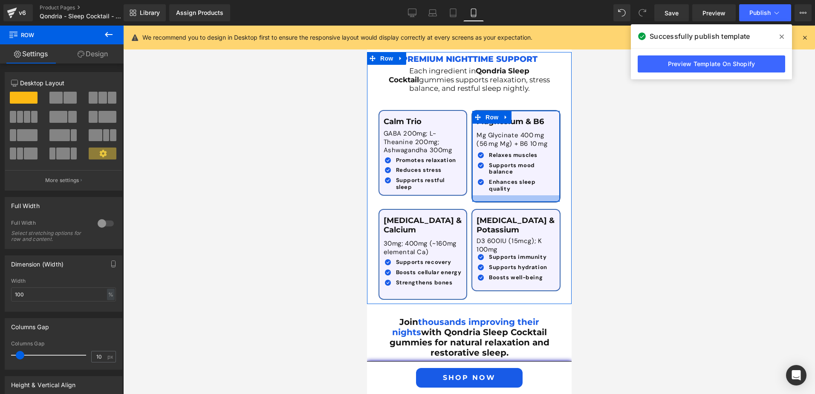
click at [503, 195] on div at bounding box center [515, 198] width 87 height 6
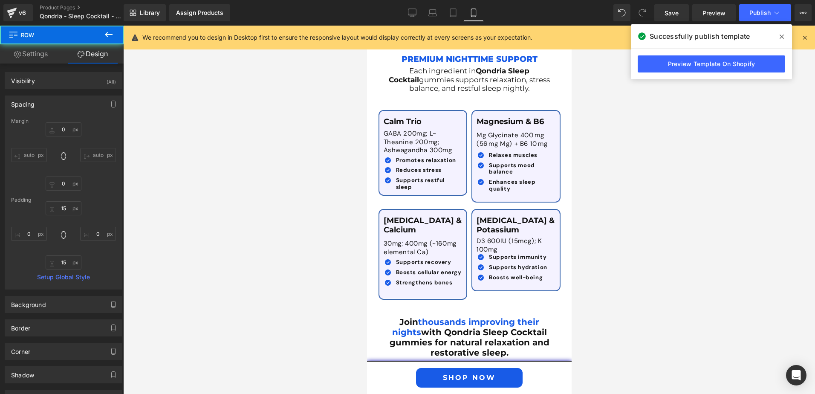
click at [599, 198] on div at bounding box center [469, 210] width 692 height 368
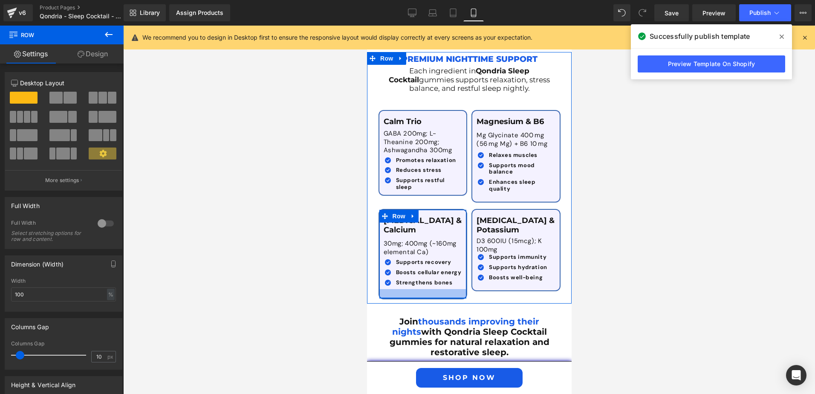
click at [430, 289] on div at bounding box center [422, 293] width 87 height 9
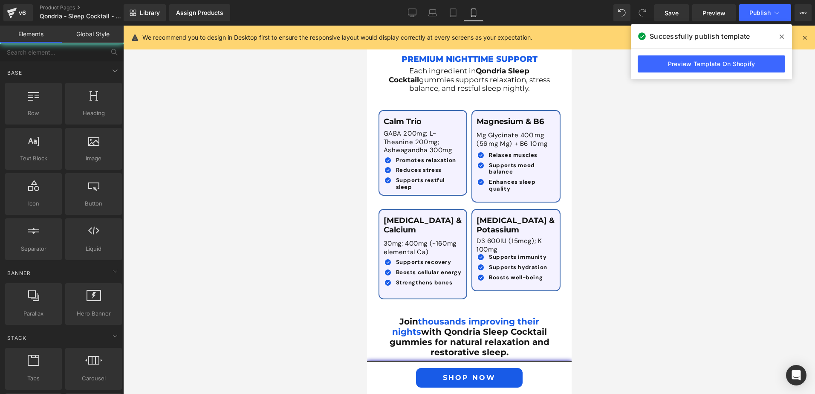
click at [644, 228] on div at bounding box center [469, 210] width 692 height 368
click at [753, 15] on span "Publish" at bounding box center [759, 12] width 21 height 7
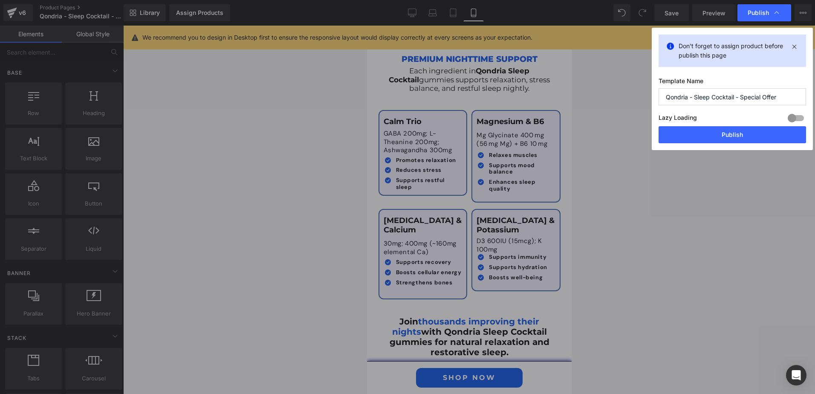
click at [722, 141] on button "Publish" at bounding box center [732, 134] width 147 height 17
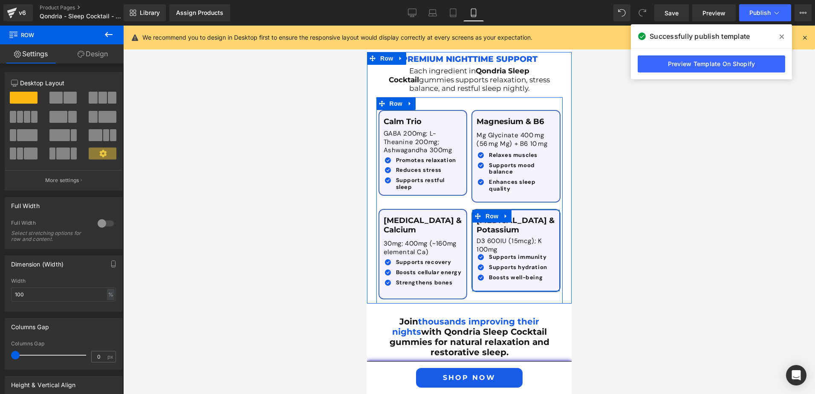
click at [492, 263] on div "[MEDICAL_DATA] & Potassium Text Block D3 600IU (15mcg); K 100mg Text Block Icon…" at bounding box center [515, 250] width 89 height 83
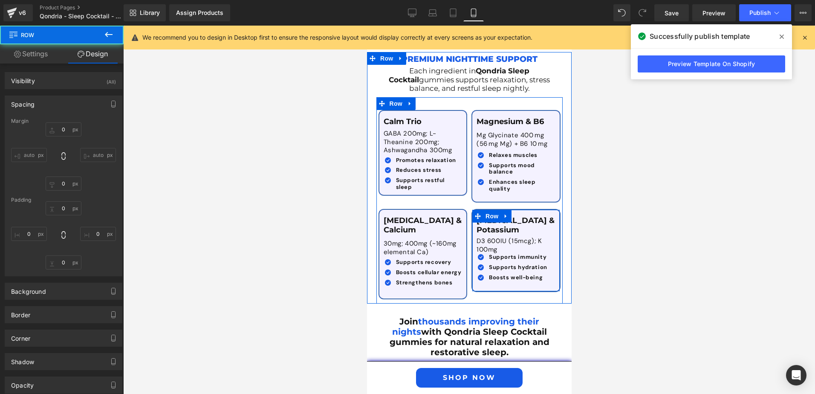
type input "15"
type input "0"
type input "2"
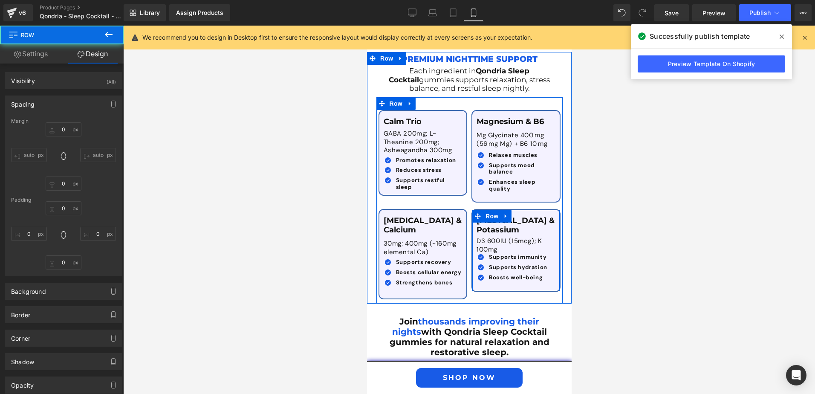
type input "0"
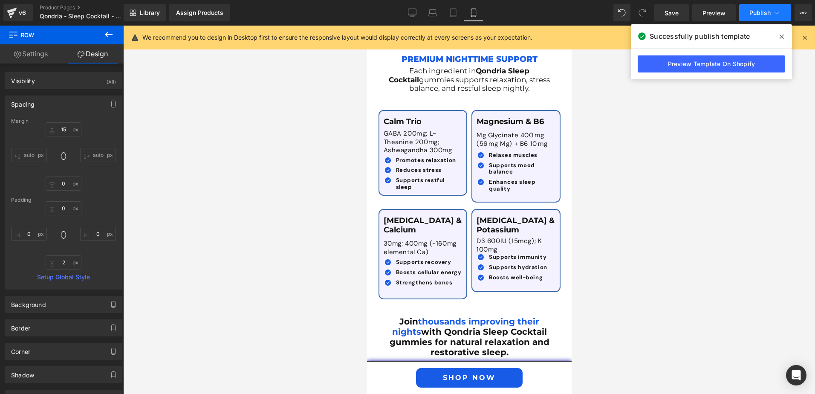
click at [749, 7] on button "Publish" at bounding box center [765, 12] width 52 height 17
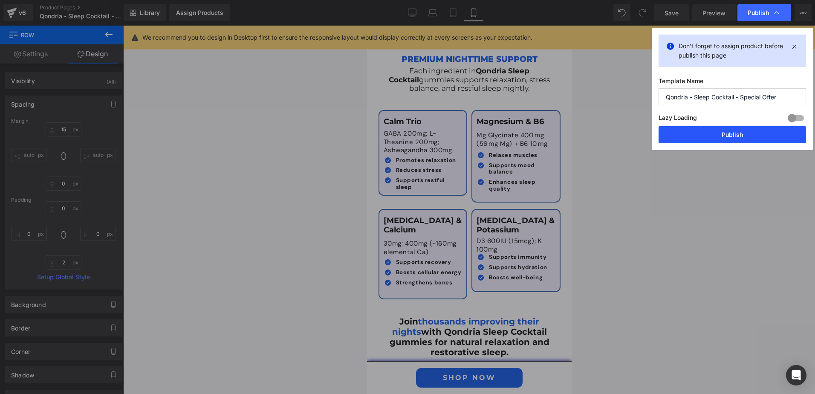
click at [662, 134] on button "Publish" at bounding box center [732, 134] width 147 height 17
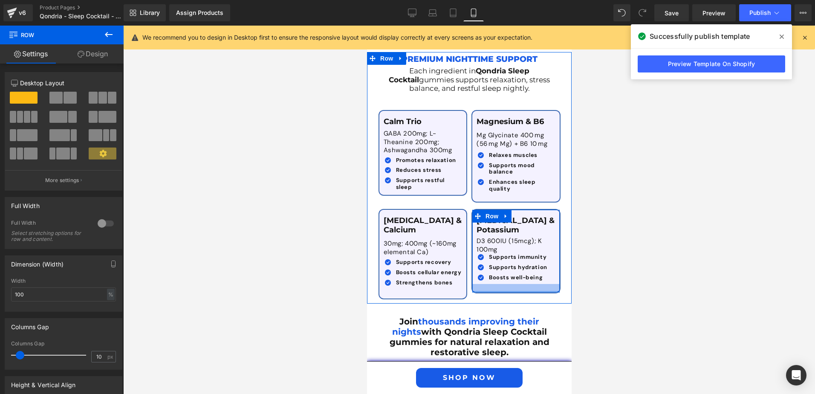
click at [490, 284] on div at bounding box center [515, 288] width 87 height 8
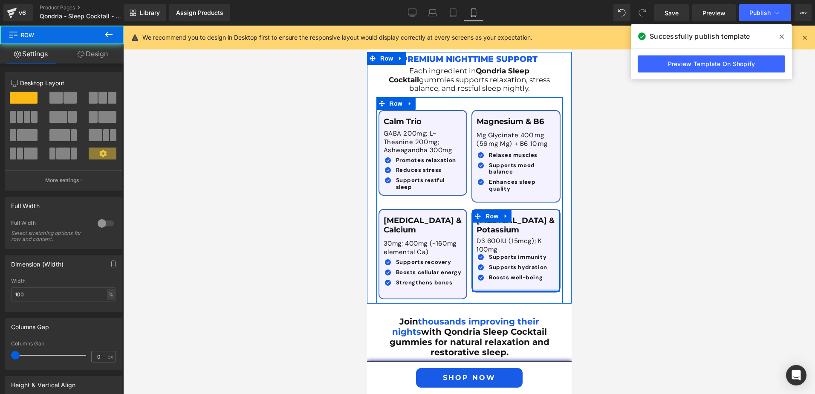
click at [488, 289] on div at bounding box center [515, 290] width 87 height 2
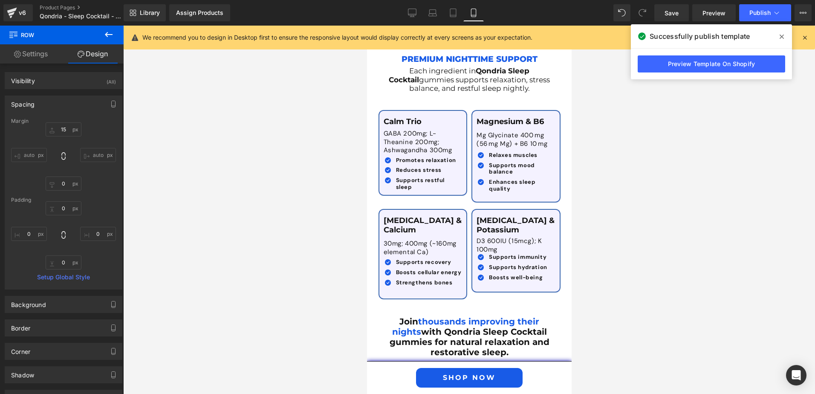
click at [635, 273] on div at bounding box center [469, 210] width 692 height 368
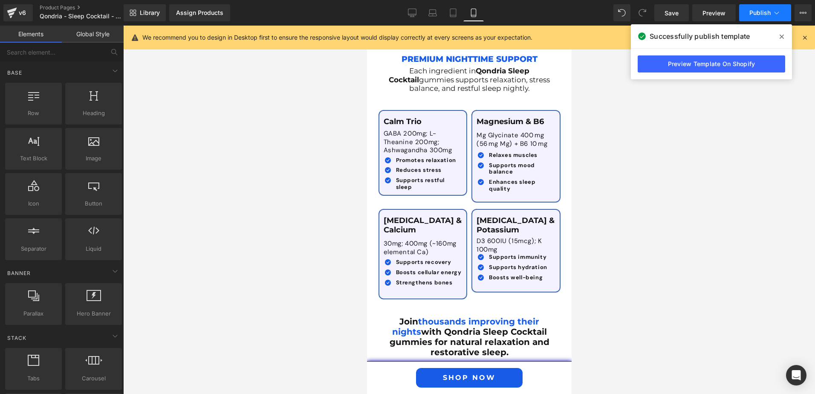
click at [763, 9] on button "Publish" at bounding box center [765, 12] width 52 height 17
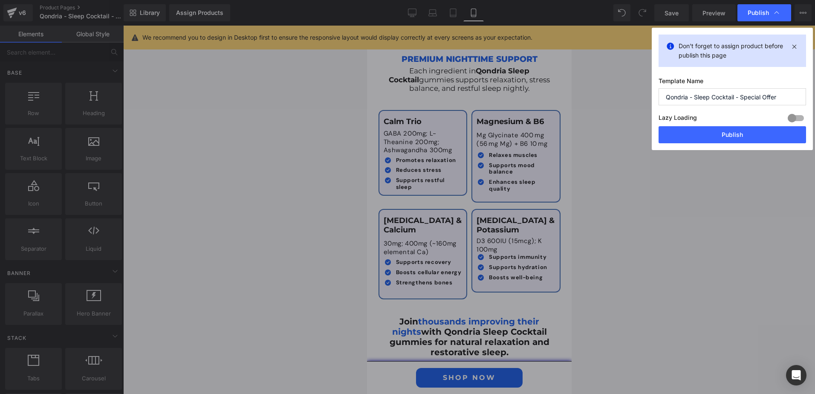
click at [713, 147] on div "Don't forget to assign product before publish this page Template Name Qondria -…" at bounding box center [732, 89] width 161 height 122
click at [715, 141] on button "Publish" at bounding box center [732, 134] width 147 height 17
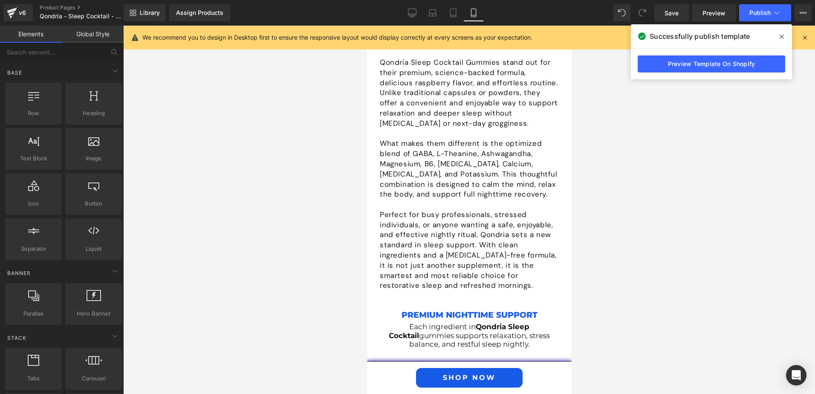
scroll to position [1355, 0]
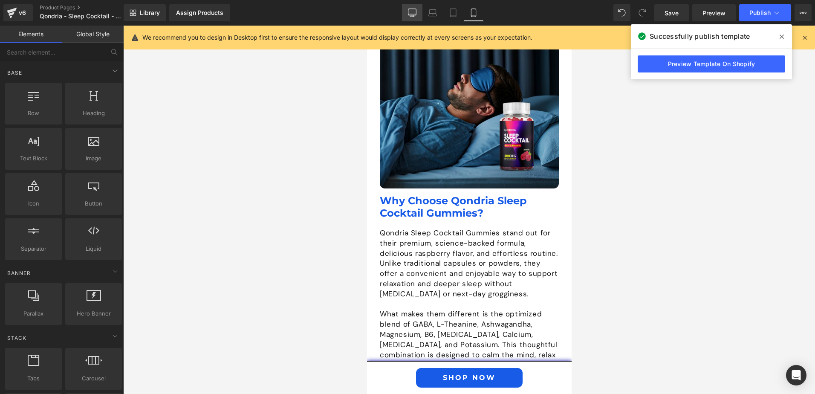
click at [411, 7] on link "Desktop" at bounding box center [412, 12] width 20 height 17
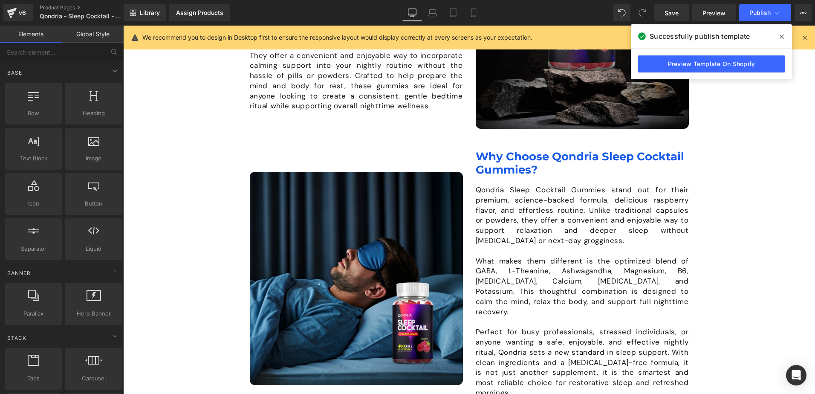
scroll to position [505, 0]
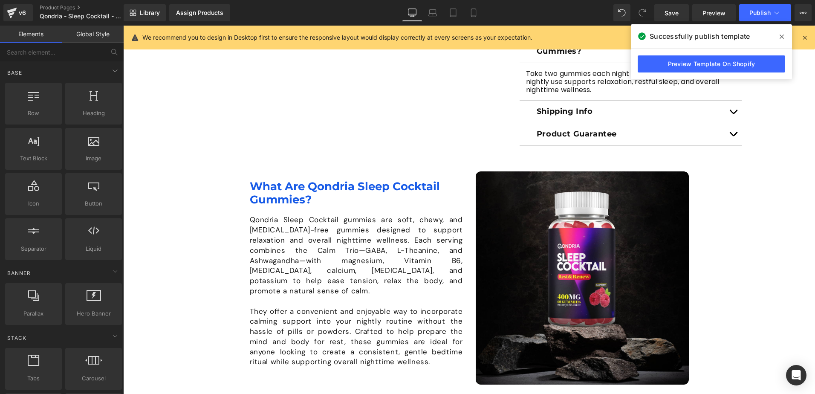
click at [785, 35] on span at bounding box center [782, 37] width 14 height 14
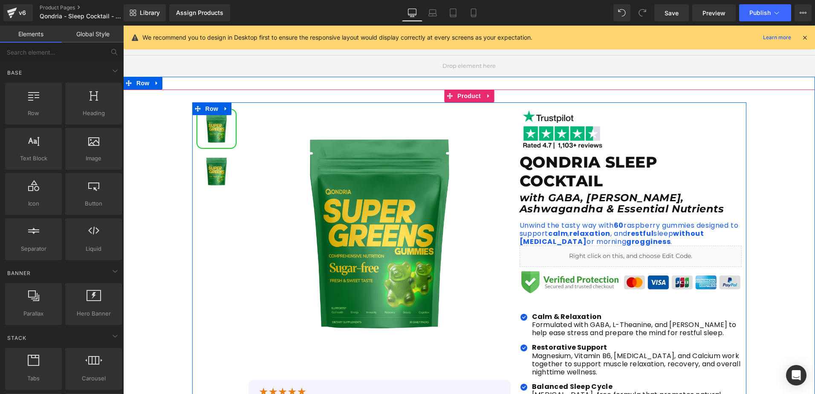
scroll to position [85, 0]
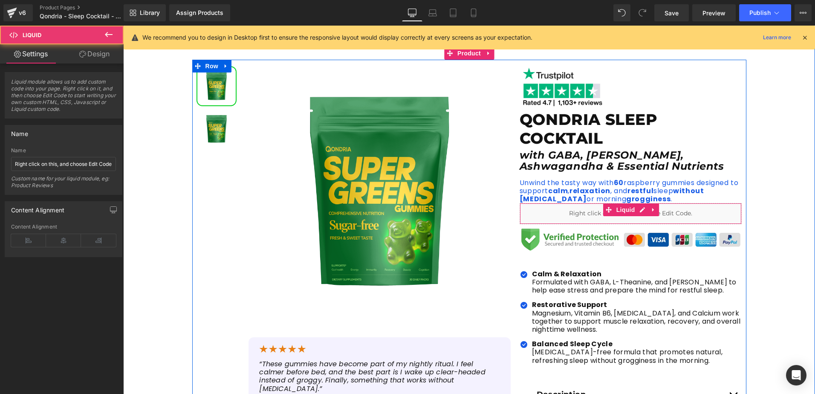
click at [590, 214] on div "Liquid" at bounding box center [631, 213] width 222 height 21
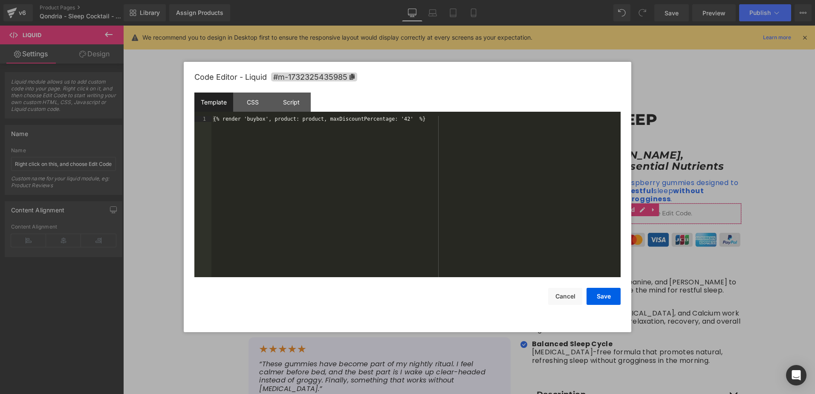
click at [580, 0] on div "Text Block You are previewing how the will restyle your page. You can not edit …" at bounding box center [407, 0] width 815 height 0
click at [257, 99] on div "CSS" at bounding box center [252, 101] width 39 height 19
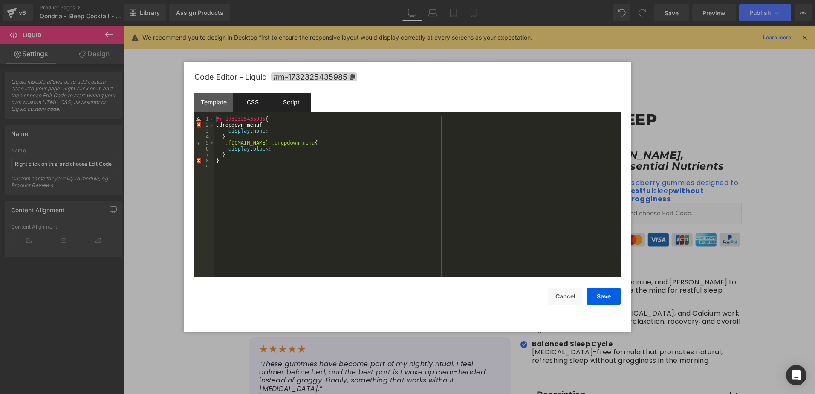
click at [291, 107] on div "Script" at bounding box center [291, 101] width 39 height 19
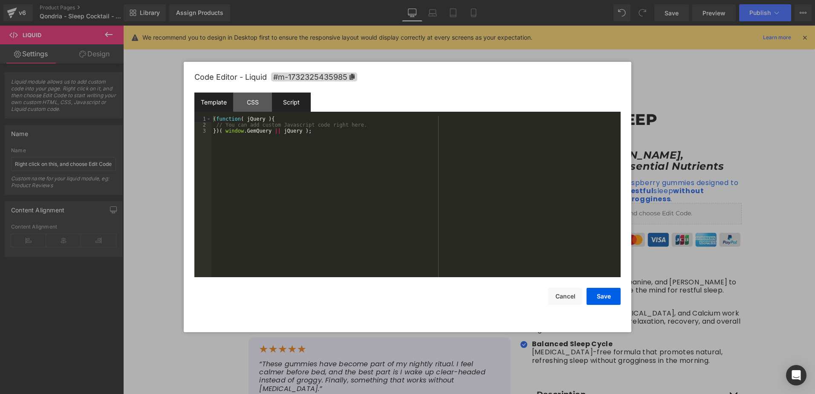
click at [221, 102] on div "Template" at bounding box center [213, 101] width 39 height 19
click at [267, 130] on div "{% render 'buybox', product: product, maxDiscountPercentage: '42' %}" at bounding box center [415, 202] width 409 height 173
click at [257, 97] on div "CSS" at bounding box center [252, 101] width 39 height 19
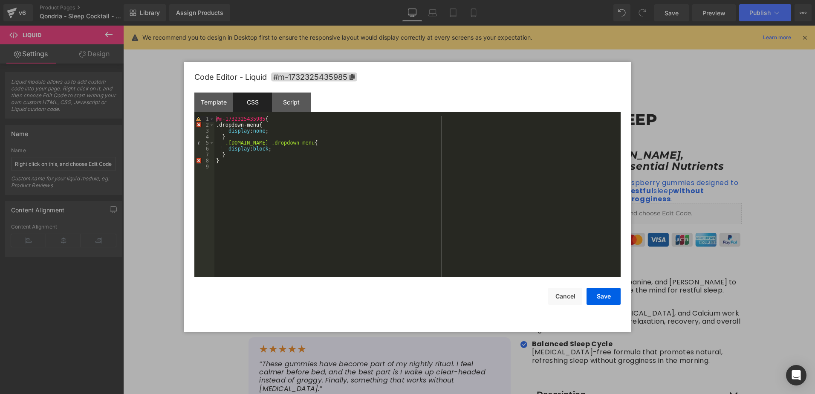
click at [704, 222] on div at bounding box center [407, 197] width 815 height 394
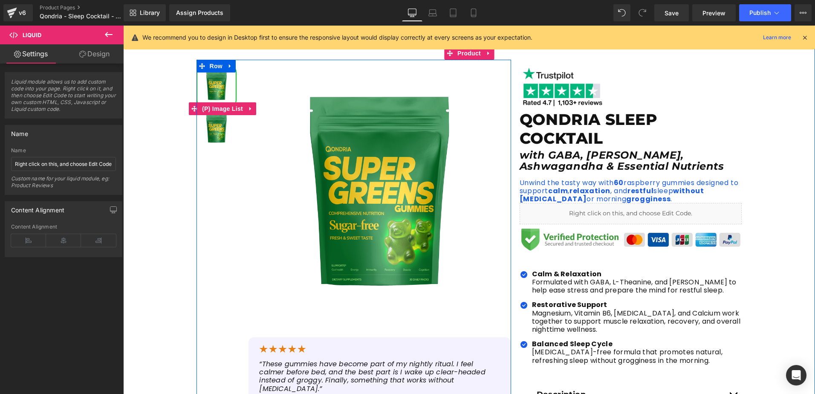
click at [218, 135] on img at bounding box center [216, 129] width 38 height 38
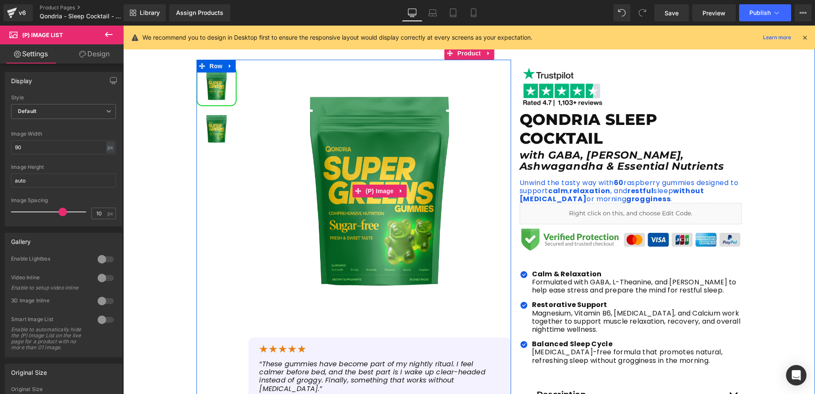
click at [364, 182] on img at bounding box center [379, 191] width 262 height 262
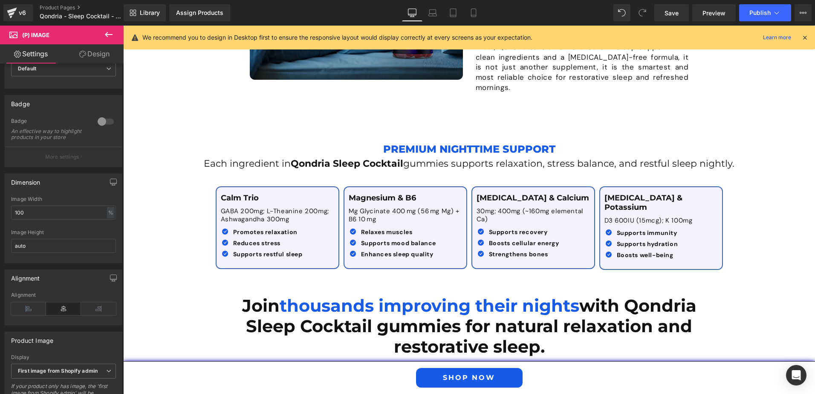
scroll to position [980, 0]
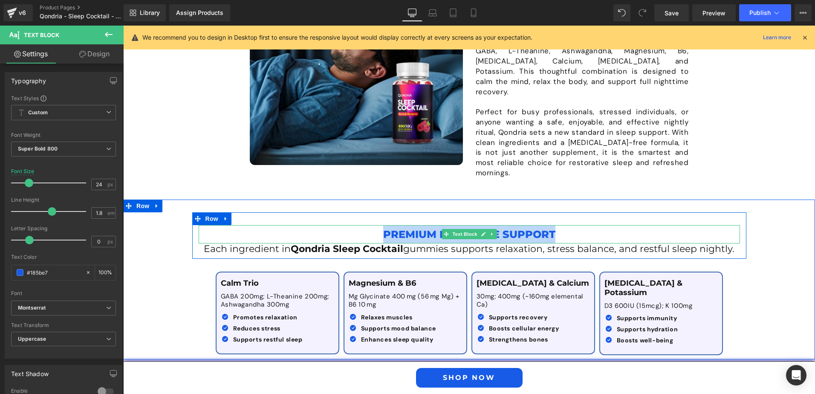
drag, startPoint x: 380, startPoint y: 225, endPoint x: 556, endPoint y: 230, distance: 176.5
click at [556, 230] on p "Premium Nighttime Support" at bounding box center [469, 234] width 541 height 18
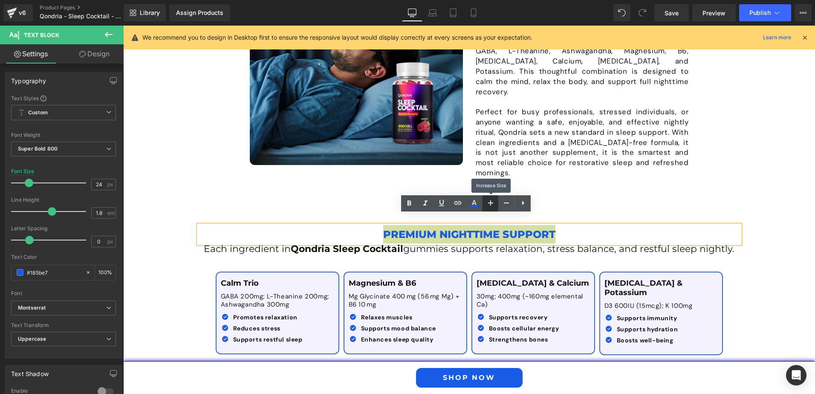
click at [494, 202] on icon at bounding box center [490, 203] width 10 height 10
type input "26"
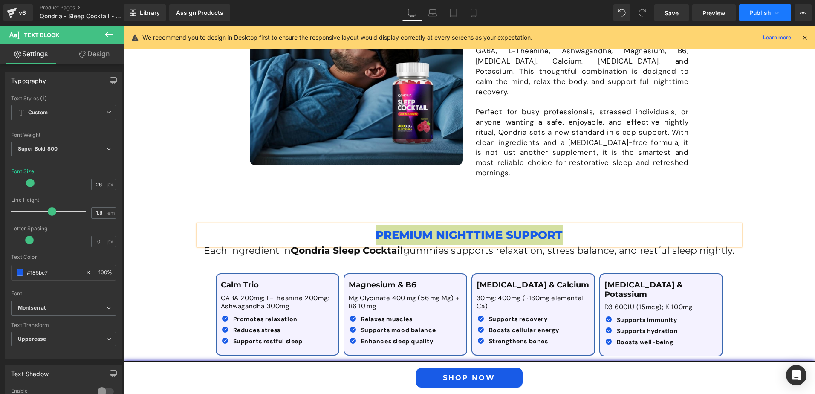
click at [757, 13] on span "Publish" at bounding box center [759, 12] width 21 height 7
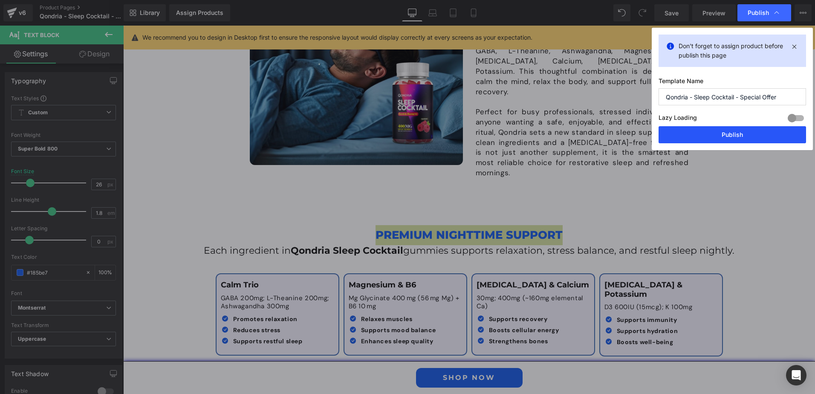
drag, startPoint x: 609, startPoint y: 105, endPoint x: 732, endPoint y: 131, distance: 125.8
click at [732, 131] on button "Publish" at bounding box center [732, 134] width 147 height 17
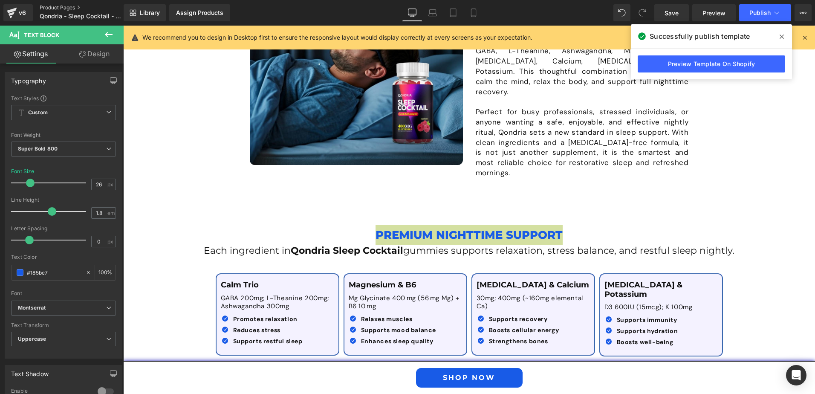
click at [58, 8] on link "Product Pages" at bounding box center [89, 7] width 98 height 7
